Goal: Task Accomplishment & Management: Complete application form

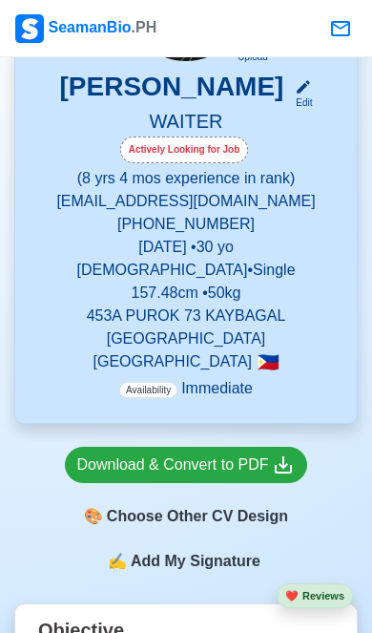
scroll to position [432, 0]
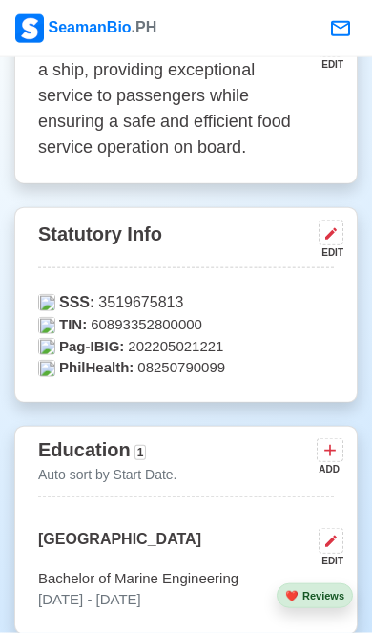
click at [336, 235] on icon at bounding box center [331, 233] width 15 height 15
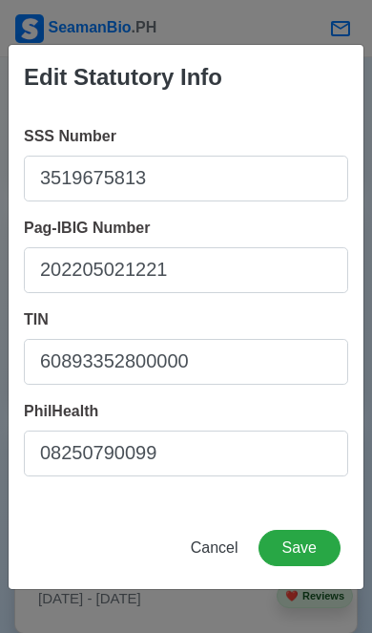
click at [301, 559] on button "Save" at bounding box center [300, 548] width 82 height 36
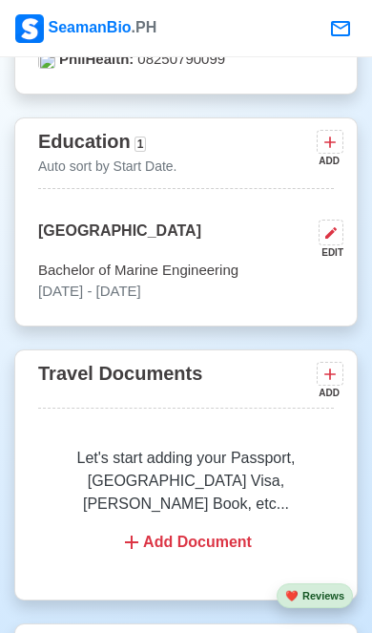
scroll to position [1380, 0]
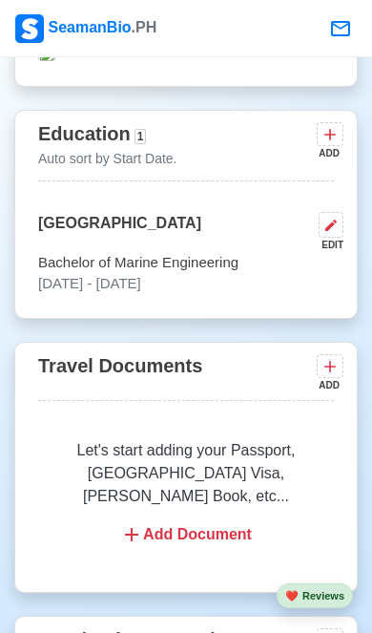
click at [324, 372] on icon at bounding box center [330, 366] width 19 height 19
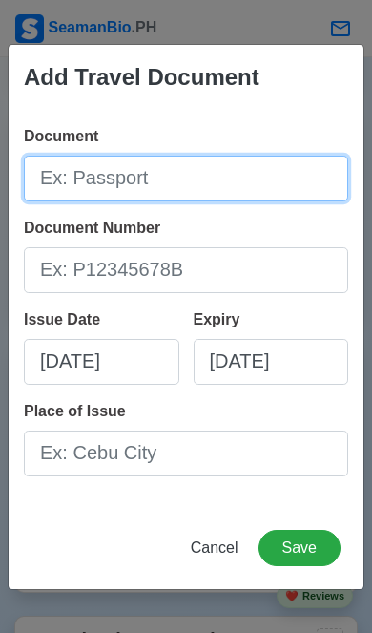
click at [248, 201] on input "Document" at bounding box center [186, 179] width 325 height 46
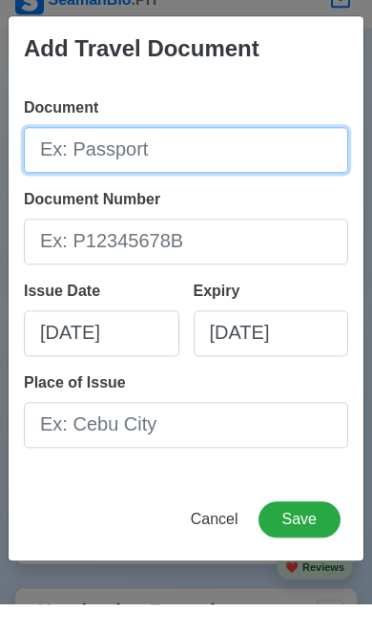
click at [263, 183] on input "Document" at bounding box center [186, 179] width 325 height 46
type input "Passport"
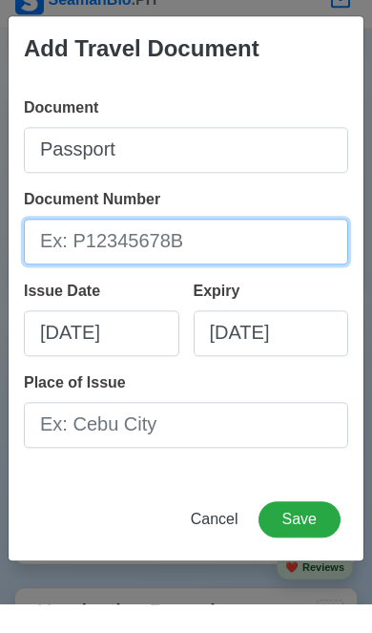
click at [77, 273] on input "Document Number" at bounding box center [186, 270] width 325 height 46
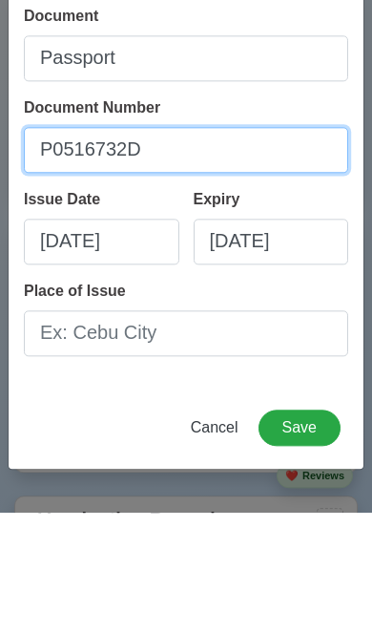
type input "P0516732D"
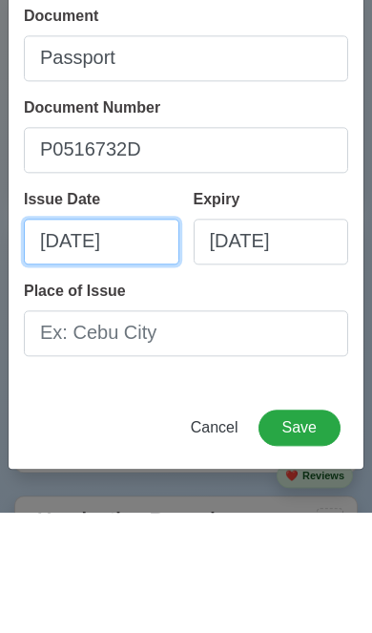
click at [58, 339] on input "09/29/2025" at bounding box center [102, 362] width 156 height 46
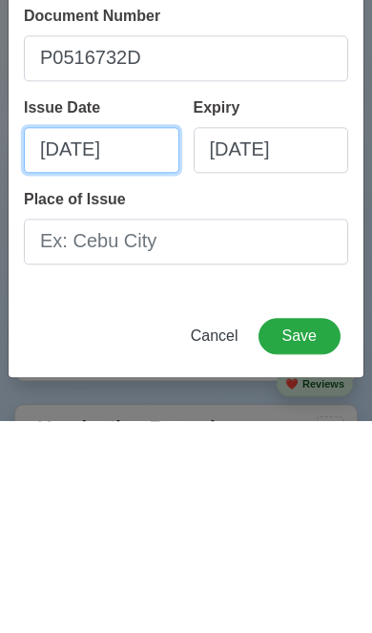
select select "****"
select select "*********"
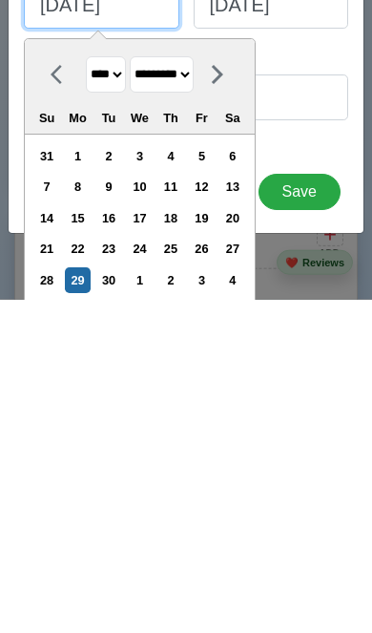
scroll to position [1458, 0]
click at [91, 569] on div "22" at bounding box center [78, 582] width 26 height 26
type input "09/22/2025"
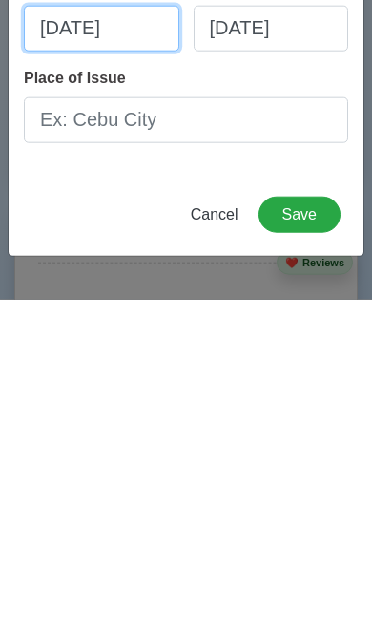
scroll to position [1793, 0]
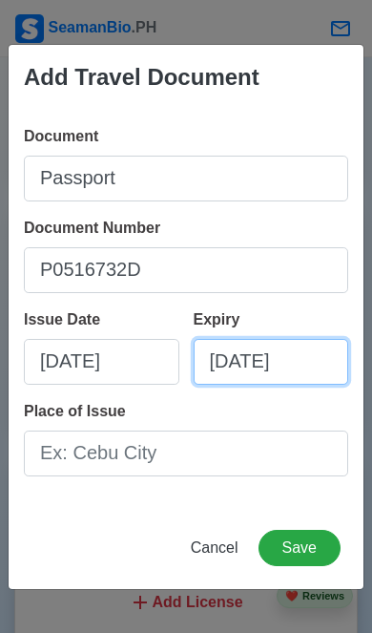
click at [259, 385] on input "09/29/2025" at bounding box center [272, 362] width 156 height 46
select select "****"
select select "*********"
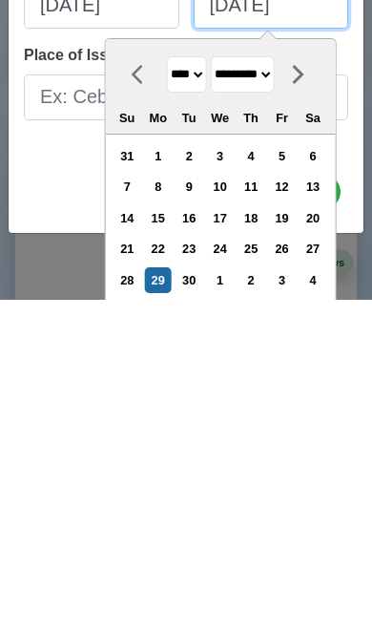
scroll to position [1821, 0]
click at [136, 569] on div "21" at bounding box center [128, 582] width 26 height 26
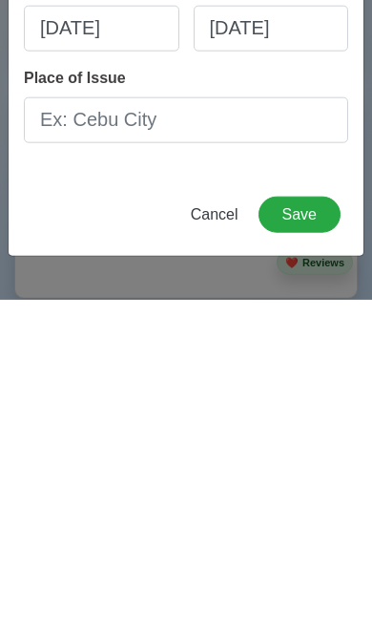
type input "09/21/2025"
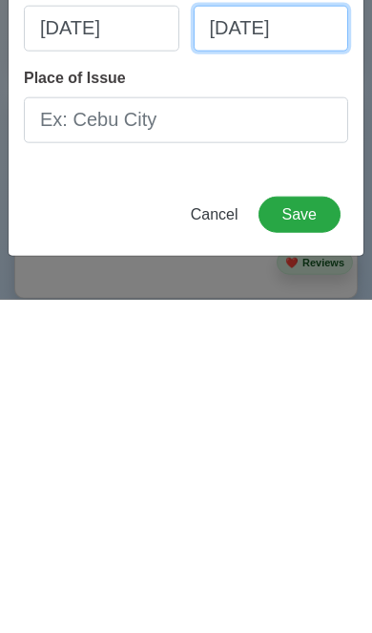
scroll to position [0, 0]
click at [266, 339] on input "09/21/2025" at bounding box center [272, 362] width 156 height 46
select select "****"
select select "*********"
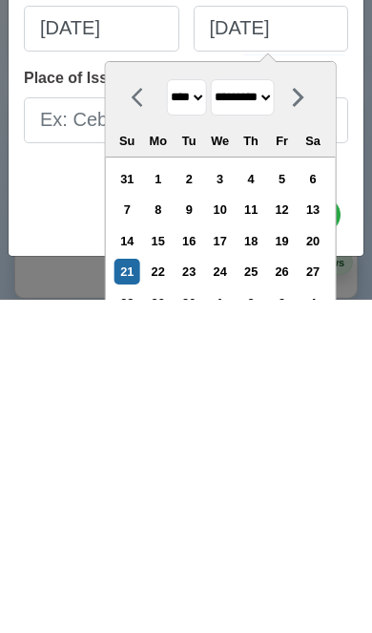
click at [190, 412] on select "**** **** **** **** **** **** **** **** **** **** **** **** **** **** **** ****…" at bounding box center [186, 430] width 40 height 37
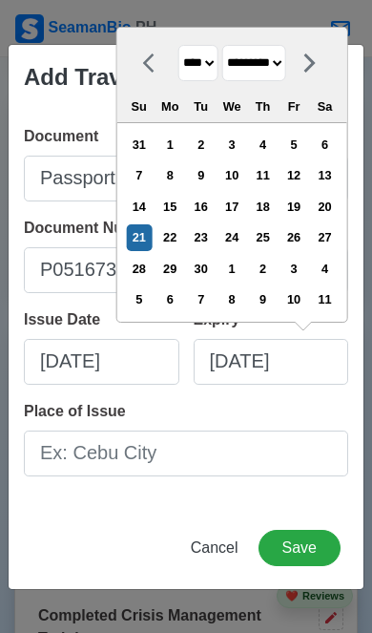
select select "****"
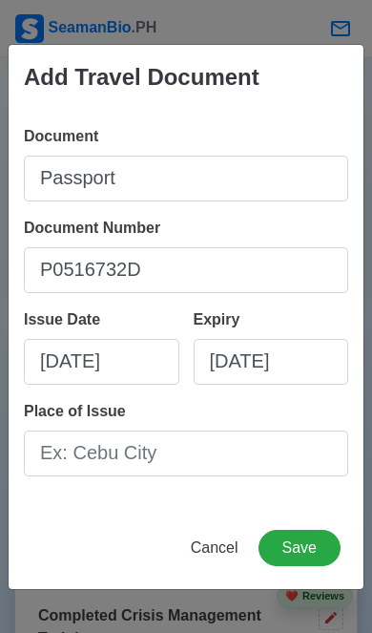
click at [308, 440] on div "Place of Issue" at bounding box center [186, 438] width 325 height 76
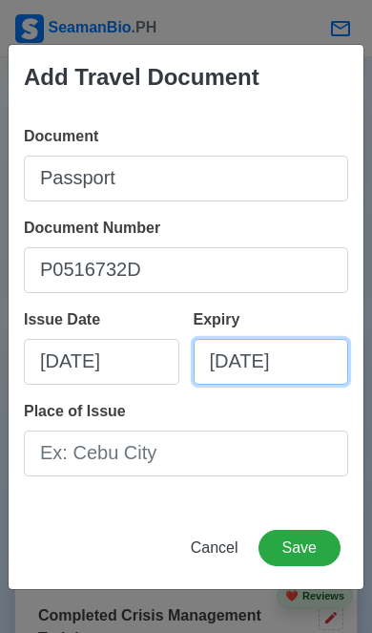
click at [305, 385] on input "09/21/2025" at bounding box center [272, 362] width 156 height 46
select select "****"
select select "*********"
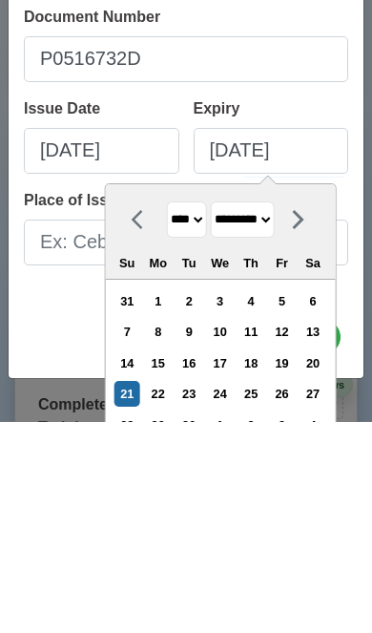
click at [196, 412] on select "**** **** **** **** **** **** **** **** **** **** **** **** **** **** **** ****…" at bounding box center [186, 430] width 40 height 37
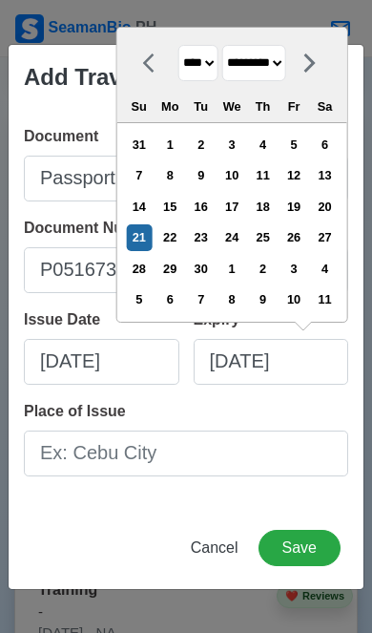
select select "****"
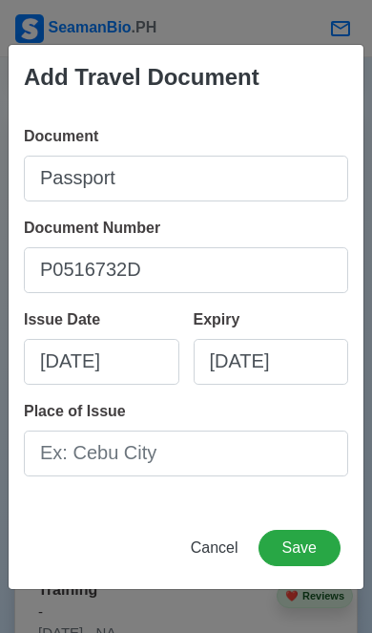
click at [307, 566] on button "Save" at bounding box center [300, 548] width 82 height 36
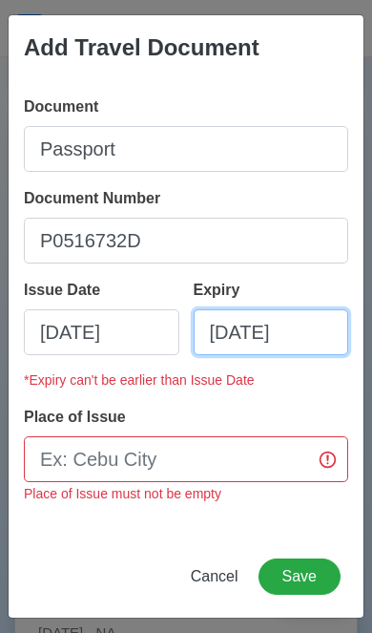
click at [302, 355] on input "09/21/2025" at bounding box center [272, 332] width 156 height 46
select select "****"
select select "*********"
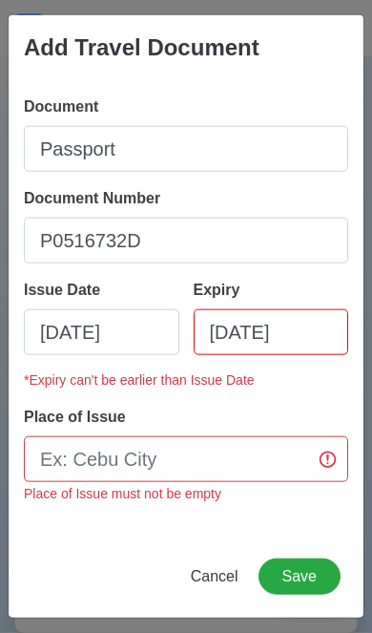
scroll to position [2609, 0]
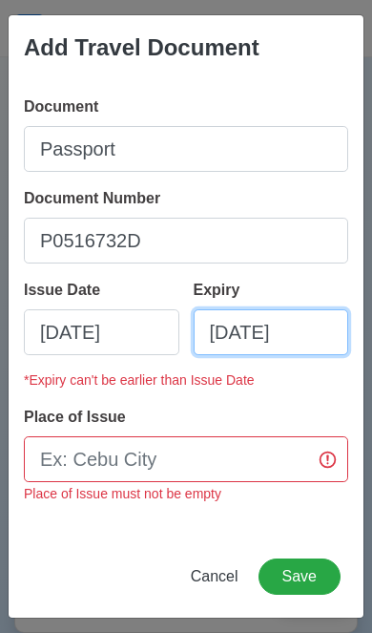
click at [322, 355] on input "09/21/2025" at bounding box center [272, 332] width 156 height 46
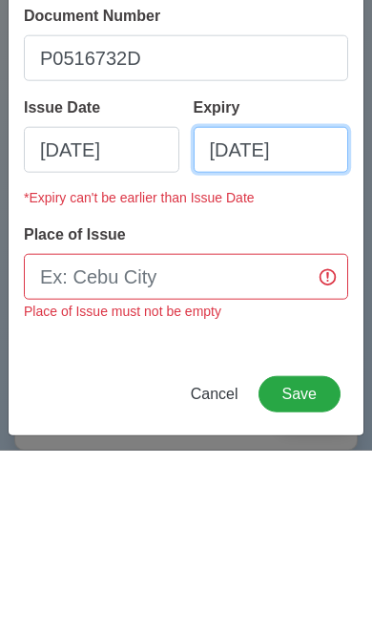
select select "****"
select select "*********"
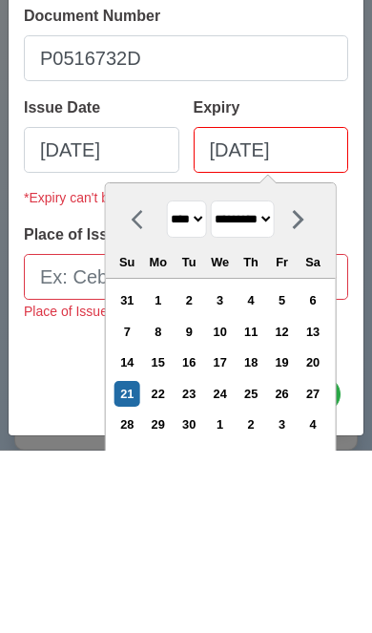
click at [189, 383] on select "**** **** **** **** **** **** **** **** **** **** **** **** **** **** **** ****…" at bounding box center [186, 401] width 40 height 37
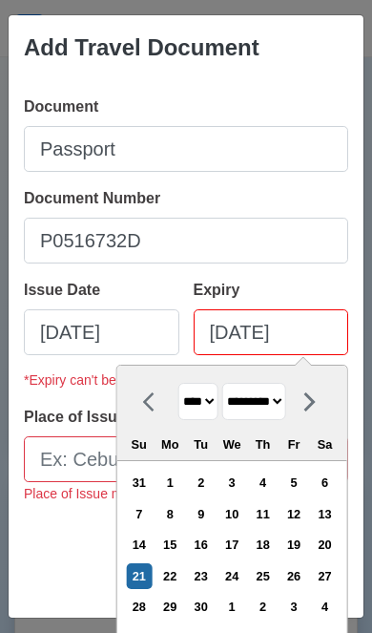
select select "****"
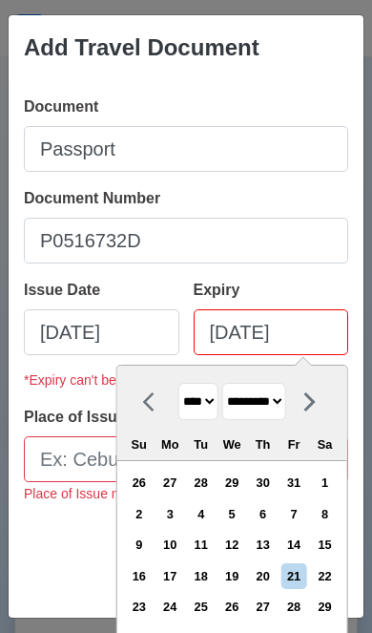
click at [282, 589] on div "21" at bounding box center [295, 576] width 26 height 26
type input "09/21/2035"
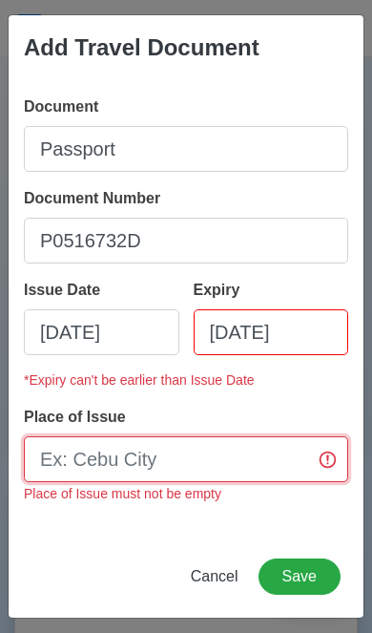
click at [70, 482] on input "Place of Issue" at bounding box center [186, 459] width 325 height 46
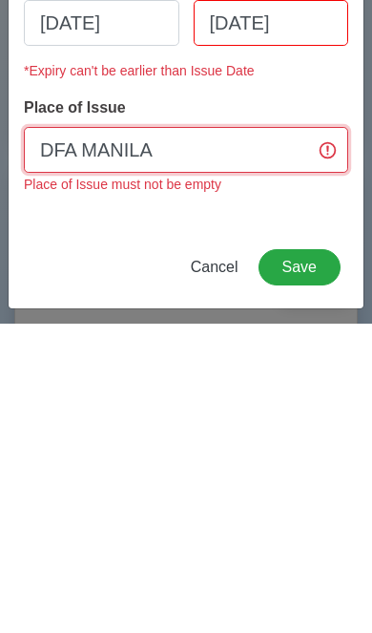
type input "DFA MANILA"
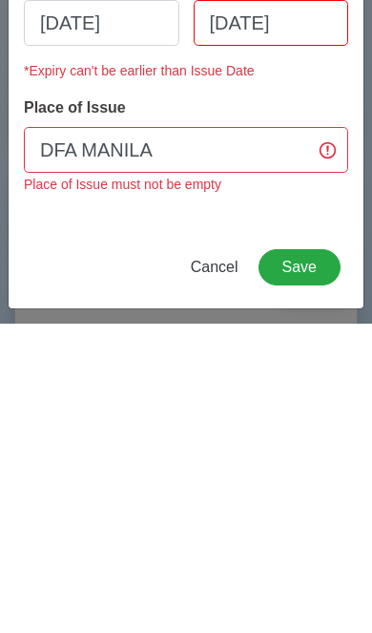
click at [311, 558] on button "Save" at bounding box center [300, 576] width 82 height 36
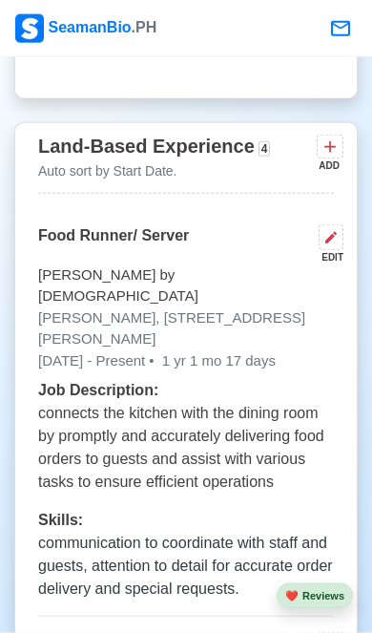
scroll to position [3453, 0]
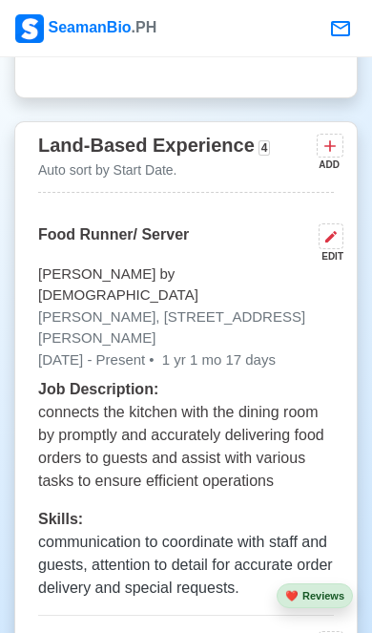
click at [48, 401] on p "connects the kitchen with the dining room by promptly and accurately delivering…" at bounding box center [186, 447] width 296 height 92
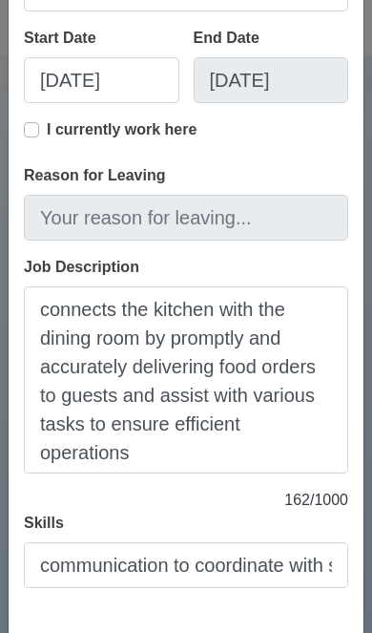
scroll to position [335, 0]
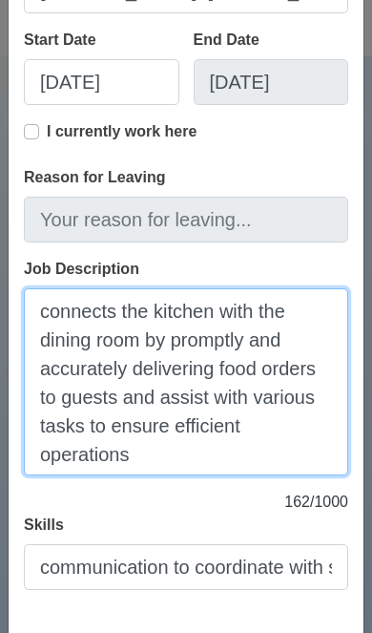
click at [50, 314] on textarea "connects the kitchen with the dining room by promptly and accurately delivering…" at bounding box center [186, 381] width 325 height 187
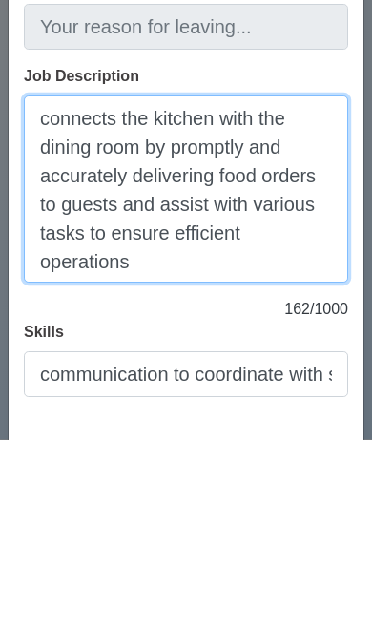
paste textarea "accurately and efficiently delivering food and drinks from the kitchen to custo…"
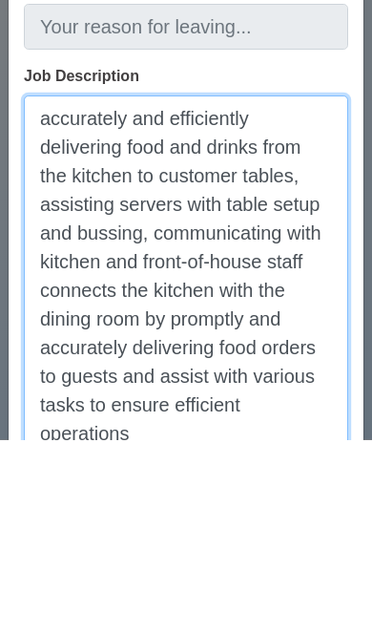
scroll to position [222, 0]
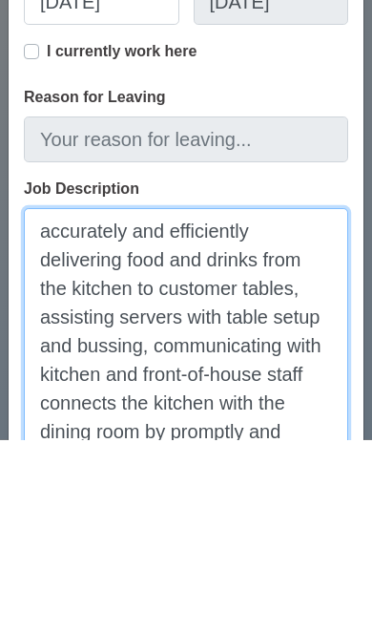
click at [57, 401] on textarea "accurately and efficiently delivering food and drinks from the kitchen to custo…" at bounding box center [186, 580] width 325 height 359
click at [59, 401] on textarea "accurately and efficiently delivering food and drinks from the kitchen to custo…" at bounding box center [186, 580] width 325 height 359
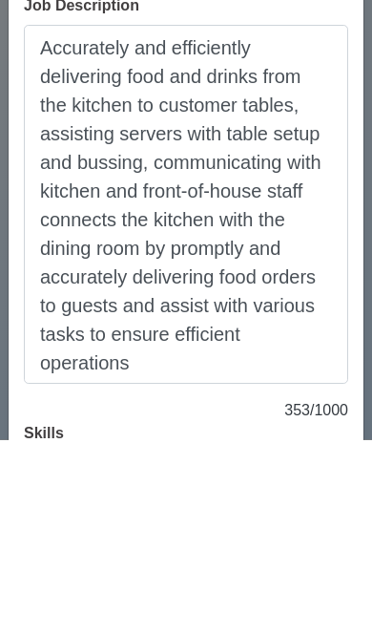
scroll to position [3646, 0]
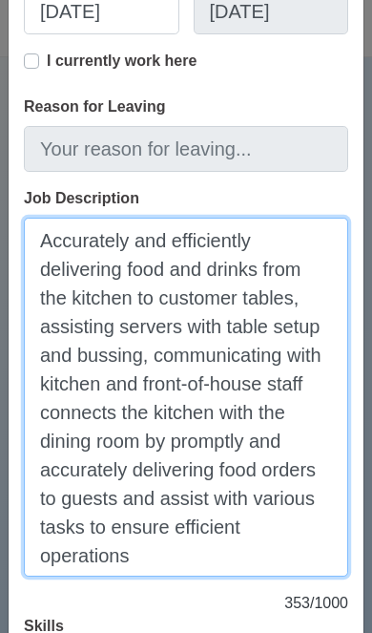
click at [161, 495] on textarea "Accurately and efficiently delivering food and drinks from the kitchen to custo…" at bounding box center [186, 397] width 325 height 359
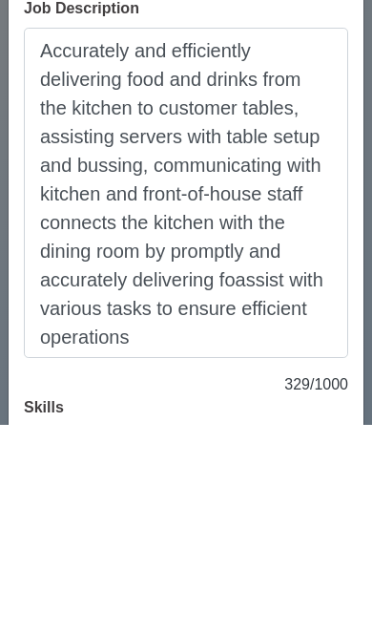
scroll to position [3854, 0]
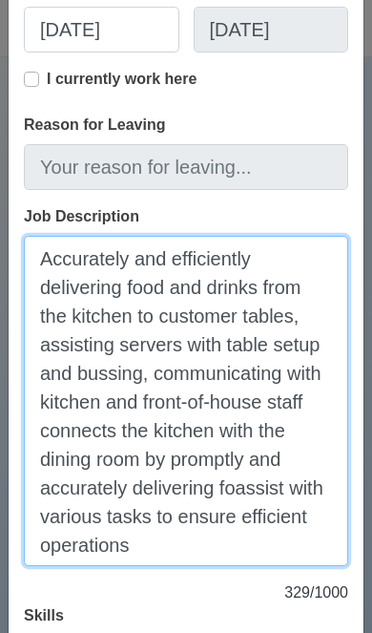
click at [244, 490] on textarea "Accurately and efficiently delivering food and drinks from the kitchen to custo…" at bounding box center [186, 401] width 325 height 330
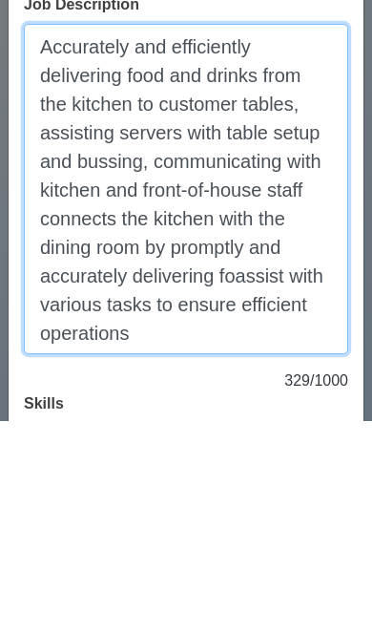
click at [227, 270] on textarea "Accurately and efficiently delivering food and drinks from the kitchen to custo…" at bounding box center [186, 401] width 325 height 330
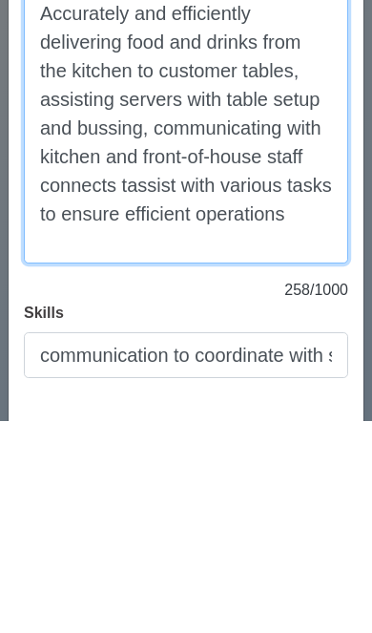
scroll to position [392, 0]
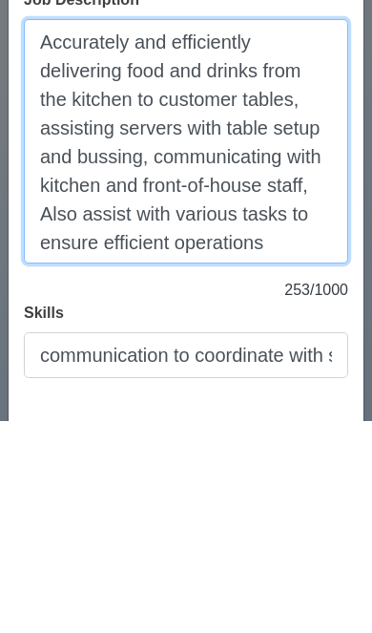
type textarea "Accurately and efficiently delivering food and drinks from the kitchen to custo…"
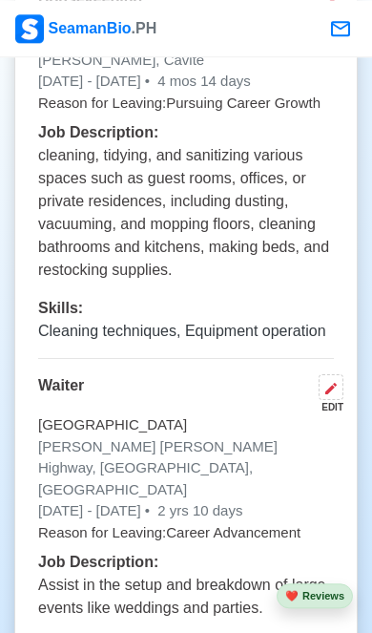
scroll to position [4143, 0]
click at [335, 381] on icon at bounding box center [331, 388] width 15 height 15
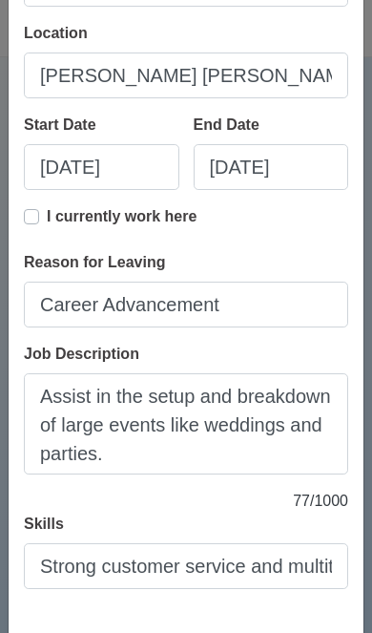
scroll to position [249, 0]
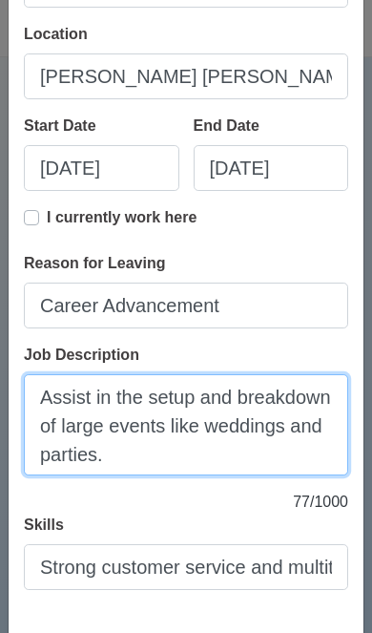
click at [129, 460] on textarea "Assist in the setup and breakdown of large events like weddings and parties." at bounding box center [186, 424] width 325 height 101
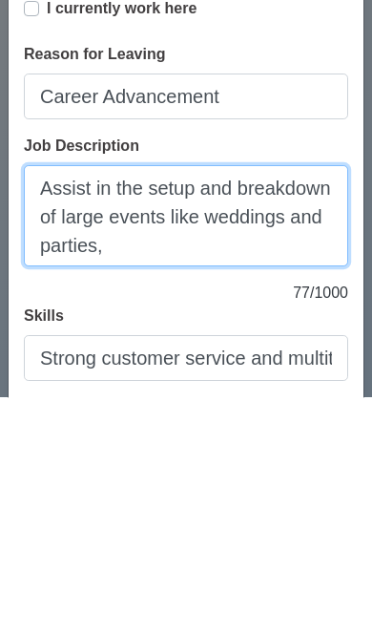
scroll to position [2, 0]
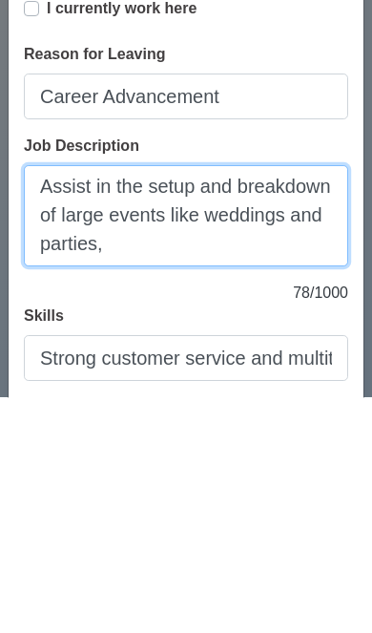
paste textarea "serving food and beverages to guests"
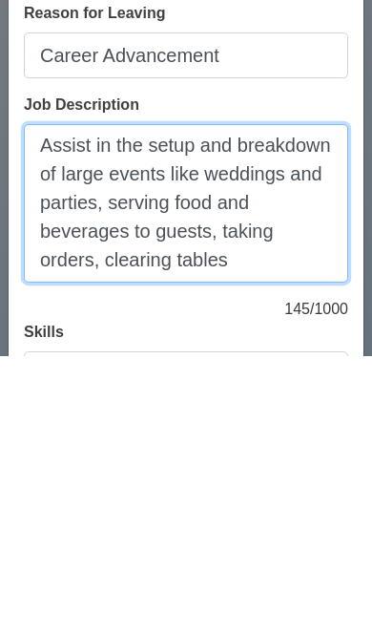
scroll to position [4655, 0]
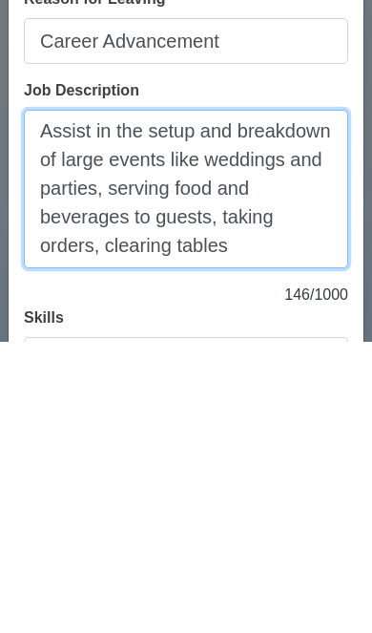
paste textarea "maintaining a clean and organized environment, assisting with post-event breakd…"
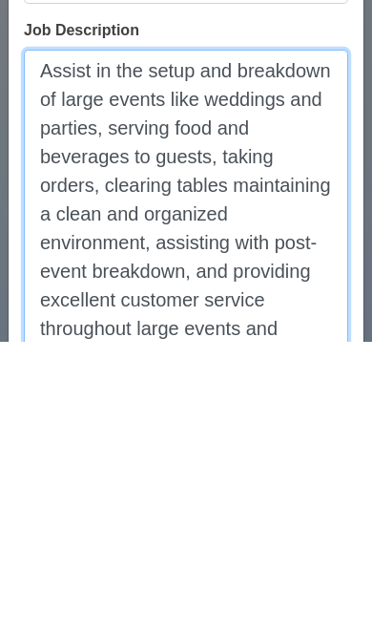
scroll to position [283, 0]
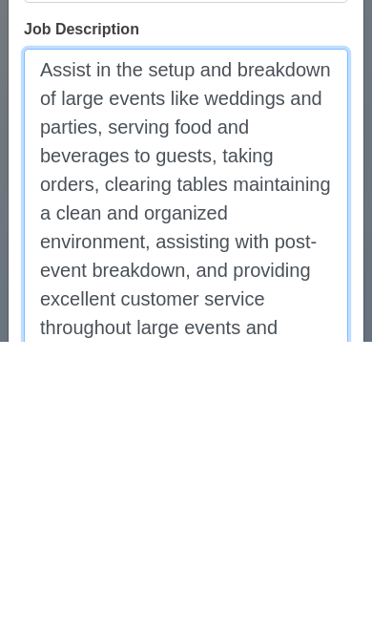
click at [225, 340] on textarea "Assist in the setup and breakdown of large events like weddings and parties, se…" at bounding box center [186, 505] width 325 height 330
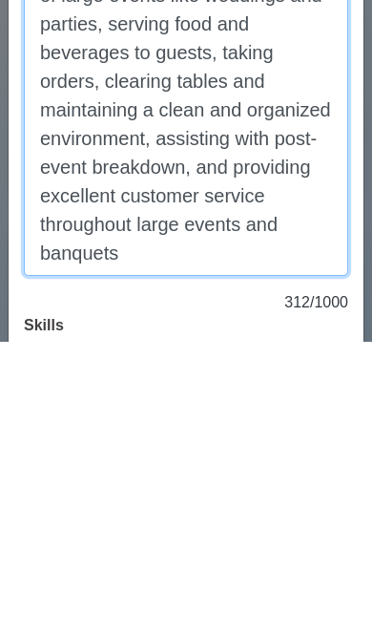
scroll to position [396, 0]
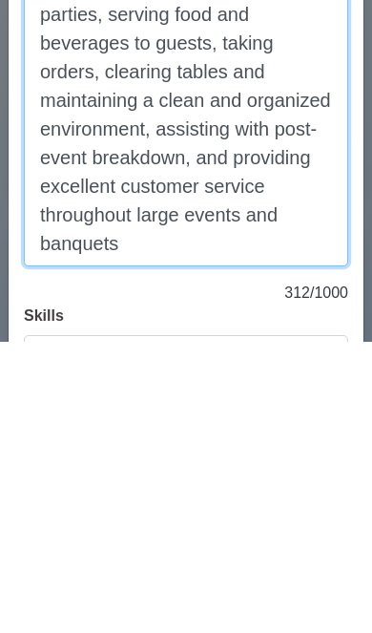
type textarea "Assist in the setup and breakdown of large events like weddings and parties, se…"
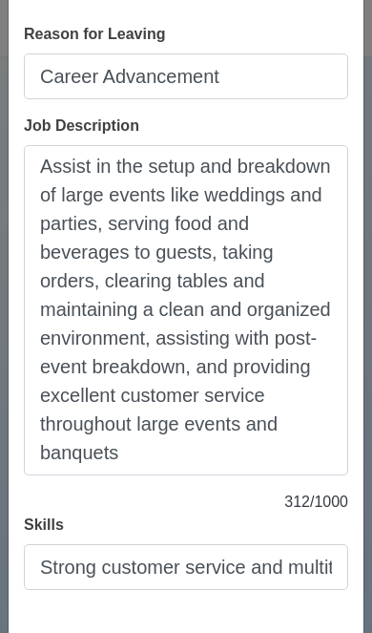
scroll to position [478, 0]
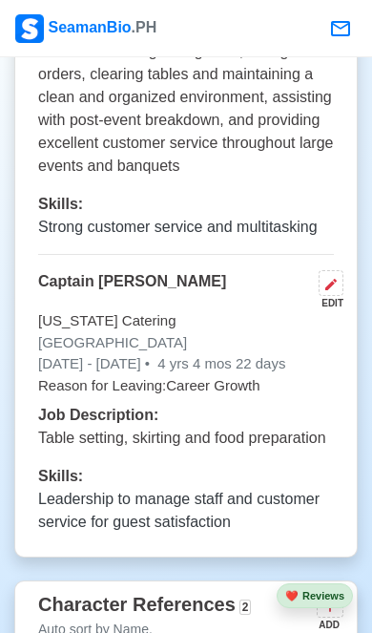
scroll to position [4713, 0]
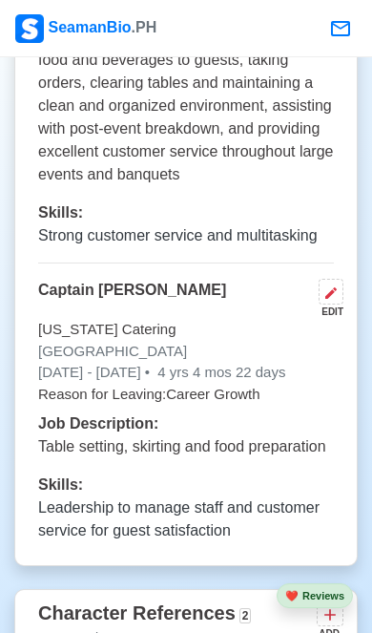
click at [338, 285] on icon at bounding box center [331, 292] width 15 height 15
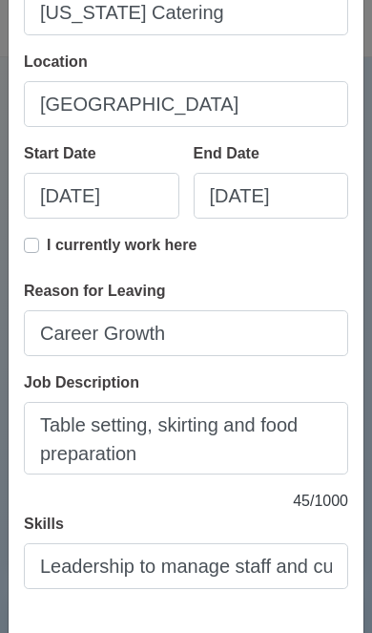
scroll to position [220, 0]
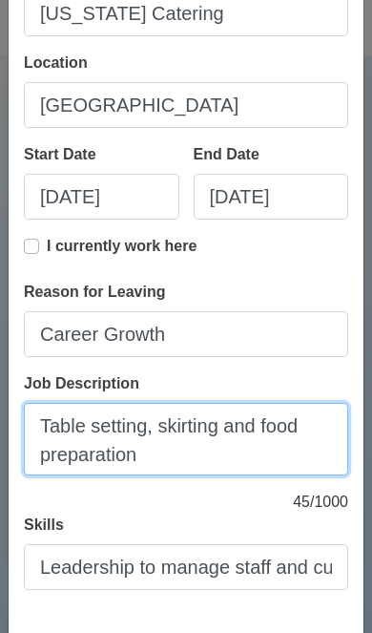
click at [215, 457] on textarea "Table setting, skirting and food preparation" at bounding box center [186, 439] width 325 height 73
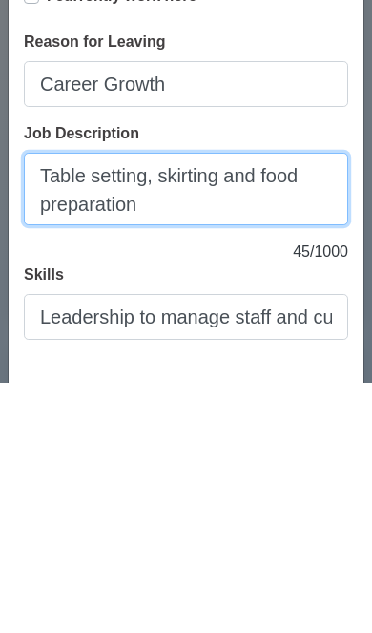
click at [152, 403] on textarea "Table setting, skirting and food preparation" at bounding box center [186, 439] width 325 height 73
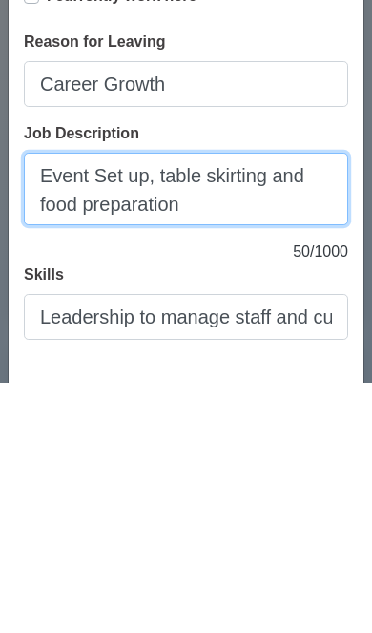
click at [206, 403] on textarea "Event Set up, table skirting and food preparation" at bounding box center [186, 439] width 325 height 73
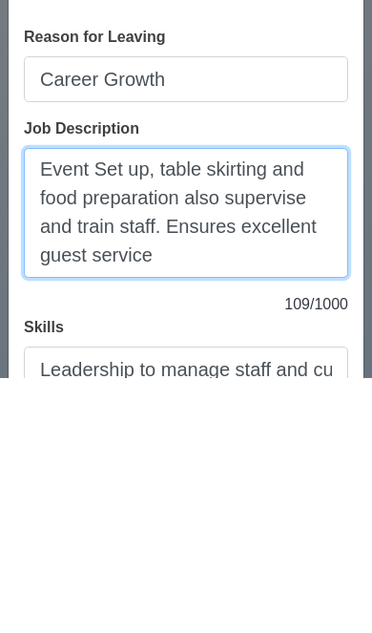
scroll to position [2, 0]
paste textarea "and coordinates operations to ensure a smooth and successful event"
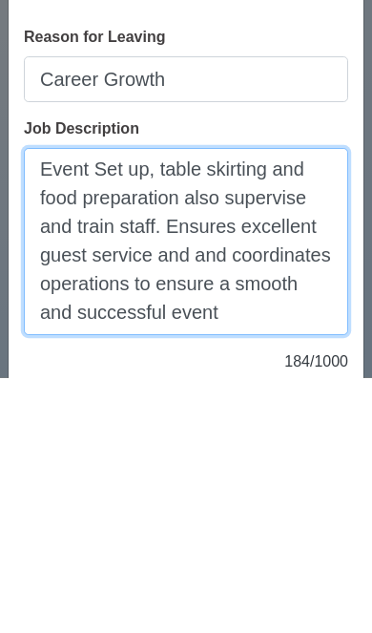
click at [188, 403] on textarea "Event Set up, table skirting and food preparation also supervise and train staf…" at bounding box center [186, 496] width 325 height 187
type textarea "Event Set up, table skirting and food preparation also supervise and train staf…"
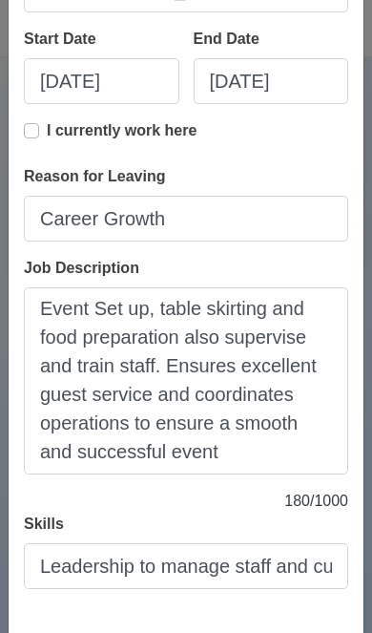
scroll to position [335, 0]
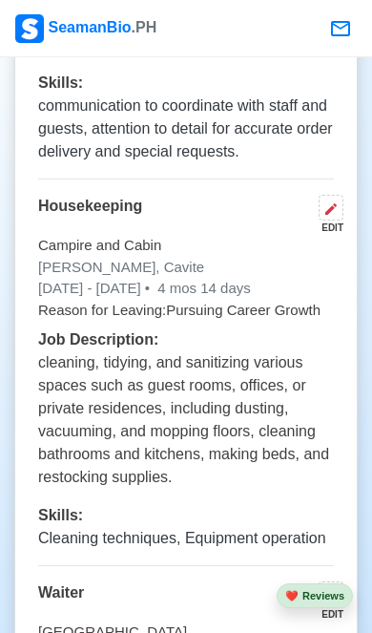
scroll to position [3937, 0]
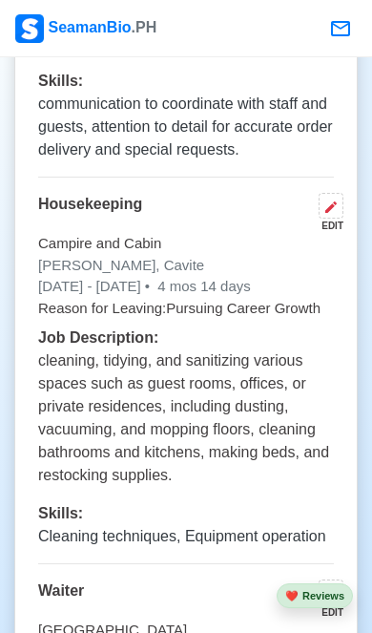
click at [327, 199] on icon at bounding box center [331, 206] width 15 height 15
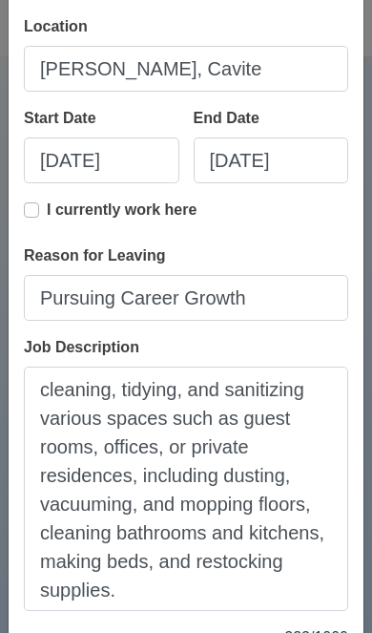
scroll to position [258, 0]
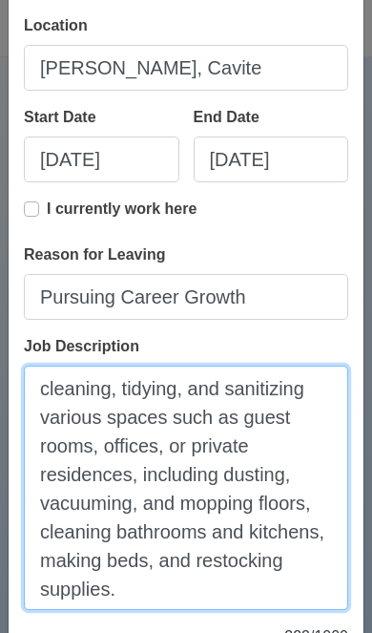
click at [51, 387] on textarea "cleaning, tidying, and sanitizing various spaces such as guest rooms, offices, …" at bounding box center [186, 488] width 325 height 244
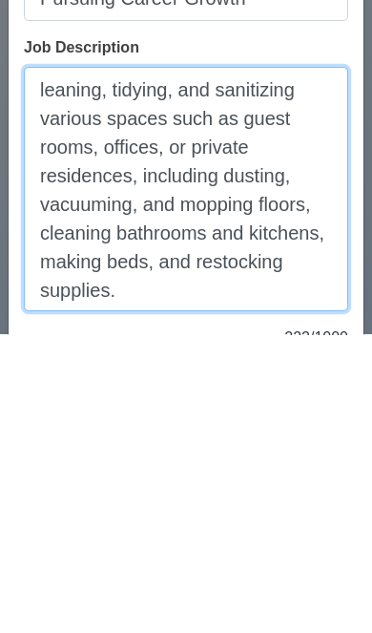
scroll to position [222, 0]
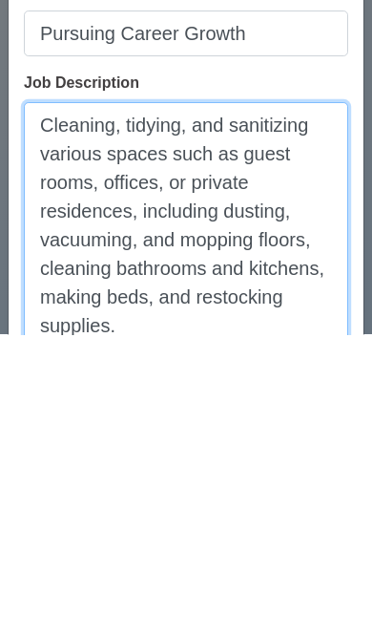
type textarea "Cleaning, tidying, and sanitizing various spaces such as guest rooms, offices, …"
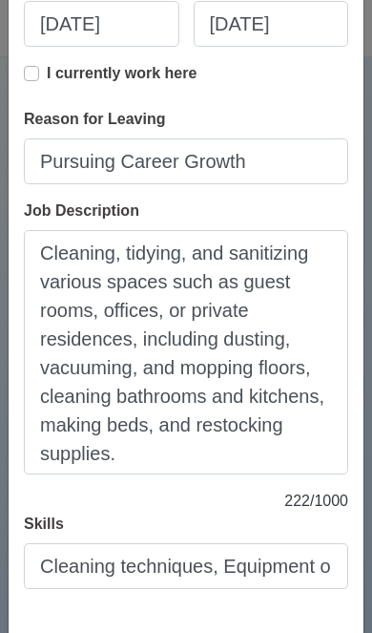
scroll to position [392, 0]
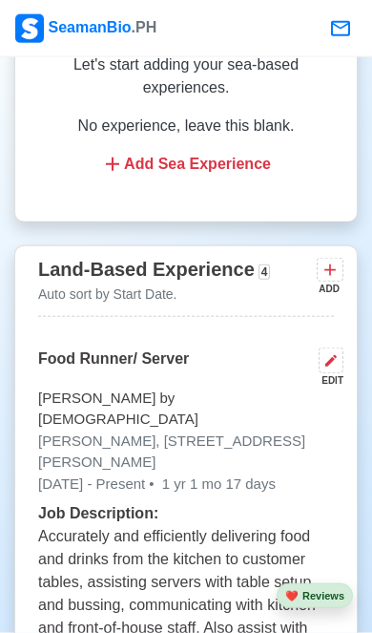
scroll to position [3330, 0]
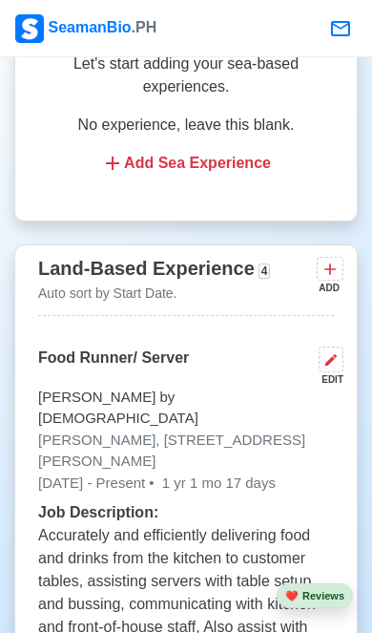
click at [333, 352] on icon at bounding box center [331, 359] width 15 height 15
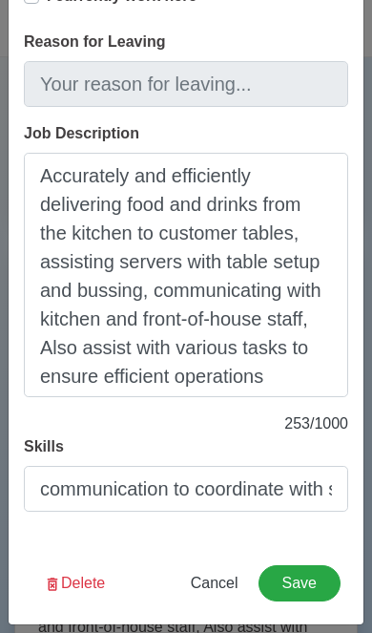
scroll to position [471, 0]
click at [310, 588] on button "Save" at bounding box center [300, 583] width 82 height 36
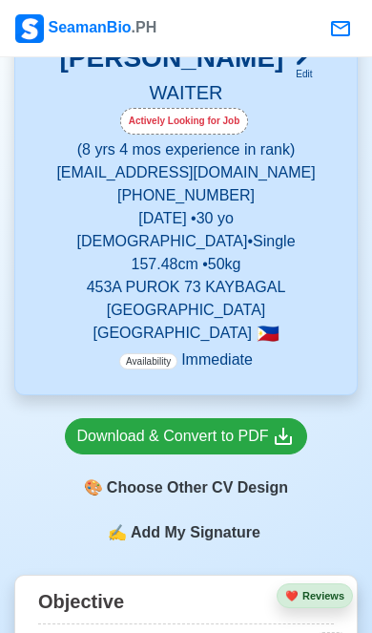
scroll to position [467, 0]
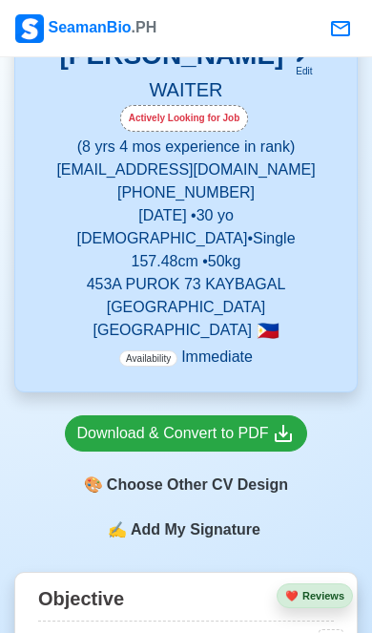
click at [270, 492] on div "🎨 Choose Other CV Design" at bounding box center [186, 485] width 243 height 36
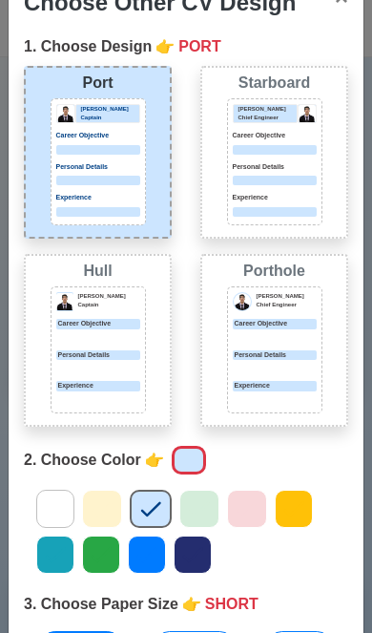
scroll to position [47, 0]
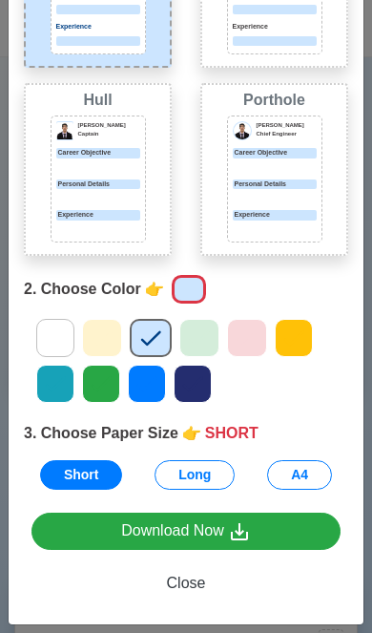
scroll to position [210, 0]
click at [199, 585] on span "Close" at bounding box center [186, 583] width 39 height 16
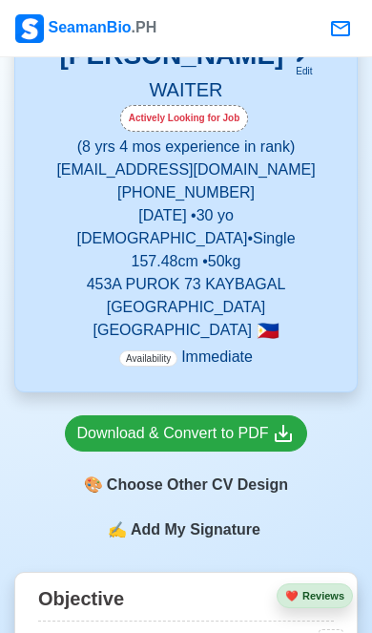
scroll to position [0, 0]
click at [240, 490] on div "🎨 Choose Other CV Design" at bounding box center [186, 485] width 243 height 36
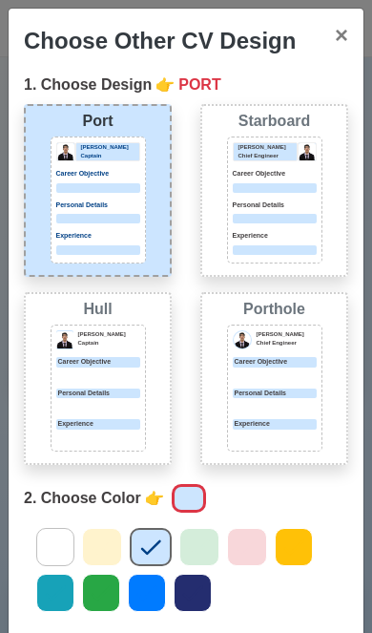
click at [59, 419] on p "Experience" at bounding box center [98, 424] width 84 height 10
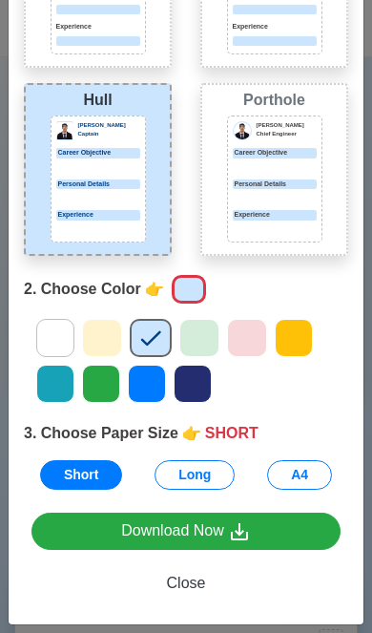
scroll to position [210, 0]
click at [225, 539] on div "Download Now" at bounding box center [186, 531] width 130 height 24
click at [179, 588] on span "Close" at bounding box center [186, 583] width 39 height 16
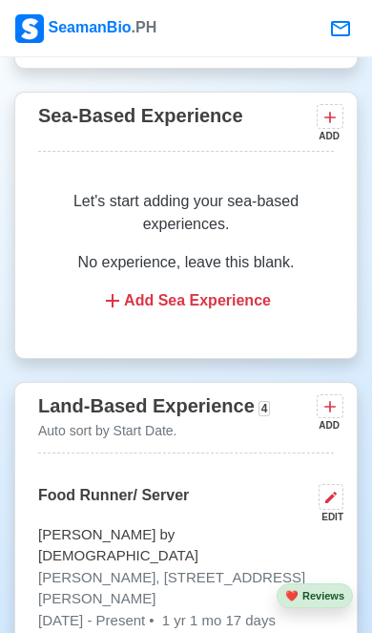
scroll to position [3193, 0]
click at [329, 484] on button at bounding box center [331, 497] width 25 height 26
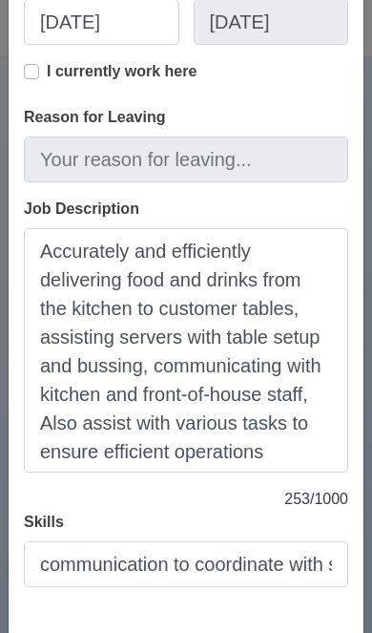
scroll to position [392, 0]
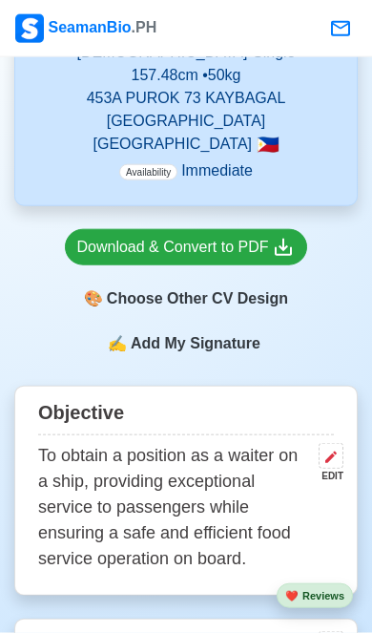
scroll to position [654, 0]
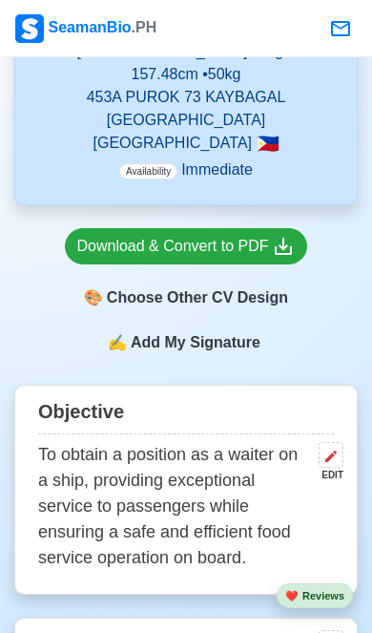
click at [97, 253] on div "Download & Convert to PDF" at bounding box center [186, 247] width 219 height 24
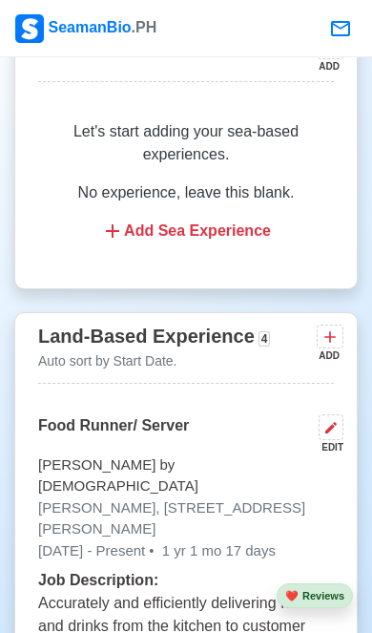
scroll to position [3254, 0]
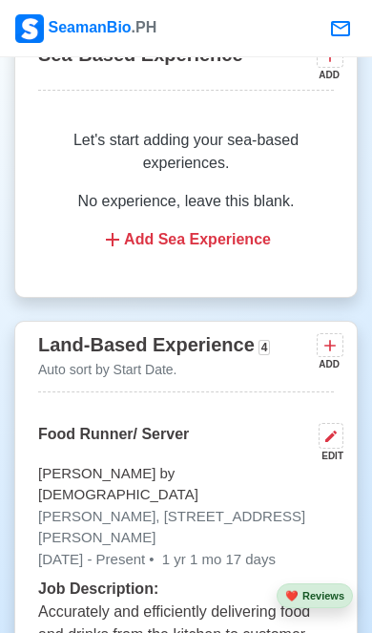
click at [340, 423] on button at bounding box center [331, 436] width 25 height 26
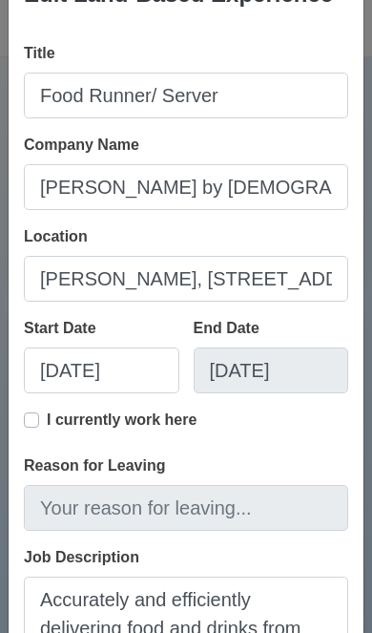
scroll to position [50, 0]
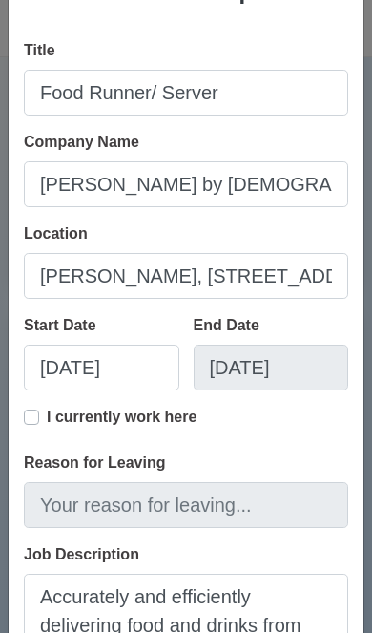
click at [47, 414] on label "I currently work here" at bounding box center [122, 425] width 150 height 38
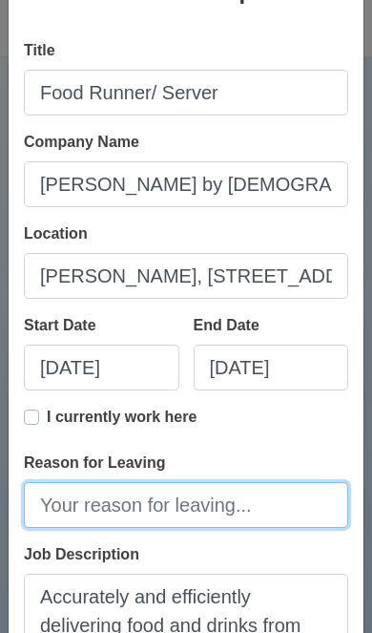
click at [283, 505] on input "Reason for Leaving" at bounding box center [186, 505] width 325 height 46
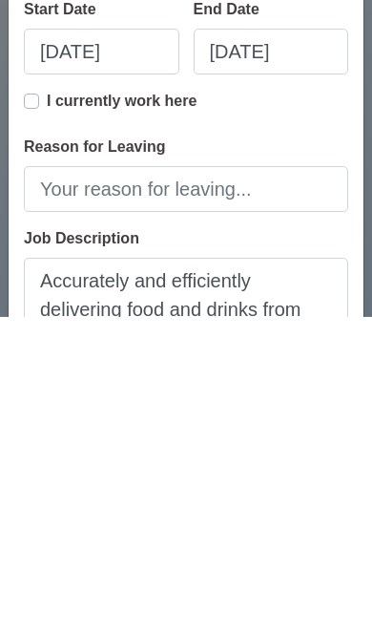
click at [47, 406] on label "I currently work here" at bounding box center [122, 425] width 150 height 38
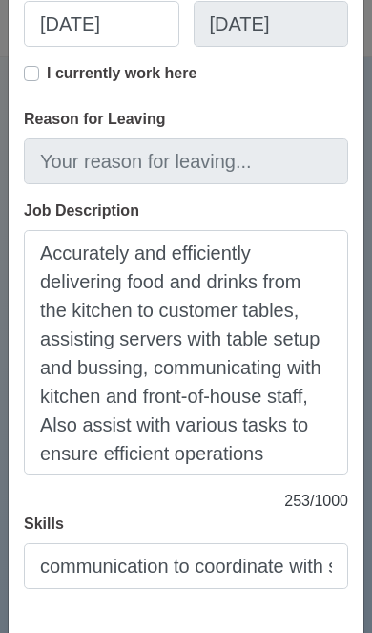
scroll to position [392, 0]
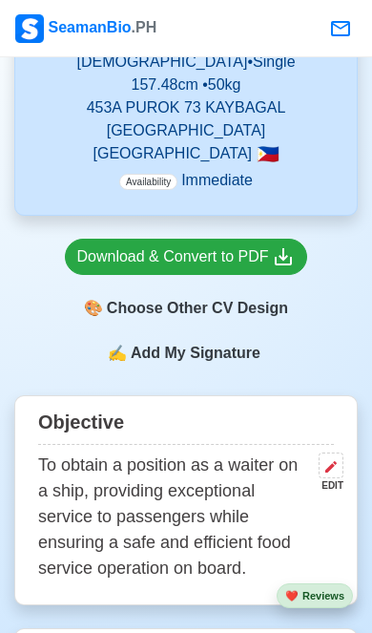
scroll to position [640, 0]
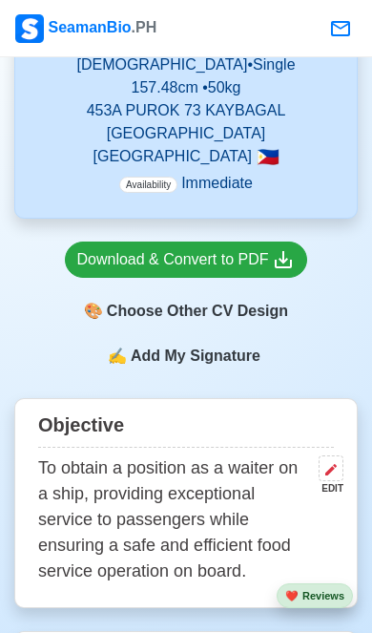
click at [113, 327] on div "🎨 Choose Other CV Design" at bounding box center [186, 311] width 243 height 36
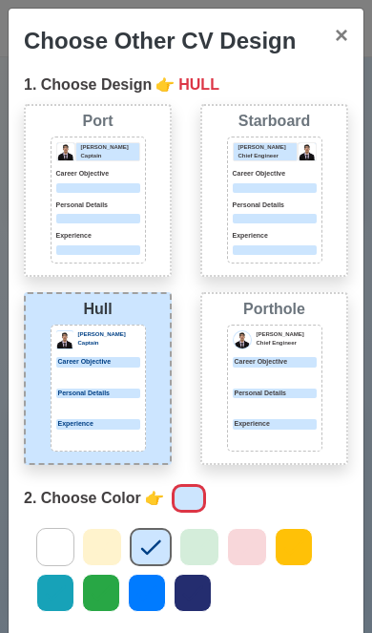
scroll to position [61, 0]
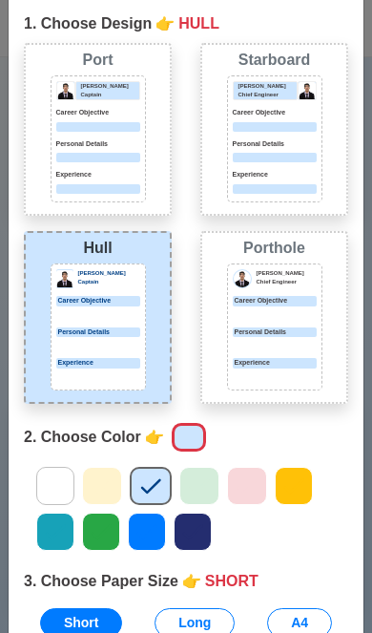
click at [61, 337] on div "Personal Details" at bounding box center [98, 339] width 84 height 24
click at [208, 627] on button "Long" at bounding box center [195, 623] width 80 height 30
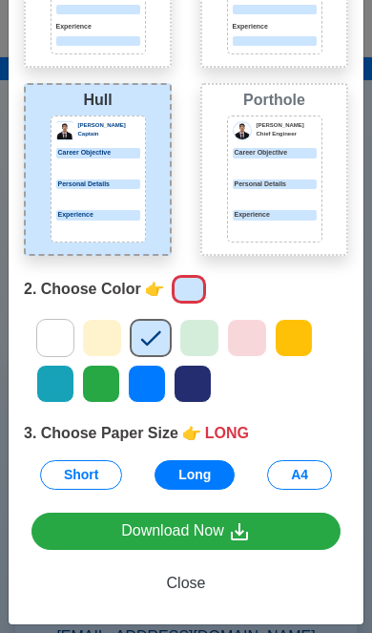
scroll to position [211, 0]
click at [194, 587] on span "Close" at bounding box center [186, 583] width 39 height 16
click at [183, 591] on span "Close" at bounding box center [186, 583] width 39 height 16
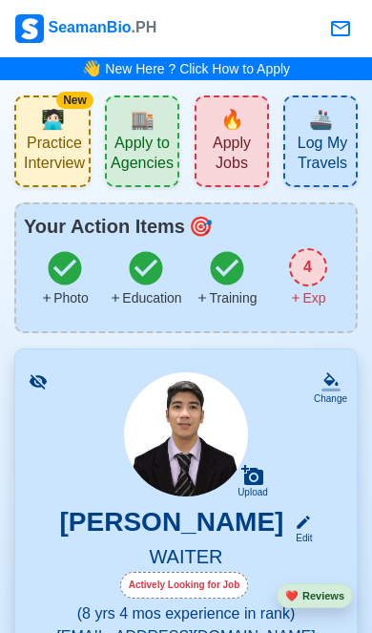
scroll to position [0, 0]
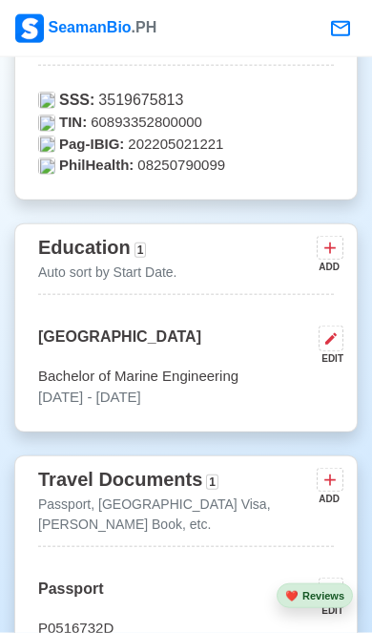
click at [339, 249] on icon at bounding box center [330, 248] width 19 height 19
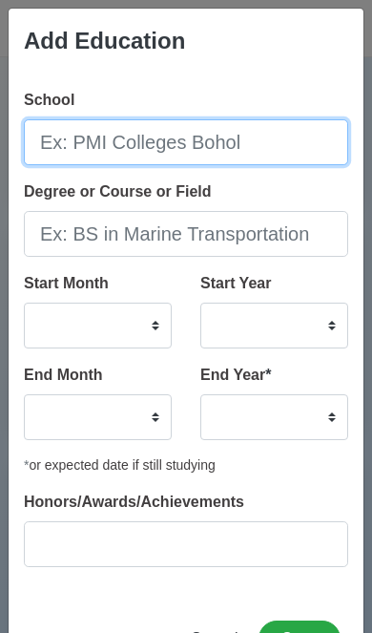
click at [93, 150] on input "School" at bounding box center [186, 142] width 325 height 46
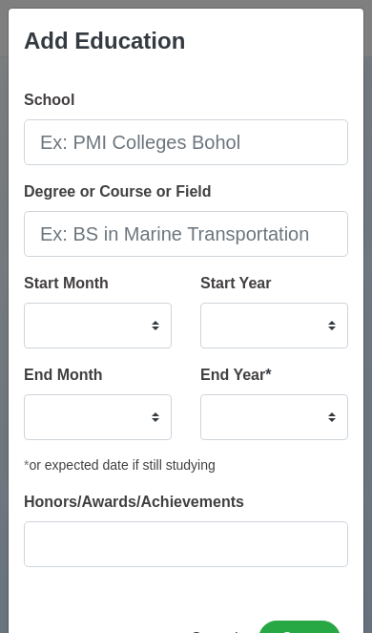
click at [83, 223] on input "Degree or Course or Field" at bounding box center [186, 234] width 325 height 46
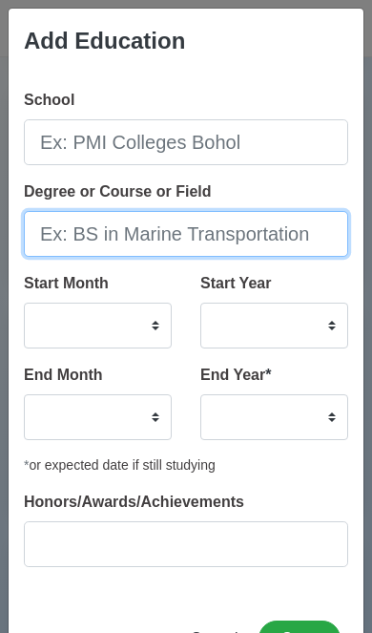
scroll to position [1186, 0]
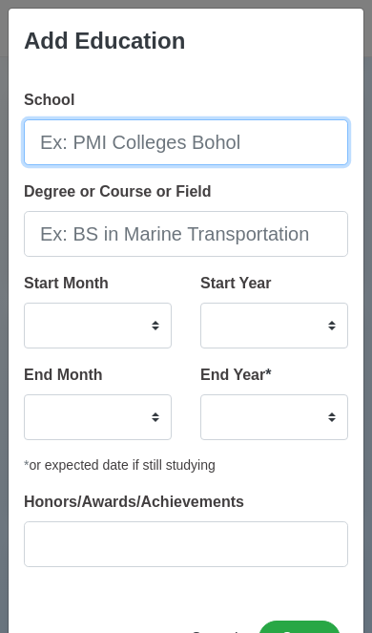
click at [80, 138] on input "School" at bounding box center [186, 142] width 325 height 46
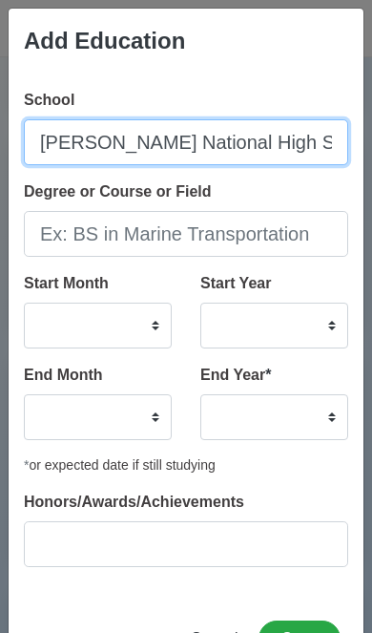
scroll to position [1094, 0]
type input "[PERSON_NAME] National High Schoool"
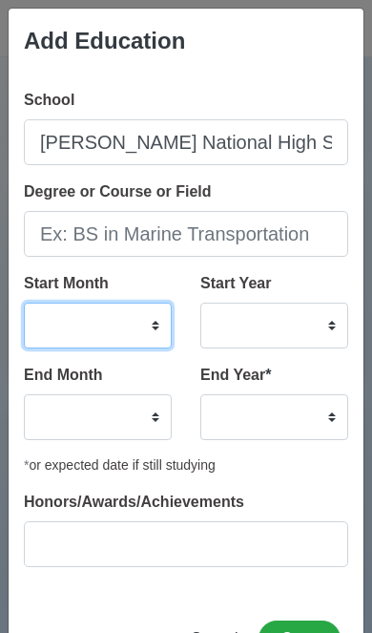
click at [127, 328] on select "January February March April May June July August September October November De…" at bounding box center [98, 326] width 148 height 46
select select "June"
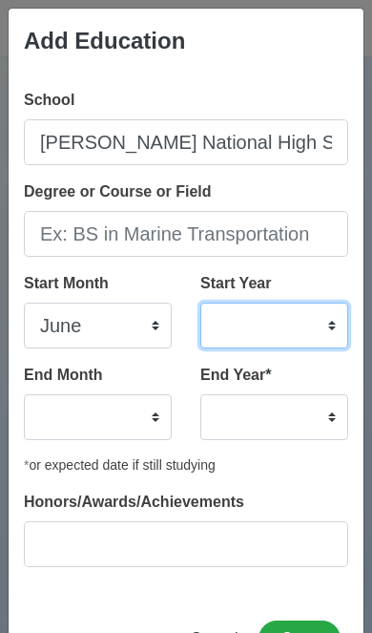
click at [241, 332] on select "2025 2024 2023 2022 2021 2020 2019 2018 2017 2016 2015 2014 2013 2012 2011 2010…" at bounding box center [274, 326] width 148 height 46
select select "2007"
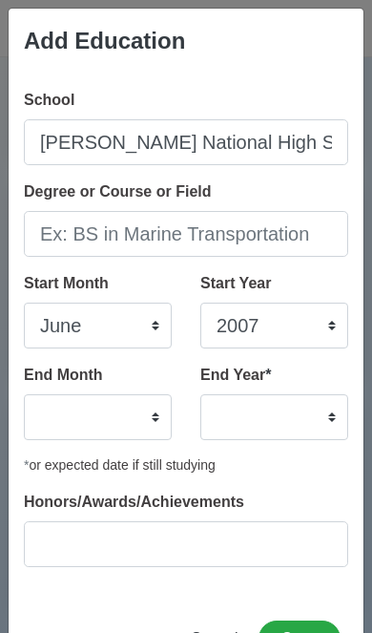
click at [241, 414] on select "2035 2034 2033 2032 2031 2030 2029 2028 2027 2026 2025 2024 2023 2022 2021 2020…" at bounding box center [274, 417] width 148 height 46
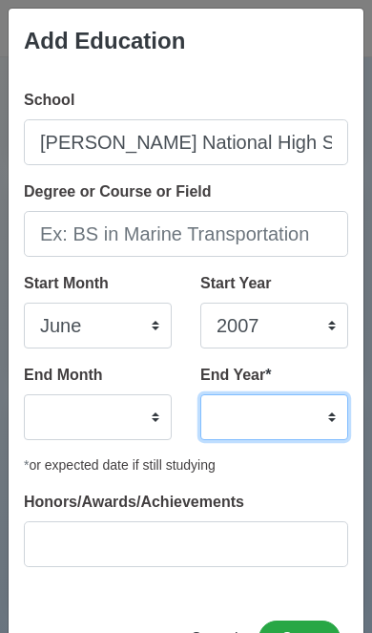
select select "2011"
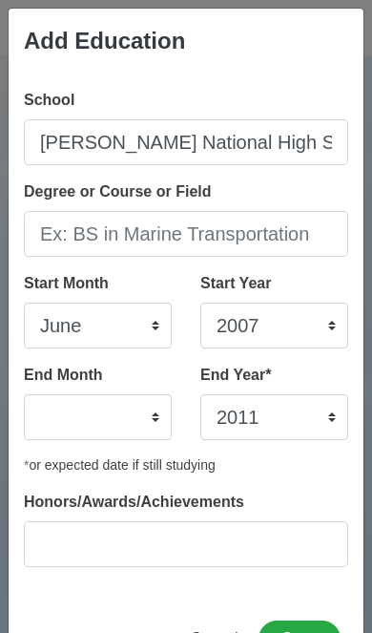
click at [69, 409] on select "January February March April May June July August September October November De…" at bounding box center [98, 417] width 148 height 46
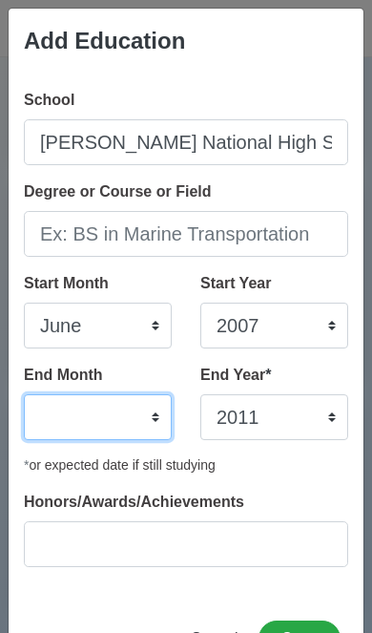
select select "June"
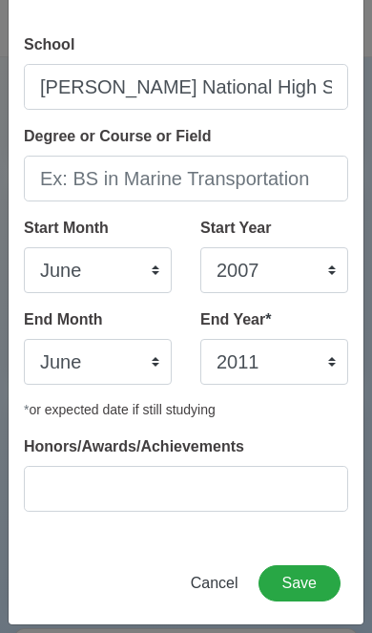
scroll to position [55, 0]
click at [313, 584] on button "Save" at bounding box center [300, 583] width 82 height 36
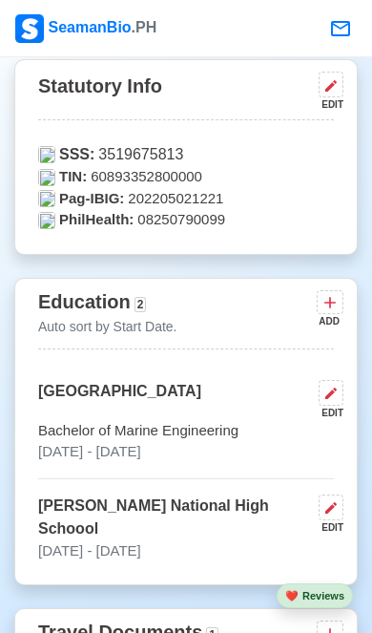
scroll to position [1214, 0]
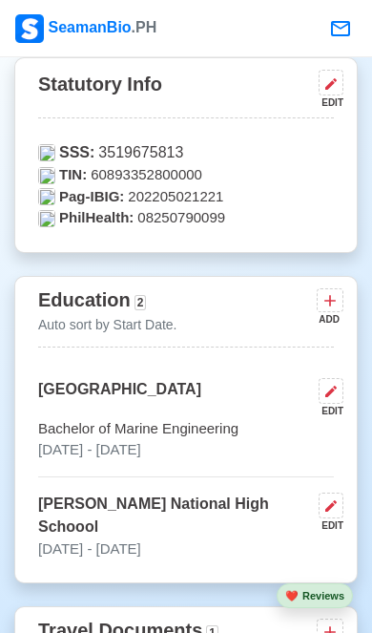
click at [327, 304] on icon at bounding box center [330, 300] width 19 height 19
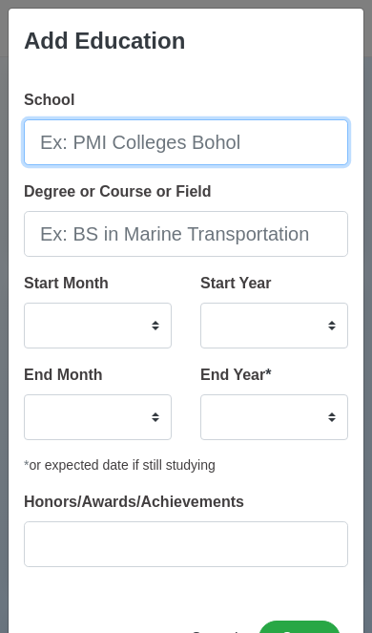
click at [74, 161] on input "School" at bounding box center [186, 142] width 325 height 46
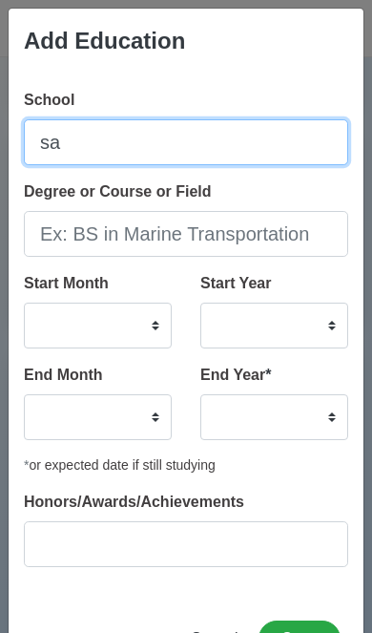
type input "s"
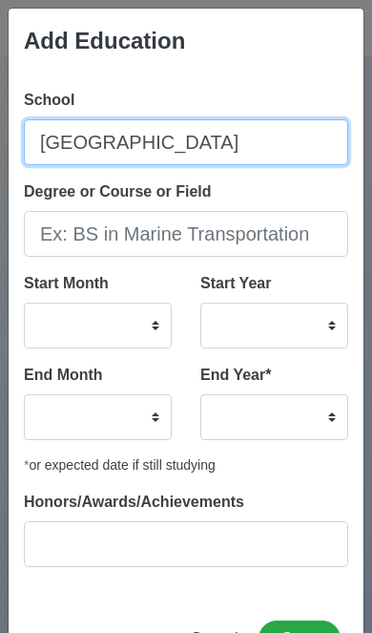
type input "Salaban Elementary School"
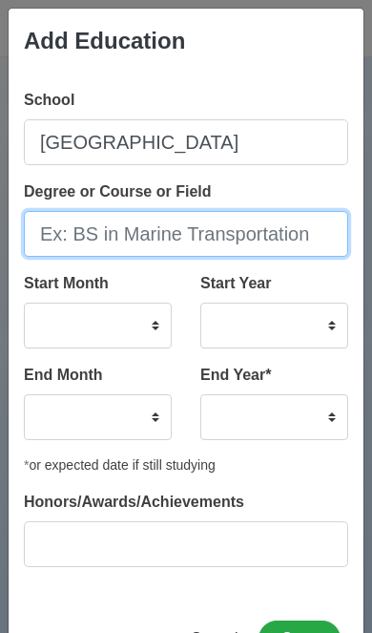
click at [102, 239] on input "Degree or Course or Field" at bounding box center [186, 234] width 325 height 46
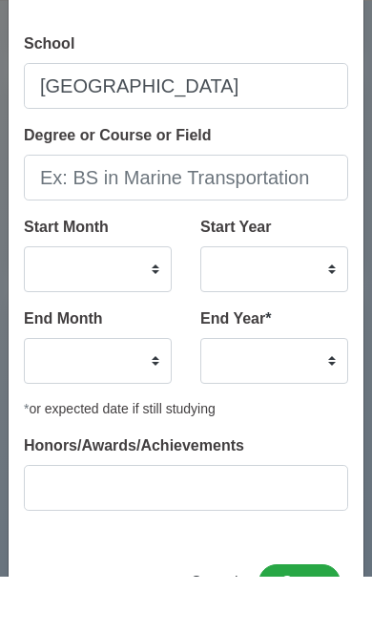
scroll to position [1200, 0]
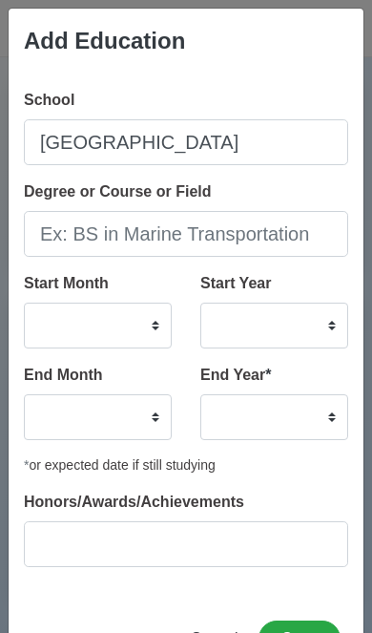
click at [206, 632] on button "Cancel" at bounding box center [214, 638] width 73 height 36
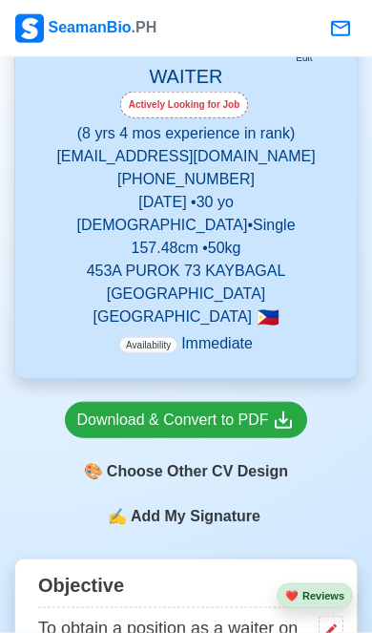
scroll to position [481, 0]
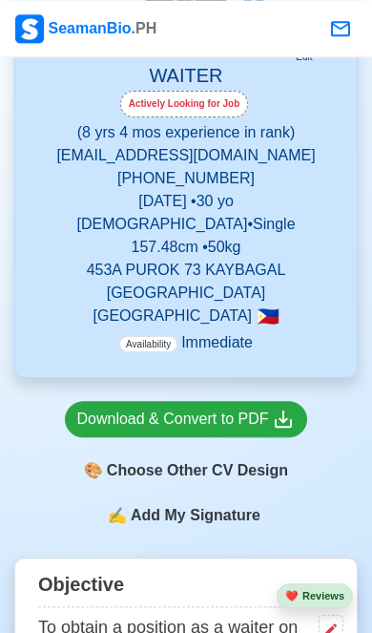
click at [255, 464] on div "🎨 Choose Other CV Design" at bounding box center [186, 470] width 243 height 36
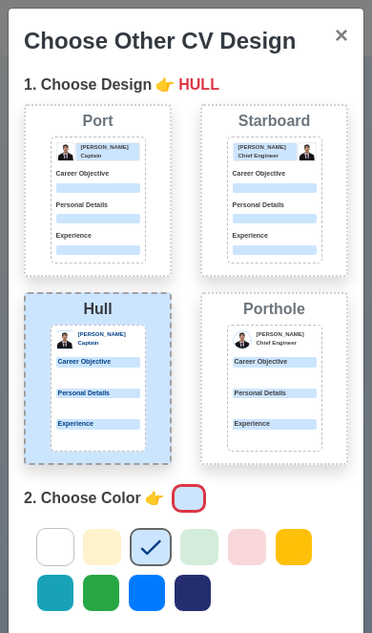
click at [107, 403] on div at bounding box center [98, 407] width 84 height 10
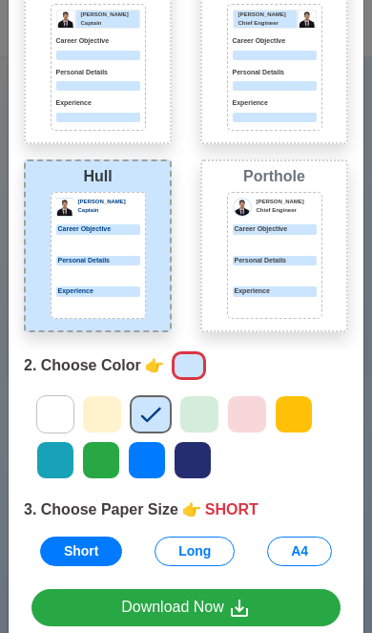
scroll to position [132, 0]
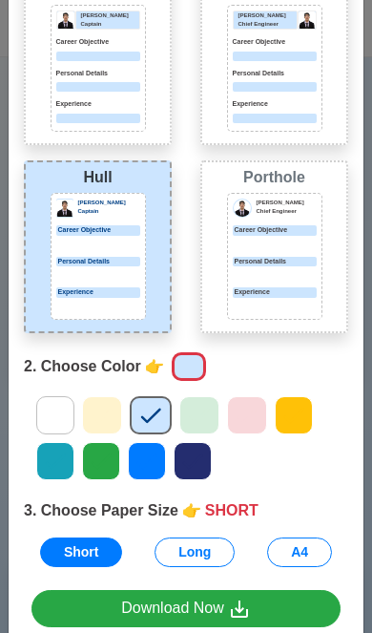
click at [218, 611] on div "Download Now" at bounding box center [186, 609] width 130 height 24
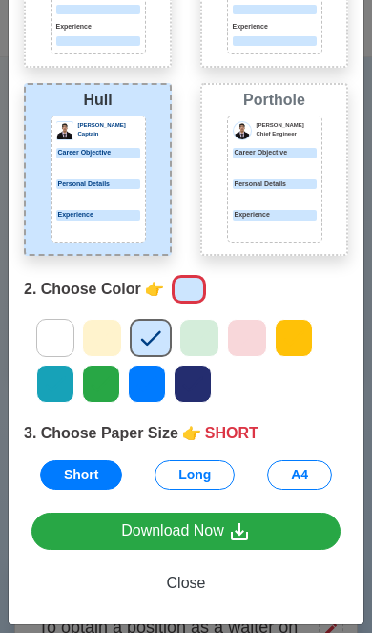
scroll to position [210, 0]
click at [195, 583] on span "Close" at bounding box center [186, 583] width 39 height 16
click at [189, 584] on span "Close" at bounding box center [186, 583] width 39 height 16
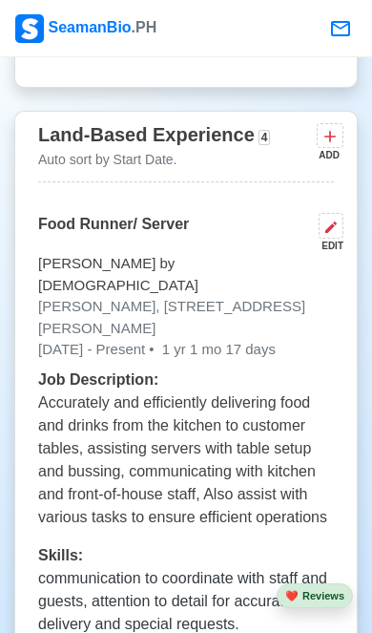
scroll to position [3563, 0]
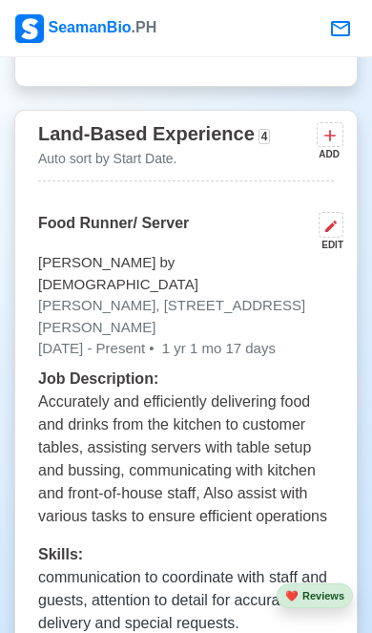
click at [338, 212] on button at bounding box center [331, 225] width 25 height 26
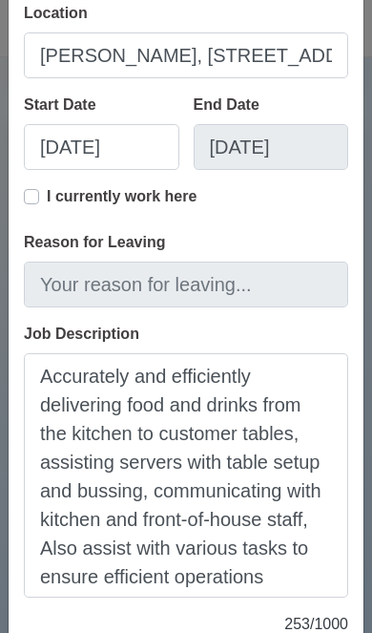
scroll to position [381, 0]
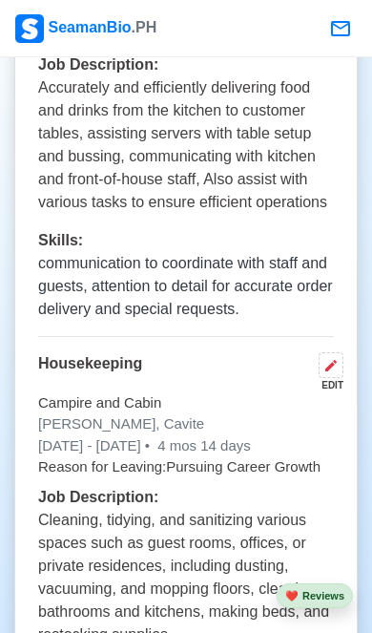
scroll to position [3876, 0]
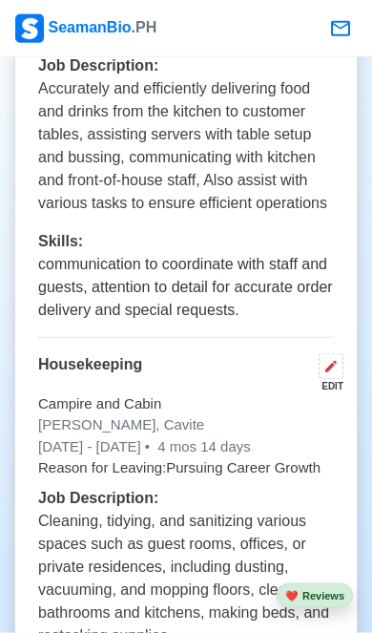
click at [329, 353] on button at bounding box center [331, 366] width 25 height 26
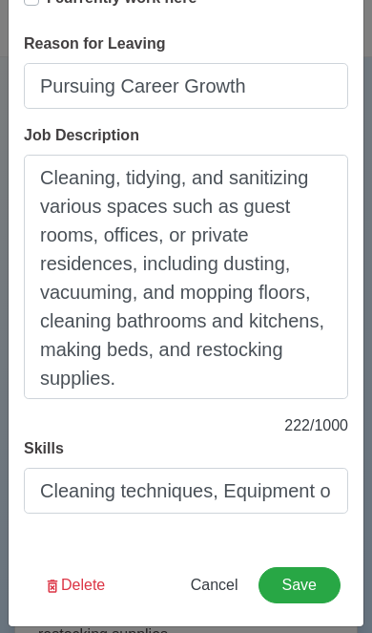
scroll to position [467, 0]
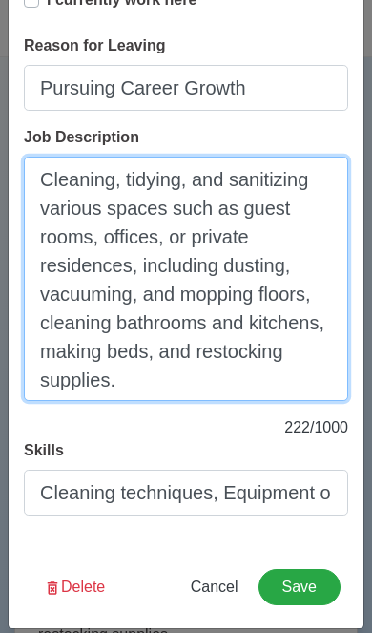
click at [170, 242] on textarea "Cleaning, tidying, and sanitizing various spaces such as guest rooms, offices, …" at bounding box center [186, 279] width 325 height 244
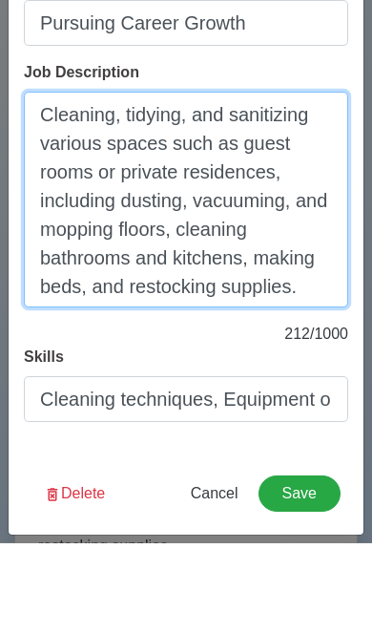
scroll to position [442, 0]
type textarea "Cleaning, tidying, and sanitizing various spaces such as guest rooms or private…"
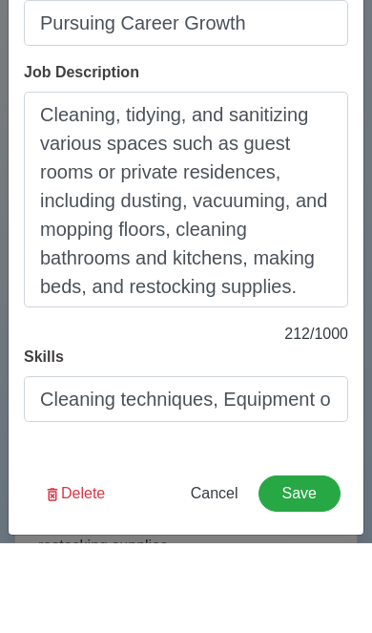
scroll to position [3967, 0]
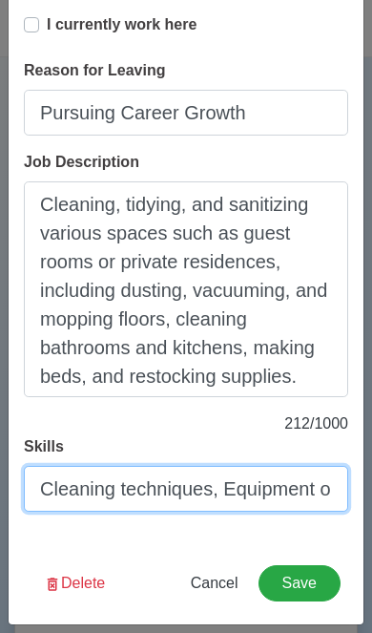
click at [305, 496] on input "Cleaning techniques, Equipment operation" at bounding box center [186, 489] width 325 height 46
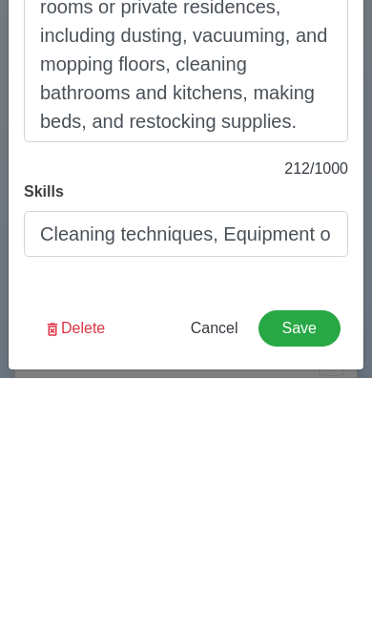
click at [311, 565] on button "Save" at bounding box center [300, 583] width 82 height 36
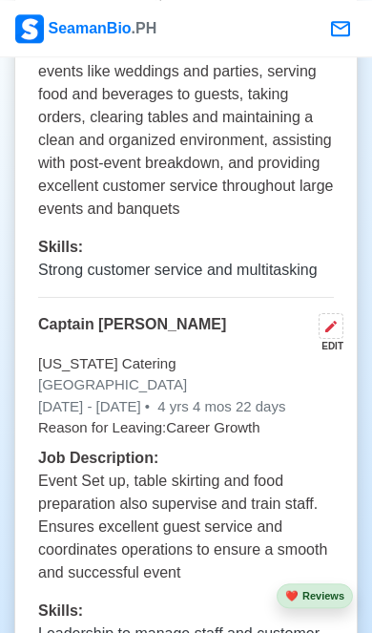
scroll to position [4763, 0]
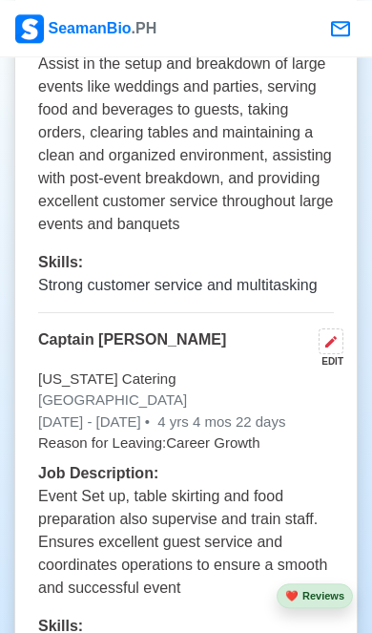
click at [326, 328] on button at bounding box center [331, 341] width 25 height 26
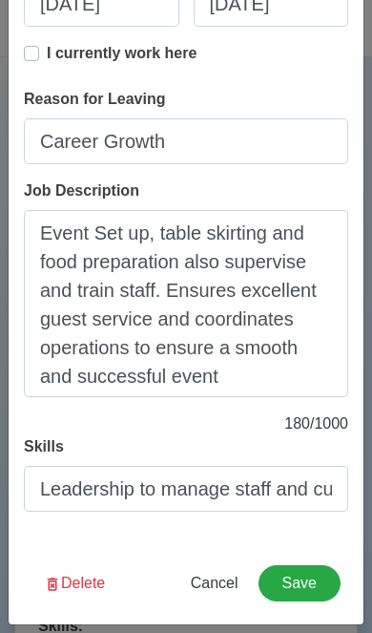
scroll to position [413, 0]
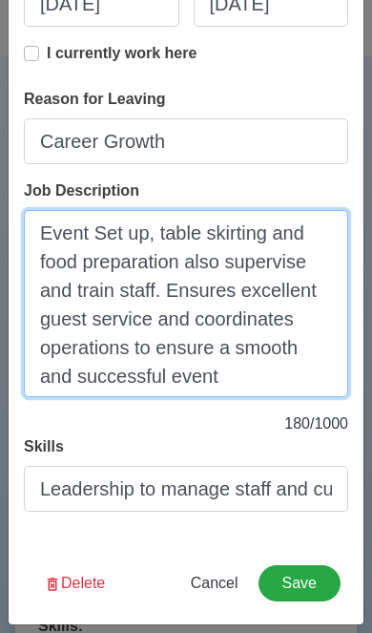
click at [83, 318] on textarea "Event Set up, table skirting and food preparation also supervise and train staf…" at bounding box center [186, 303] width 325 height 187
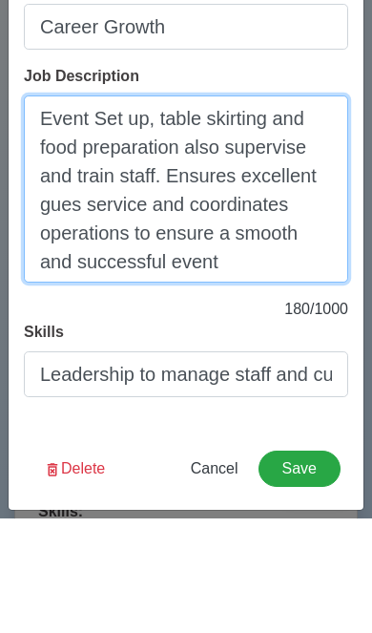
scroll to position [301, 0]
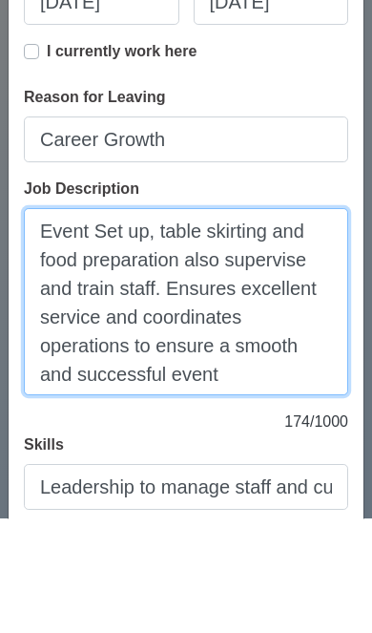
type textarea "Event Set up, table skirting and food preparation also supervise and train staf…"
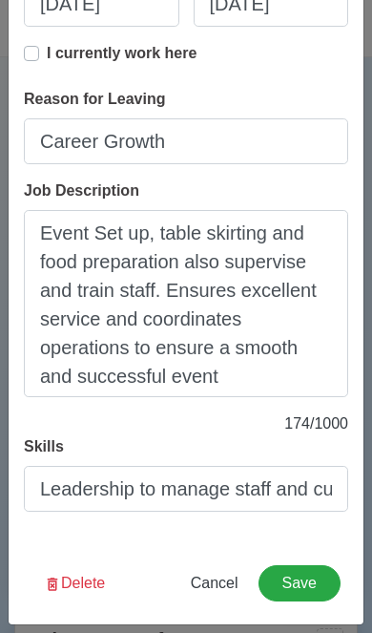
scroll to position [413, 0]
click at [312, 584] on button "Save" at bounding box center [300, 583] width 82 height 36
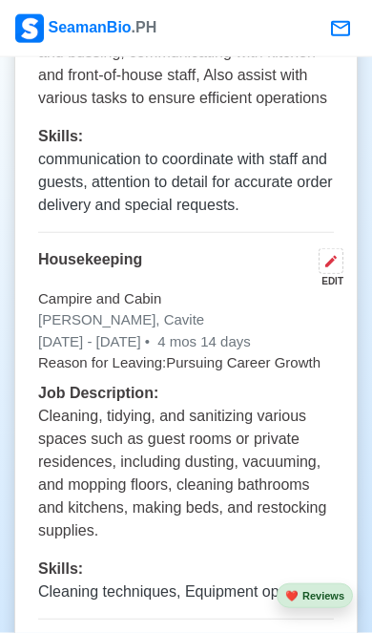
scroll to position [3743, 0]
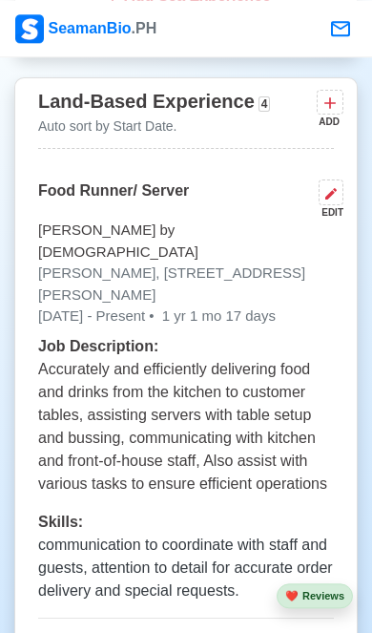
click at [331, 179] on button at bounding box center [331, 192] width 25 height 26
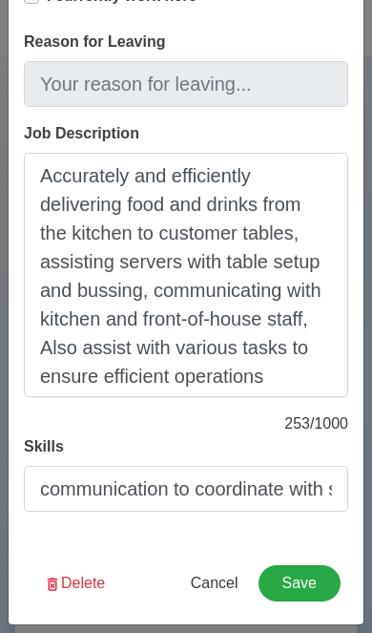
scroll to position [471, 0]
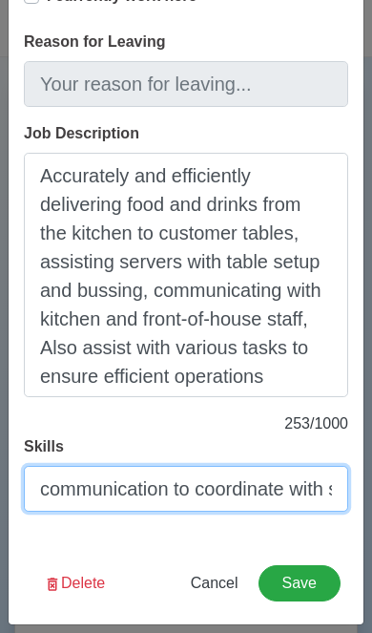
click at [81, 482] on input "communication to coordinate with staff and guests, attention to detail for accu…" at bounding box center [186, 489] width 325 height 46
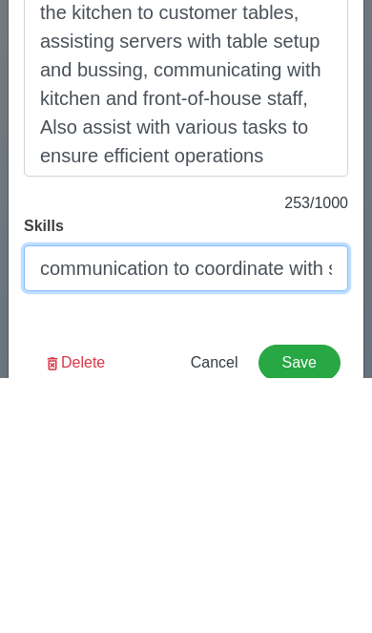
scroll to position [425, 0]
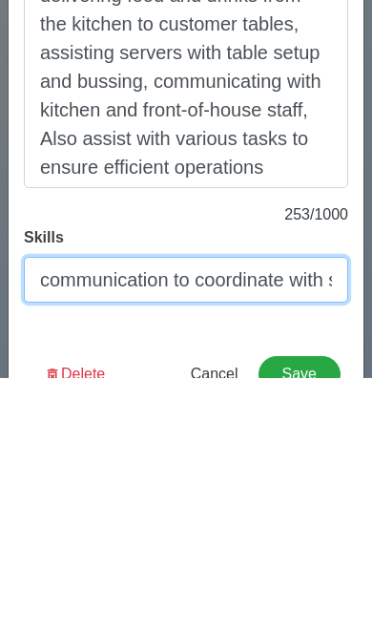
click at [199, 512] on input "communication to coordinate with staff and guests, attention to detail for accu…" at bounding box center [186, 535] width 325 height 46
type input "Coordinate with staff and guests, attention to detail for accurate order delive…"
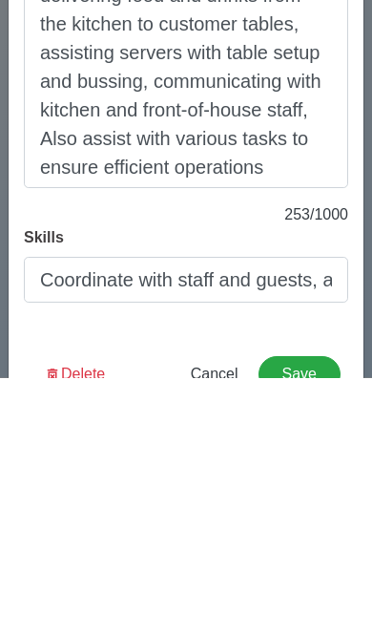
scroll to position [3895, 0]
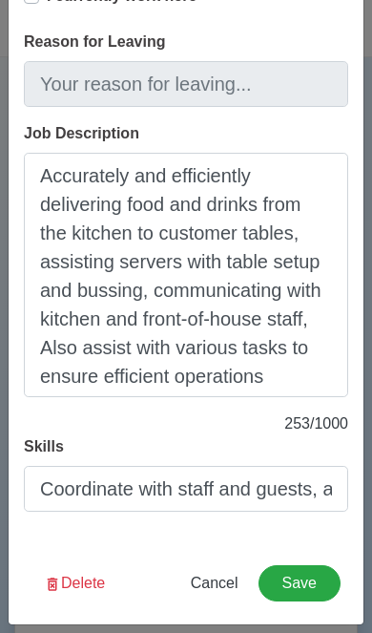
click at [321, 585] on button "Save" at bounding box center [300, 583] width 82 height 36
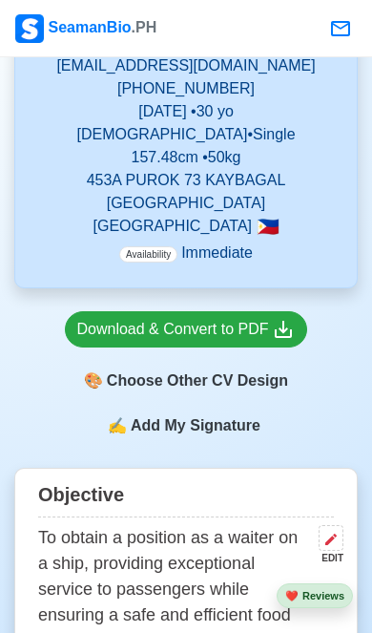
scroll to position [571, 0]
click at [241, 383] on div "🎨 Choose Other CV Design" at bounding box center [186, 381] width 243 height 36
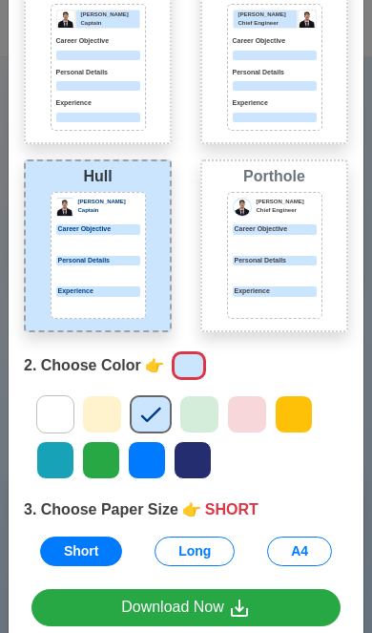
scroll to position [132, 0]
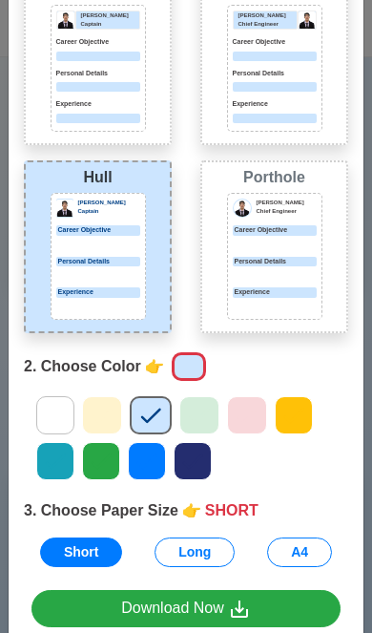
click at [282, 614] on link "Download Now" at bounding box center [185, 608] width 309 height 37
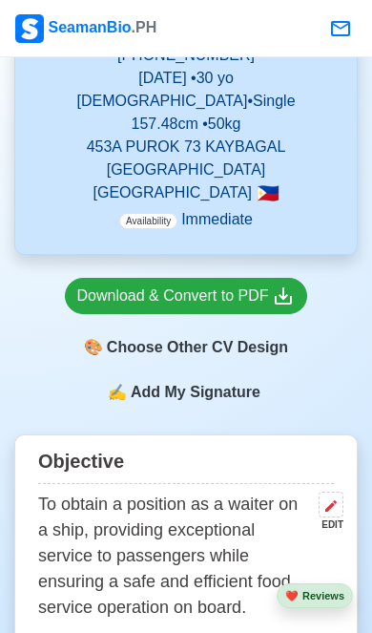
scroll to position [603, 0]
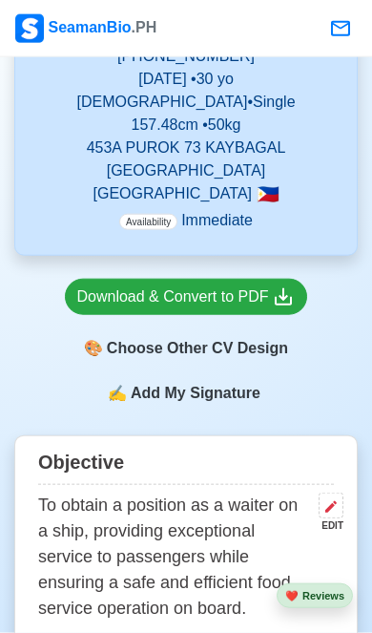
click at [89, 298] on div "Download & Convert to PDF" at bounding box center [186, 297] width 219 height 24
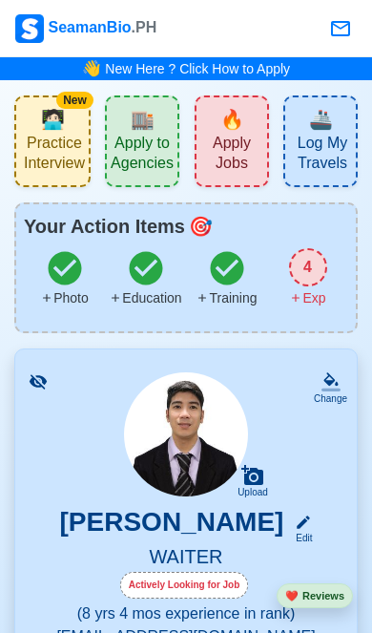
scroll to position [604, 0]
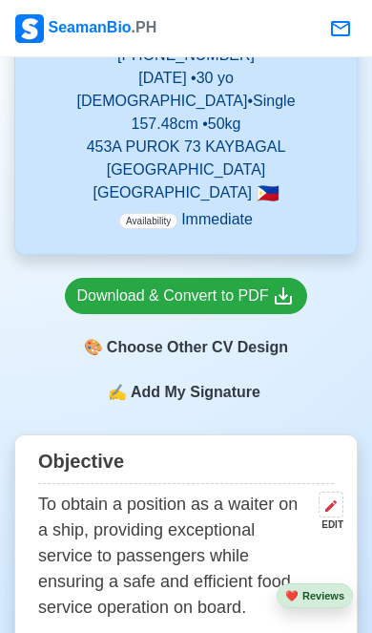
click at [127, 352] on div "🎨 Choose Other CV Design" at bounding box center [186, 347] width 243 height 36
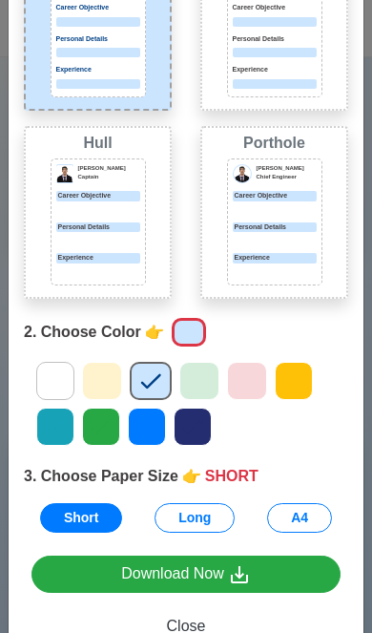
scroll to position [176, 0]
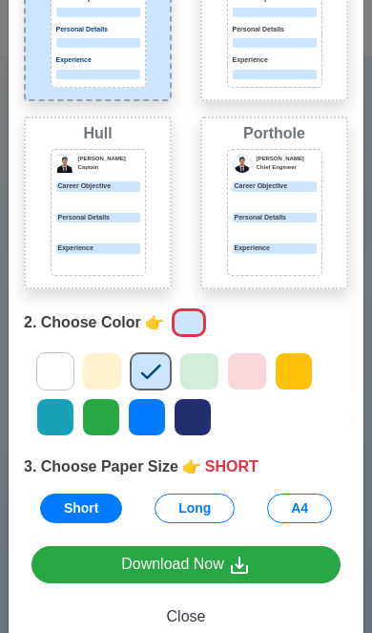
click at [94, 227] on div at bounding box center [98, 231] width 84 height 10
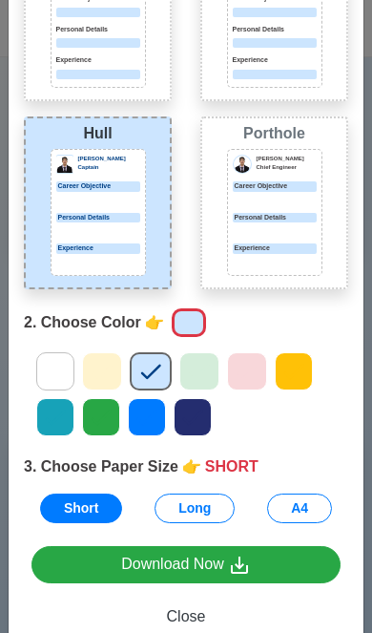
click at [74, 209] on div "[PERSON_NAME] Captain Career Objective Personal Details Experience" at bounding box center [98, 212] width 95 height 127
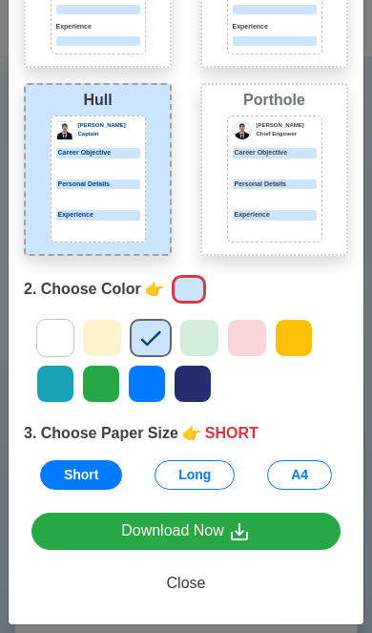
scroll to position [210, 0]
click at [72, 535] on link "Download Now" at bounding box center [185, 531] width 309 height 37
click at [187, 584] on span "Close" at bounding box center [186, 583] width 39 height 16
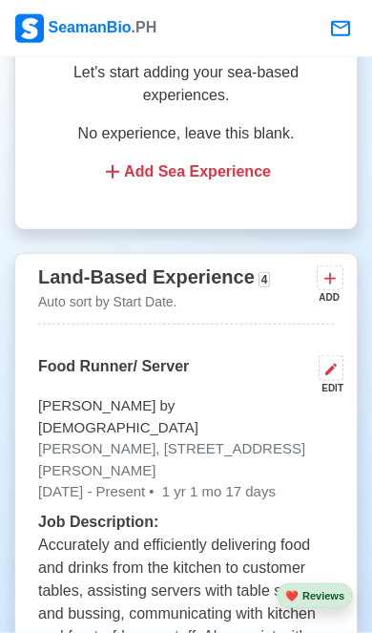
scroll to position [3421, 0]
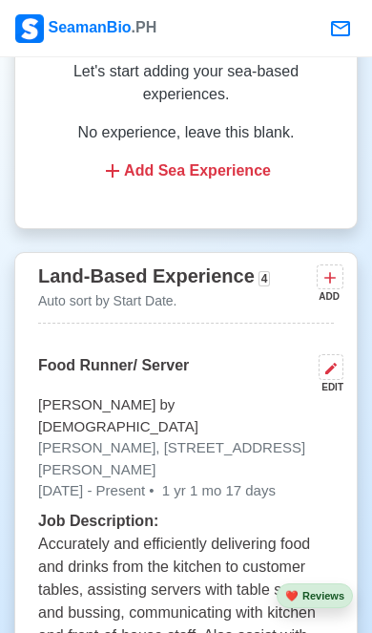
click at [326, 361] on icon at bounding box center [331, 368] width 15 height 15
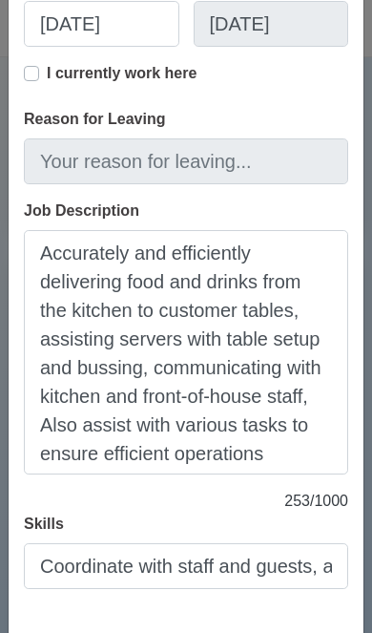
scroll to position [392, 0]
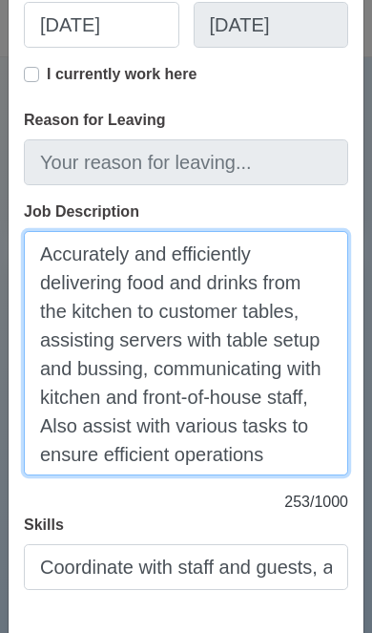
click at [152, 364] on textarea "Accurately and efficiently delivering food and drinks from the kitchen to custo…" at bounding box center [186, 353] width 325 height 244
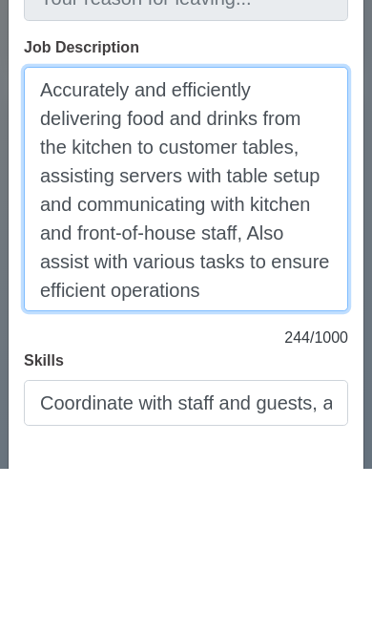
type textarea "Accurately and efficiently delivering food and drinks from the kitchen to custo…"
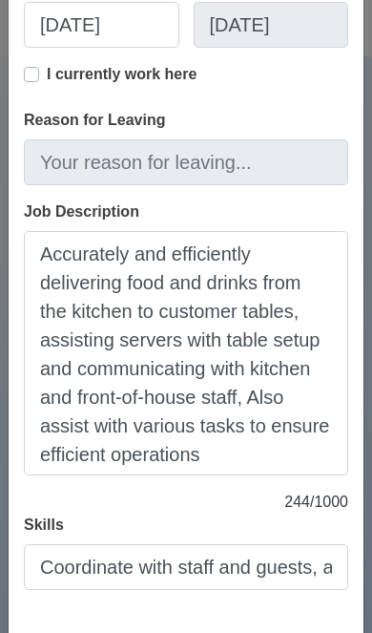
scroll to position [3797, 0]
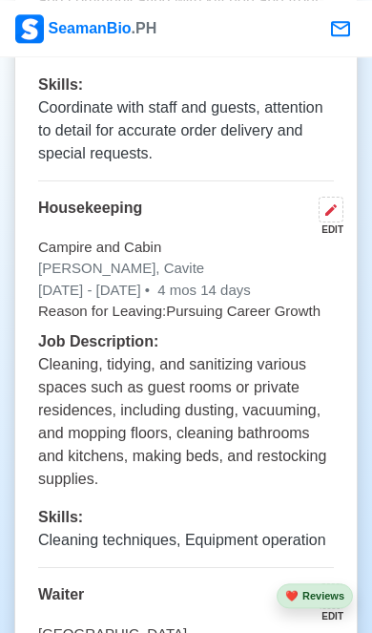
scroll to position [4028, 0]
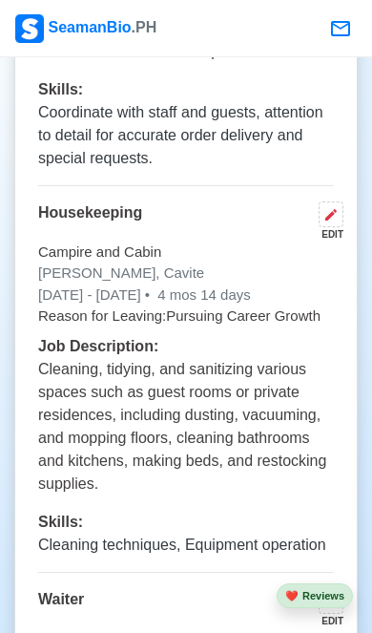
click at [331, 201] on button at bounding box center [331, 214] width 25 height 26
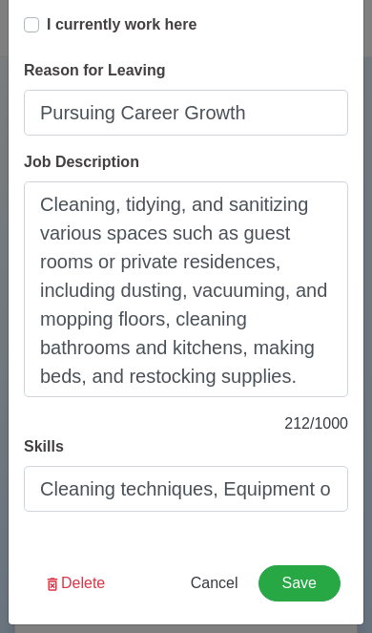
scroll to position [442, 0]
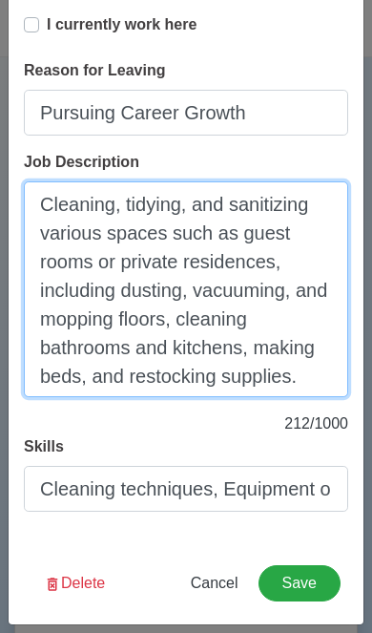
click at [187, 201] on textarea "Cleaning, tidying, and sanitizing various spaces such as guest rooms or private…" at bounding box center [186, 289] width 325 height 216
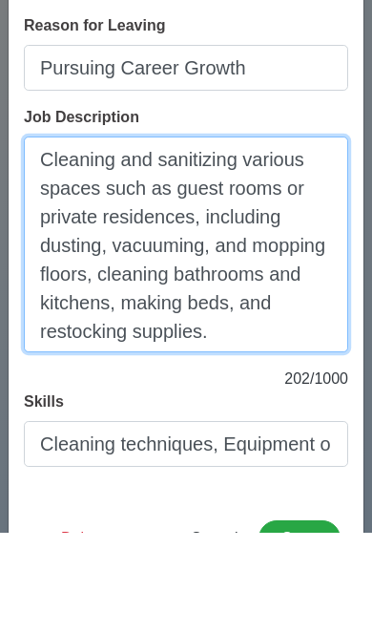
scroll to position [390, 0]
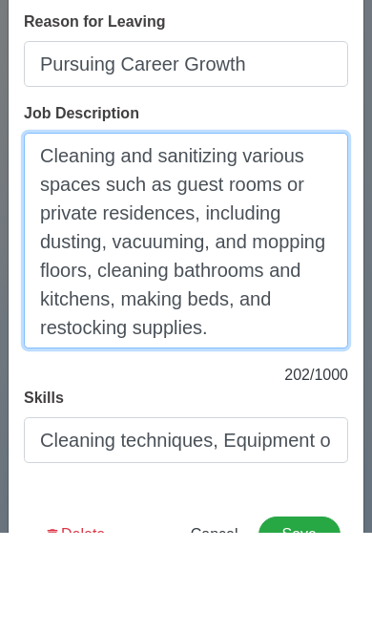
type textarea "Cleaning and sanitizing various spaces such as guest rooms or private residence…"
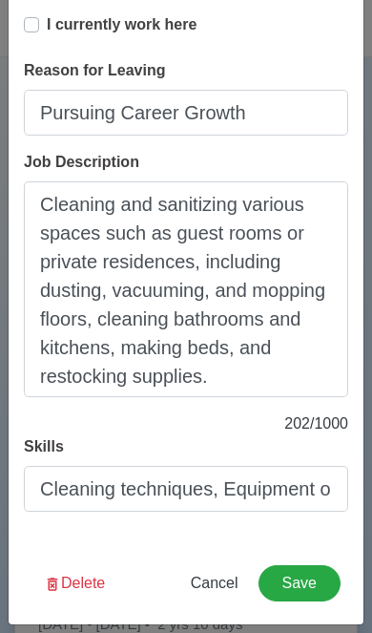
scroll to position [442, 0]
click at [290, 586] on button "Save" at bounding box center [300, 583] width 82 height 36
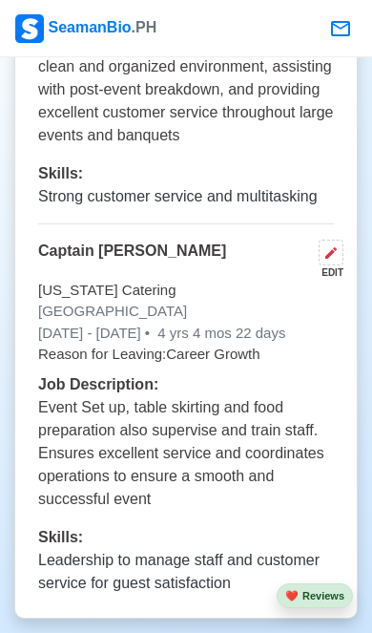
scroll to position [4834, 0]
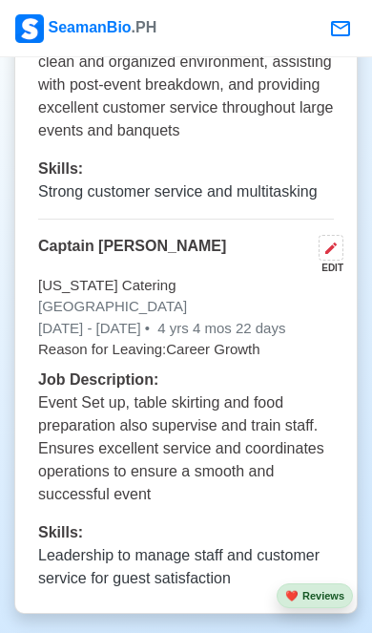
click at [320, 235] on button at bounding box center [331, 248] width 25 height 26
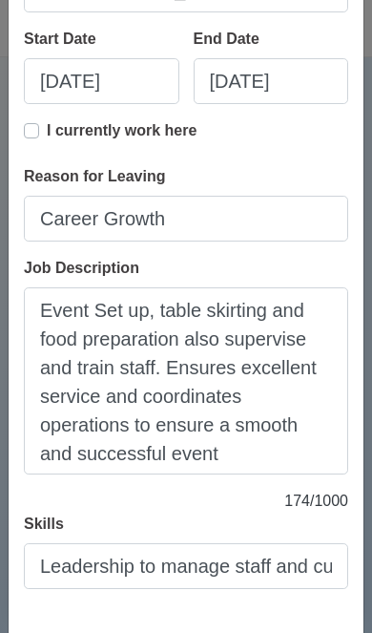
scroll to position [335, 0]
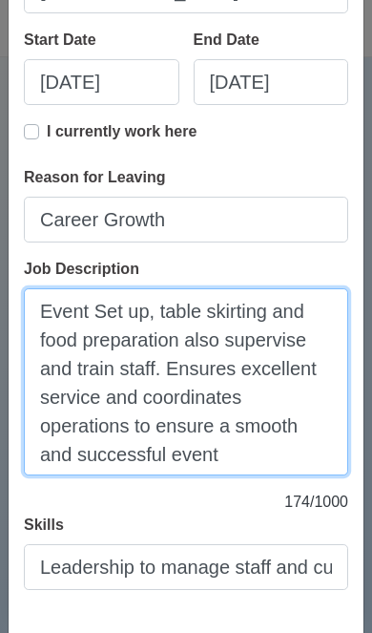
click at [141, 393] on textarea "Event Set up, table skirting and food preparation also supervise and train staf…" at bounding box center [186, 381] width 325 height 187
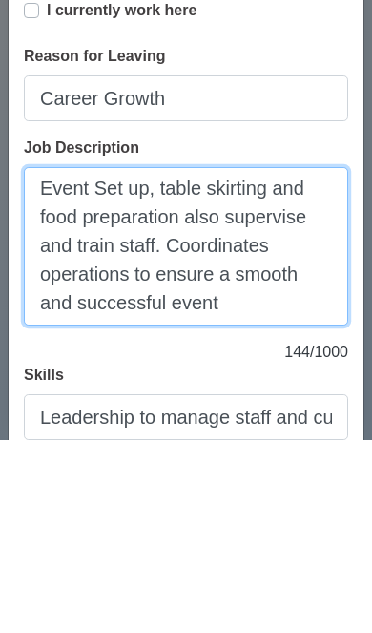
scroll to position [265, 0]
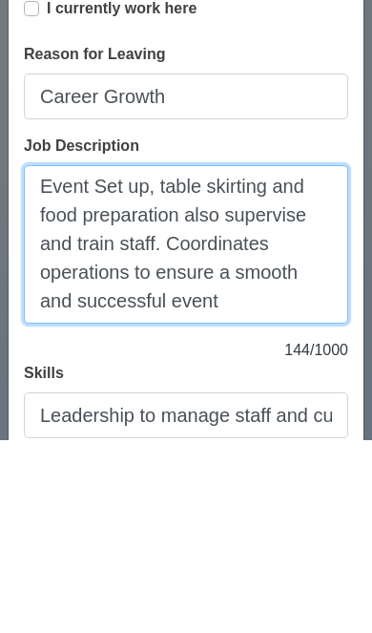
type textarea "Event Set up, table skirting and food preparation also supervise and train staf…"
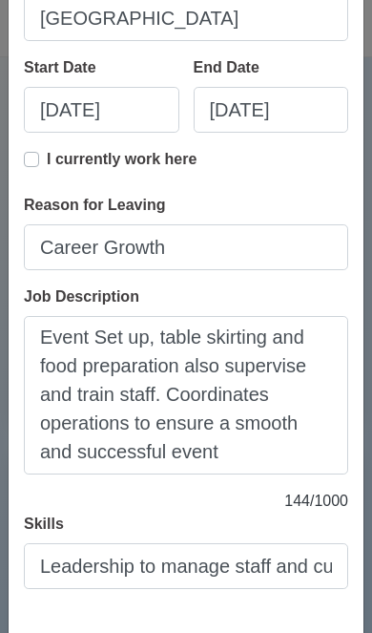
scroll to position [306, 0]
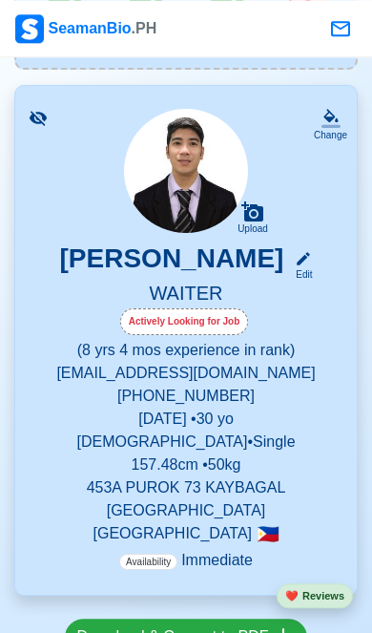
scroll to position [0, 0]
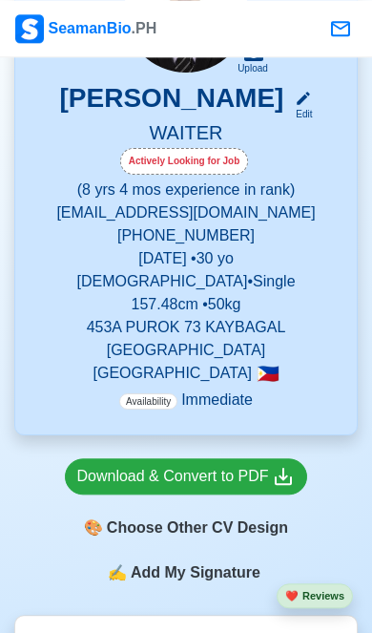
click at [226, 532] on div "🎨 Choose Other CV Design" at bounding box center [186, 528] width 243 height 36
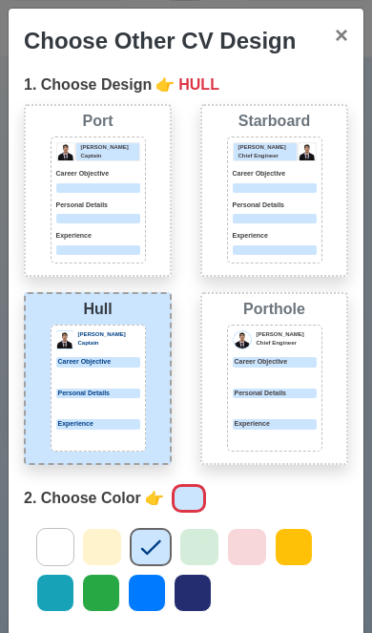
scroll to position [424, 0]
click at [68, 387] on div "[PERSON_NAME] Captain Career Objective Personal Details Experience" at bounding box center [98, 388] width 95 height 127
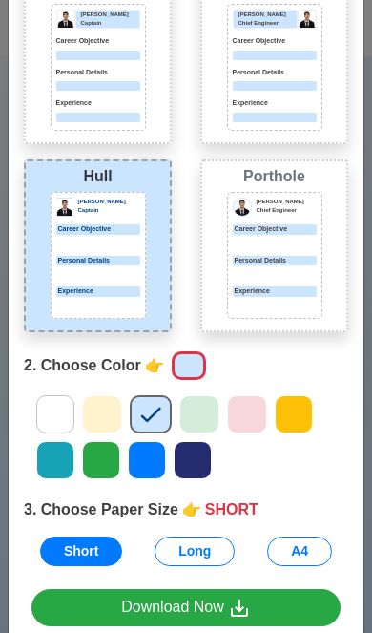
scroll to position [132, 0]
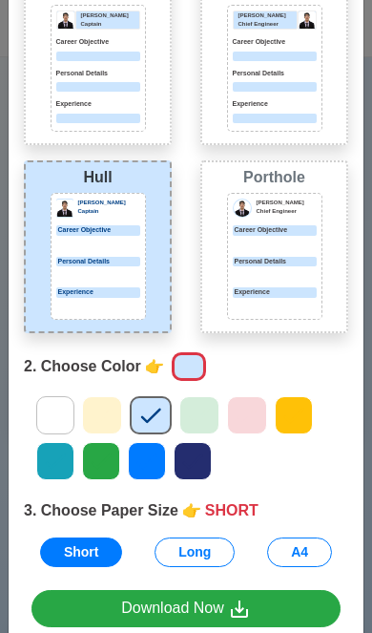
click at [240, 609] on icon at bounding box center [239, 608] width 17 height 17
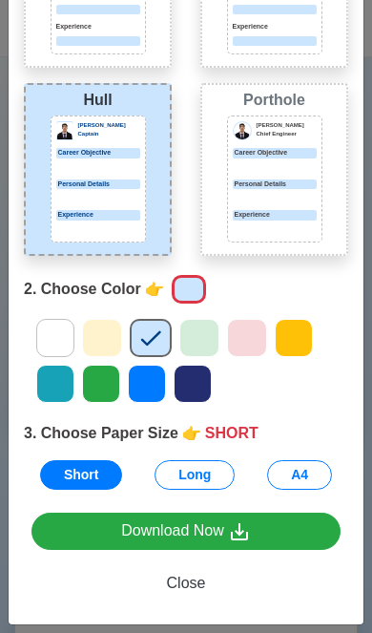
scroll to position [210, 0]
click at [191, 583] on span "Close" at bounding box center [186, 583] width 39 height 16
click at [194, 587] on span "Close" at bounding box center [186, 583] width 39 height 16
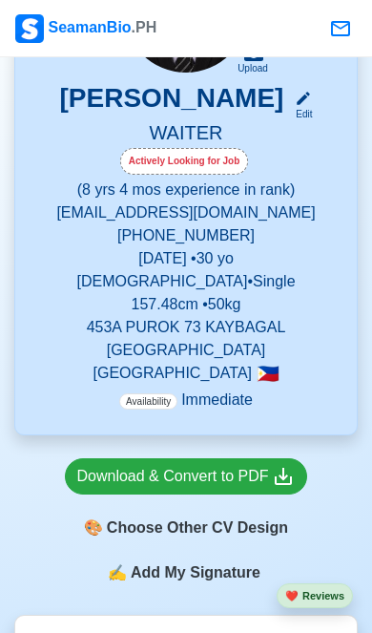
scroll to position [0, 0]
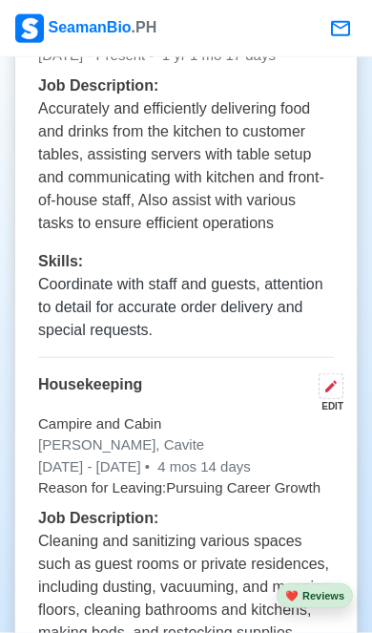
click at [327, 379] on icon at bounding box center [331, 386] width 15 height 15
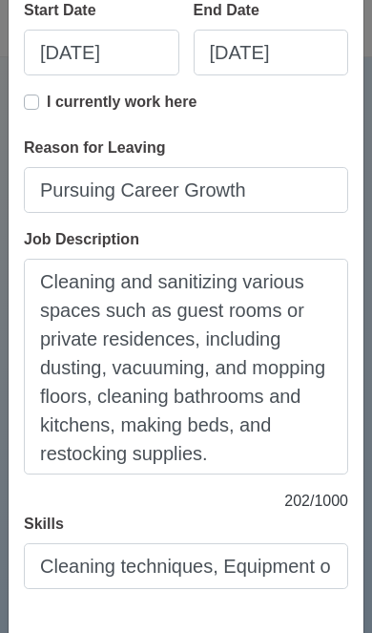
scroll to position [364, 0]
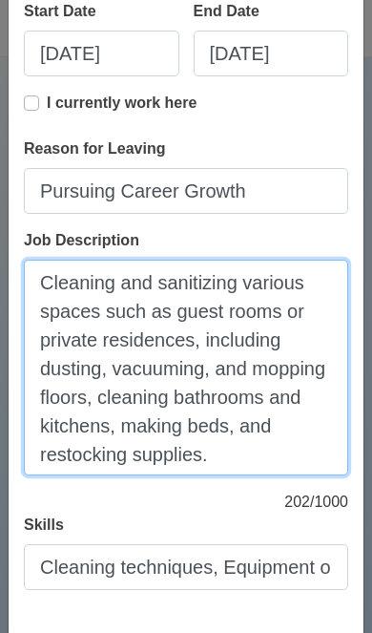
click at [241, 453] on textarea "Cleaning and sanitizing various spaces such as guest rooms or private residence…" at bounding box center [186, 368] width 325 height 216
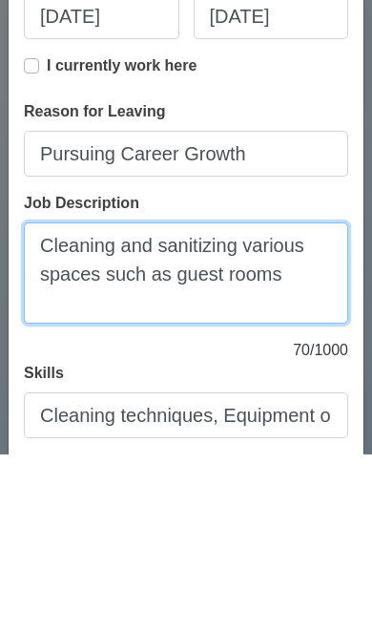
scroll to position [220, 0]
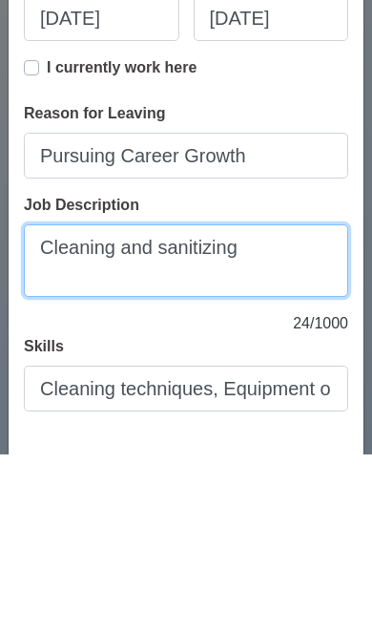
type textarea "Cleaning"
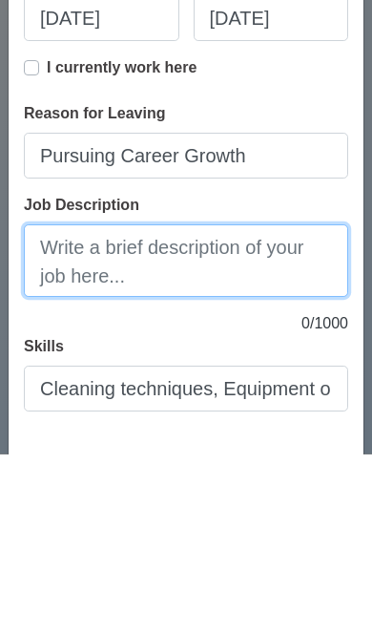
paste textarea "thorough cleaning of rooms and common areas, making beds, changing linens, rest…"
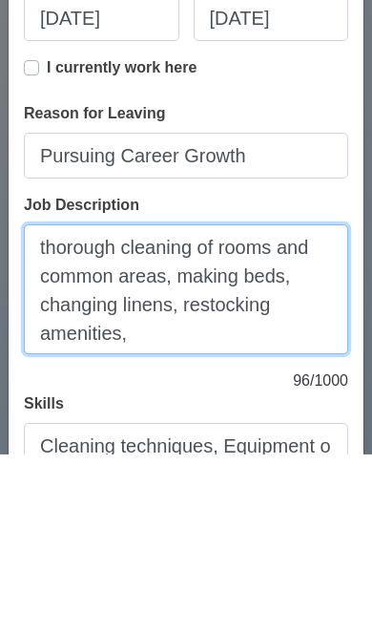
click at [54, 403] on textarea "thorough cleaning of rooms and common areas, making beds, changing linens, rest…" at bounding box center [186, 468] width 325 height 130
click at [256, 403] on textarea "Thorough cleaning of rooms and common areas, making beds, changing linens, rest…" at bounding box center [186, 468] width 325 height 130
click at [185, 403] on textarea "Thorough cleaning of rooms and common areas, making beds, changing linens, rest…" at bounding box center [186, 468] width 325 height 130
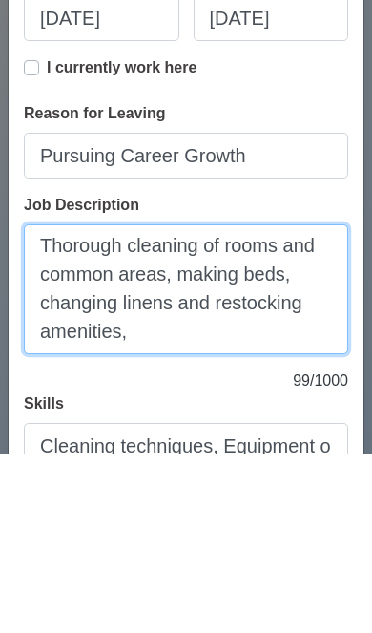
click at [144, 403] on textarea "Thorough cleaning of rooms and common areas, making beds, changing linens and r…" at bounding box center [186, 468] width 325 height 130
type textarea "Thorough cleaning of rooms and common areas, making beds, changing linens and r…"
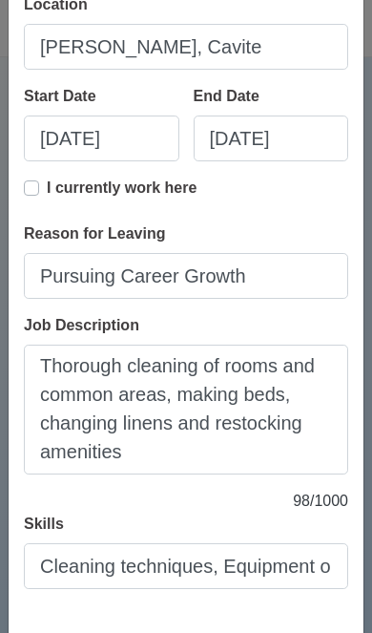
scroll to position [278, 0]
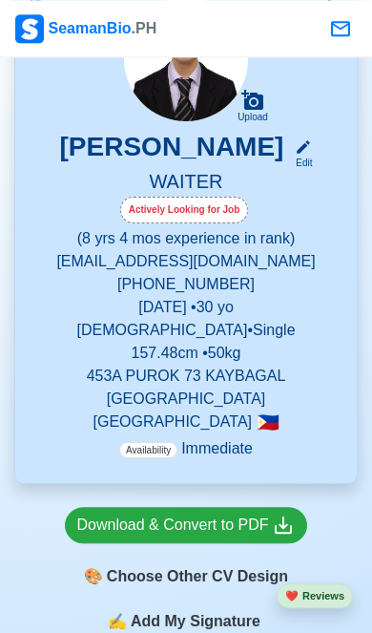
scroll to position [388, 0]
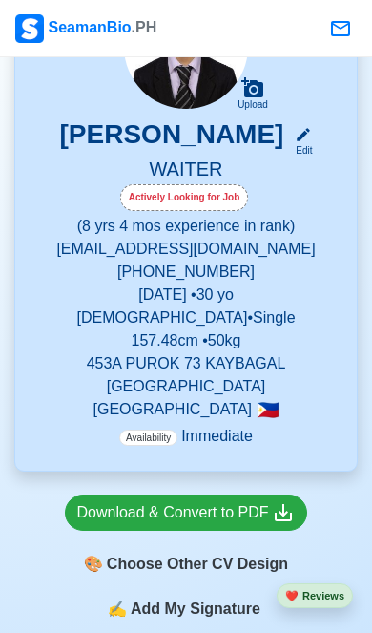
click at [244, 514] on div "Download & Convert to PDF" at bounding box center [186, 513] width 219 height 24
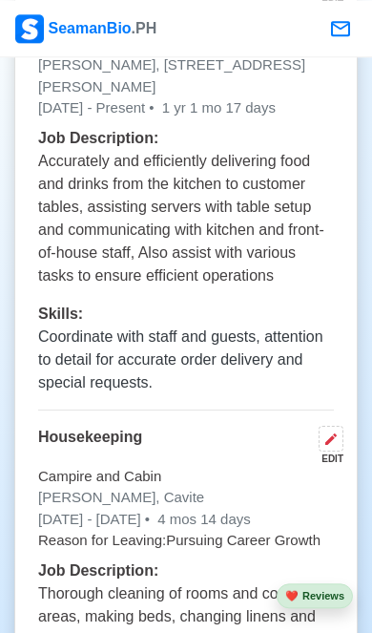
scroll to position [3803, 0]
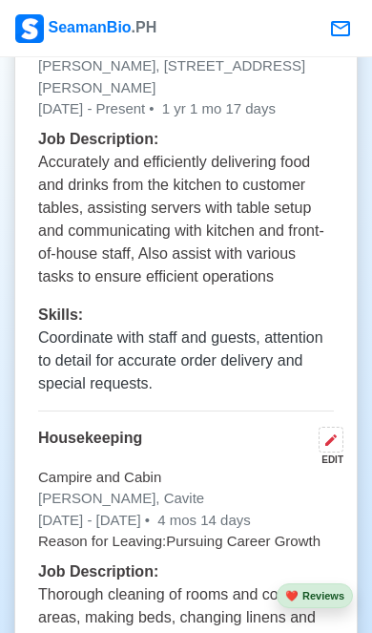
click at [329, 427] on button at bounding box center [331, 440] width 25 height 26
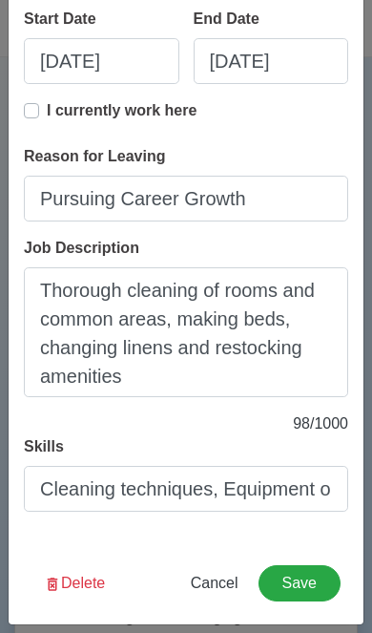
scroll to position [356, 0]
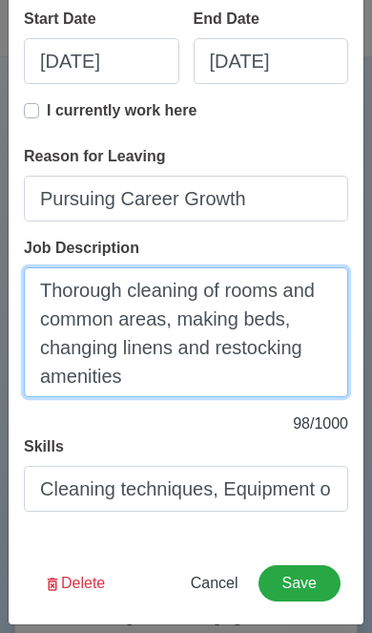
click at [183, 374] on textarea "Thorough cleaning of rooms and common areas, making beds, changing linens and r…" at bounding box center [186, 332] width 325 height 130
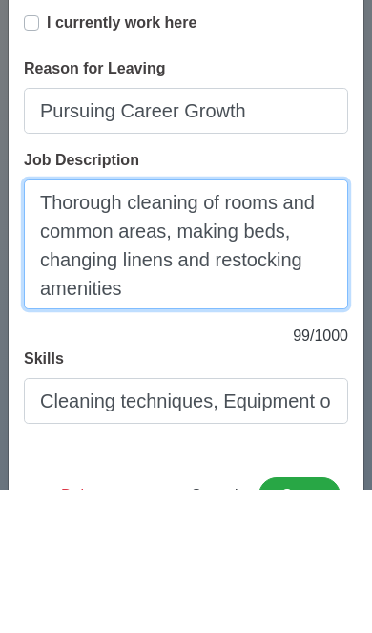
scroll to position [335, 0]
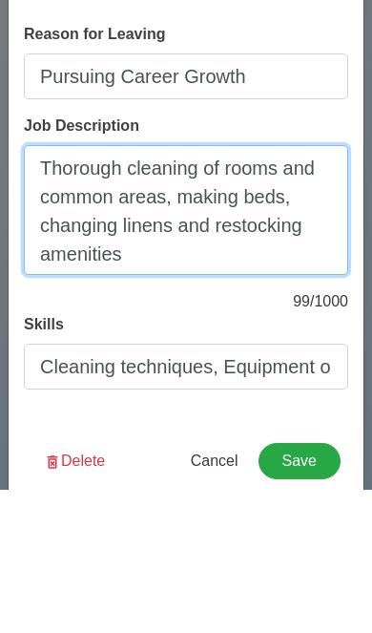
paste textarea "managing trash, and maintaining a clean environment to meet company standards."
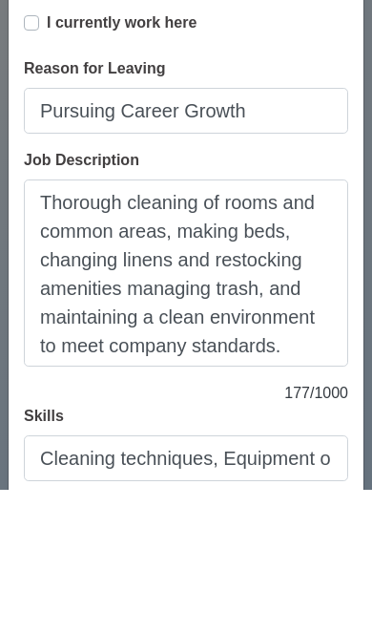
scroll to position [3946, 0]
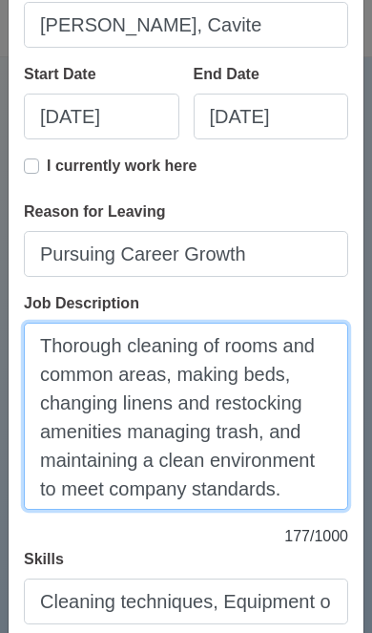
click at [294, 484] on textarea "Thorough cleaning of rooms and common areas, making beds, changing linens and r…" at bounding box center [186, 416] width 325 height 187
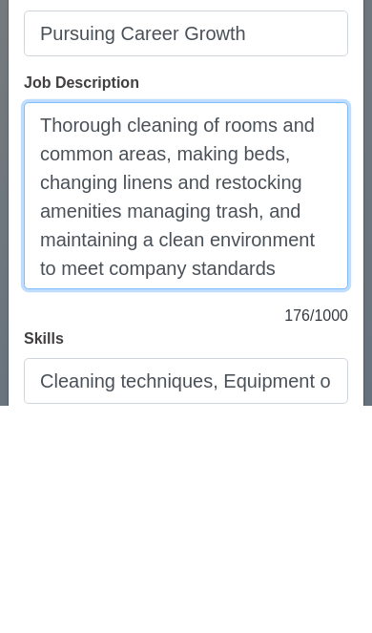
scroll to position [2, 0]
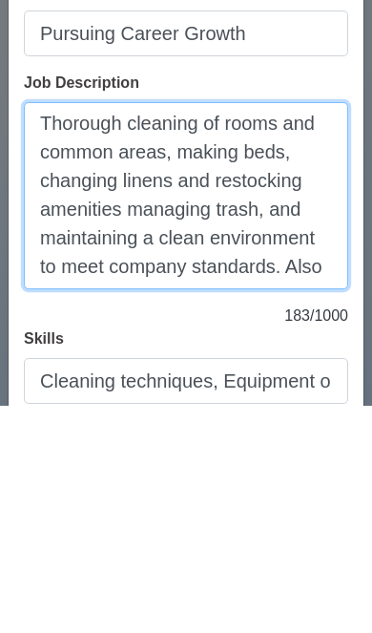
paste textarea "interacting with guests, reporting damages, managing lost and found items, and …"
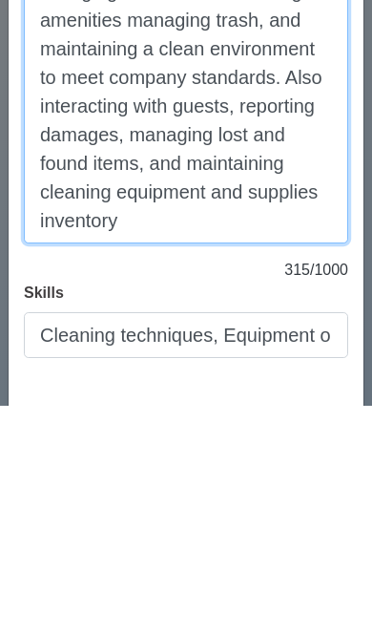
scroll to position [484, 0]
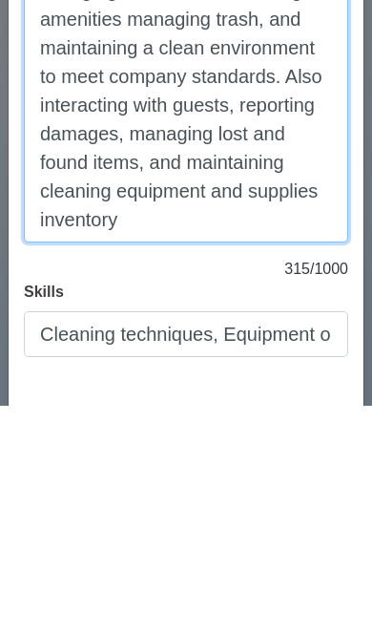
type textarea "Thorough cleaning of rooms and common areas, making beds, changing linens and r…"
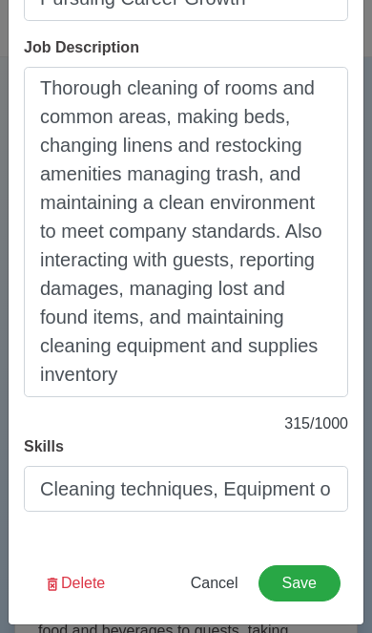
scroll to position [556, 0]
click at [304, 587] on button "Save" at bounding box center [300, 583] width 82 height 36
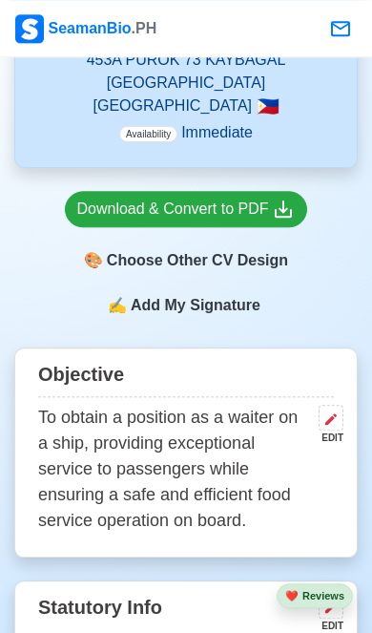
scroll to position [689, 0]
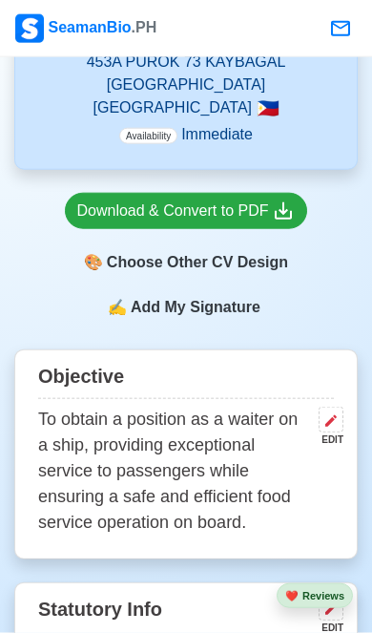
click at [97, 211] on div "Download & Convert to PDF" at bounding box center [186, 211] width 219 height 24
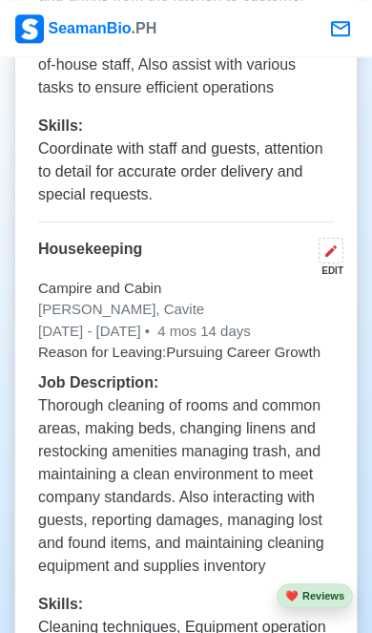
click at [335, 238] on button at bounding box center [331, 251] width 25 height 26
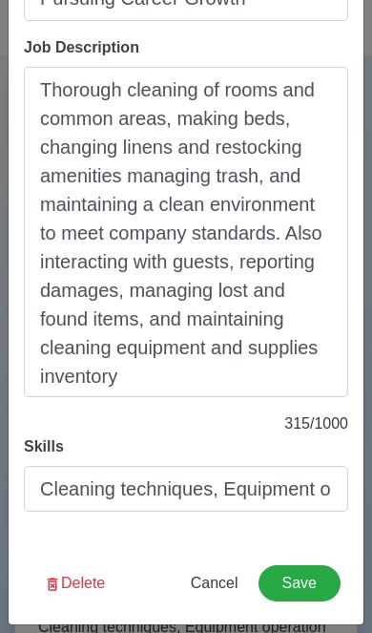
scroll to position [556, 0]
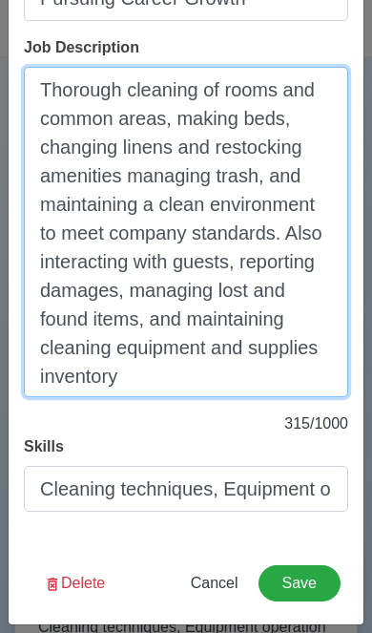
click at [157, 382] on textarea "Thorough cleaning of rooms and common areas, making beds, changing linens and r…" at bounding box center [186, 232] width 325 height 330
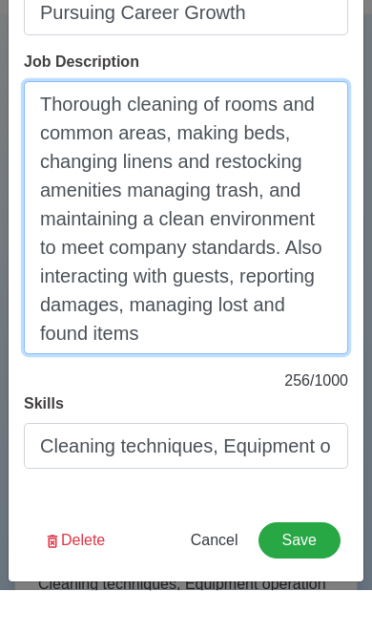
scroll to position [499, 0]
type textarea "Thorough cleaning of rooms and common areas, making beds, changing linens and r…"
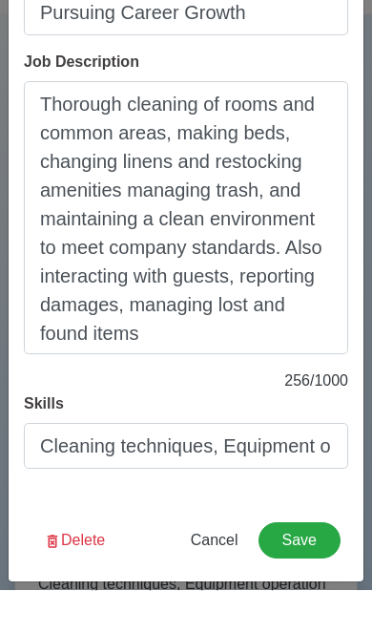
scroll to position [4035, 0]
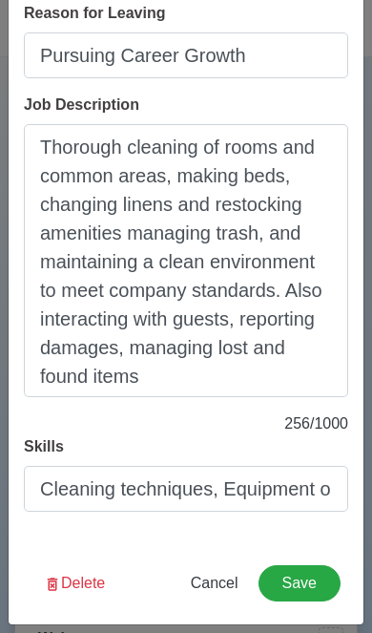
click at [313, 586] on button "Save" at bounding box center [300, 583] width 82 height 36
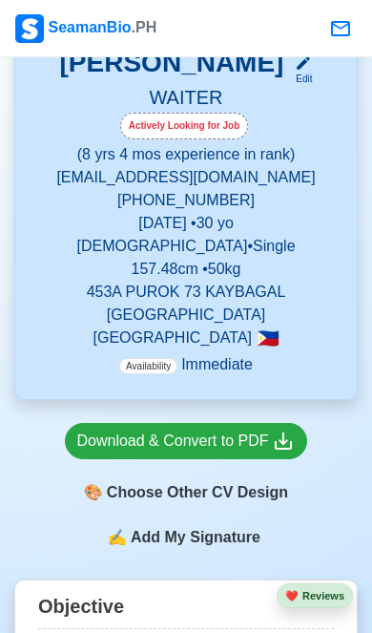
scroll to position [458, 0]
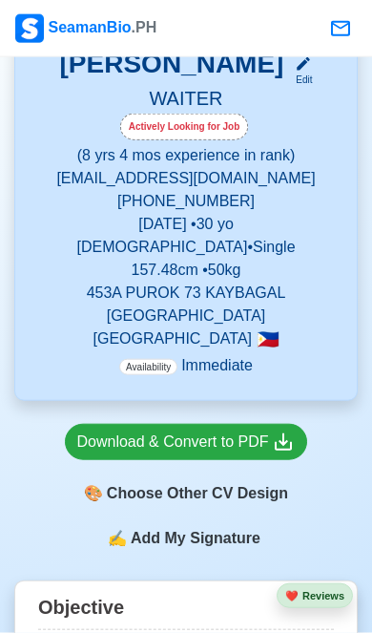
click at [220, 486] on div "🎨 Choose Other CV Design" at bounding box center [186, 493] width 243 height 36
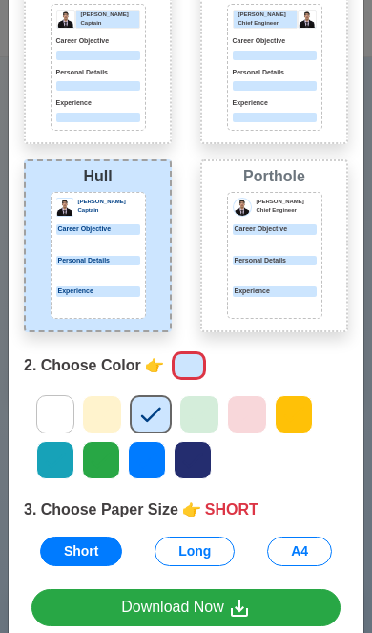
scroll to position [132, 0]
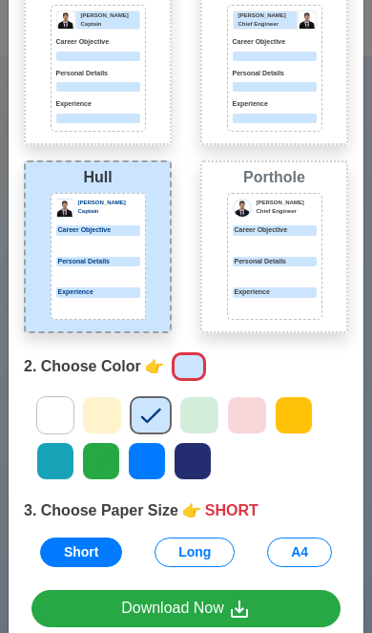
click at [249, 601] on icon at bounding box center [239, 609] width 23 height 23
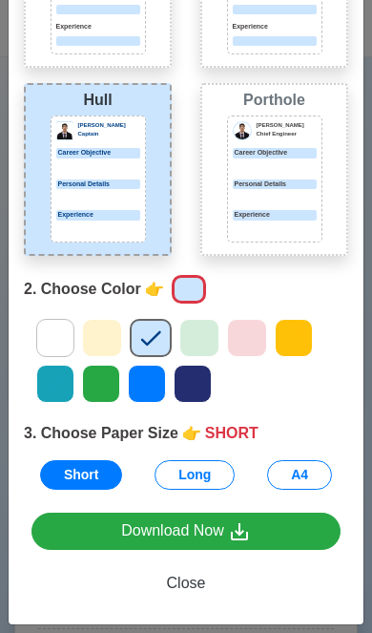
scroll to position [210, 0]
click at [188, 584] on span "Close" at bounding box center [186, 583] width 39 height 16
click at [185, 587] on span "Close" at bounding box center [186, 583] width 39 height 16
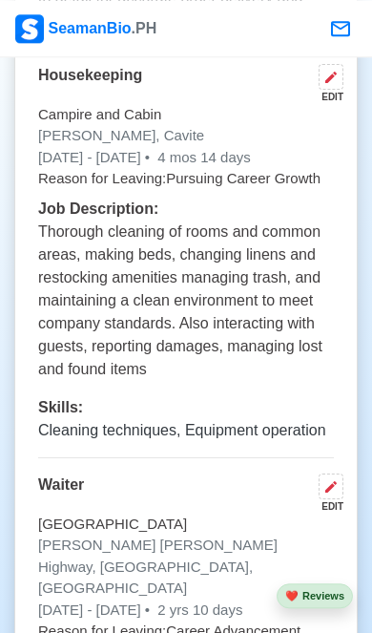
scroll to position [3924, 0]
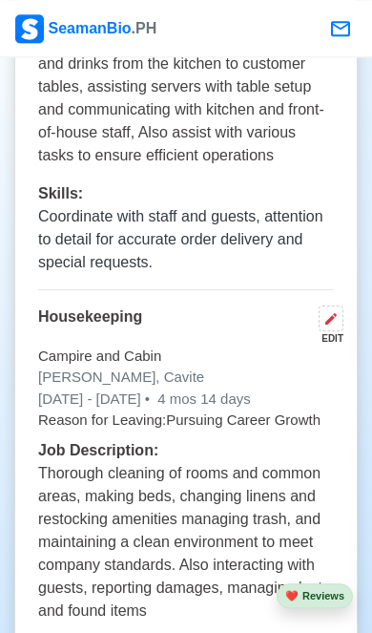
click at [325, 305] on button at bounding box center [331, 318] width 25 height 26
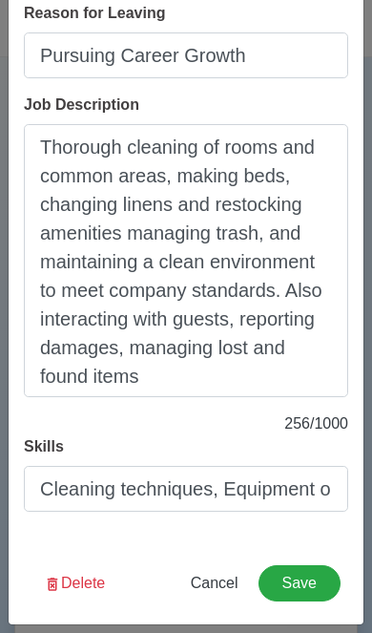
scroll to position [499, 0]
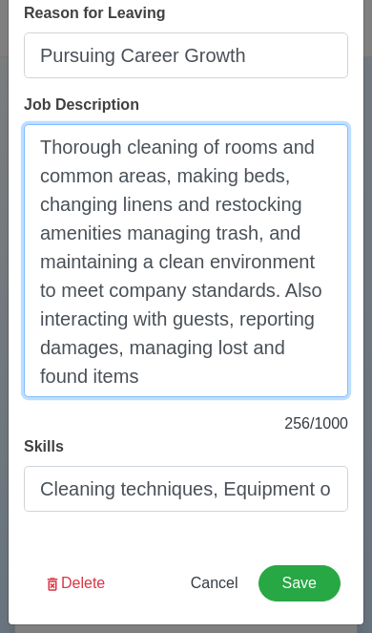
click at [169, 375] on textarea "Thorough cleaning of rooms and common areas, making beds, changing linens and r…" at bounding box center [186, 260] width 325 height 273
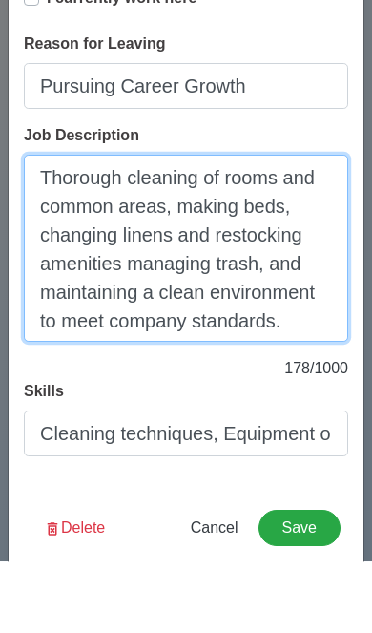
scroll to position [301, 0]
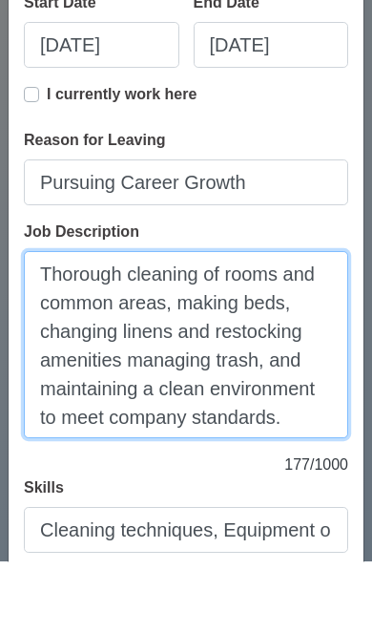
type textarea "Thorough cleaning of rooms and common areas, making beds, changing linens and r…"
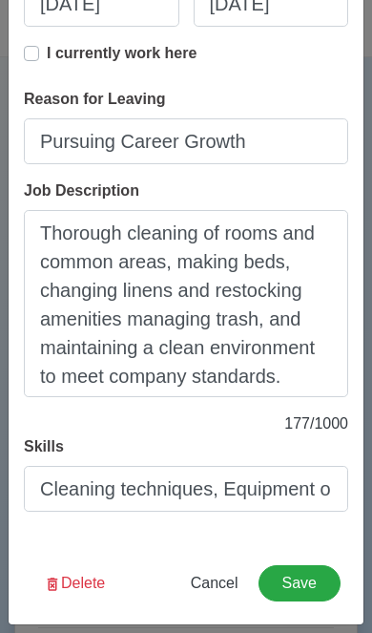
scroll to position [413, 0]
click at [303, 589] on button "Save" at bounding box center [300, 583] width 82 height 36
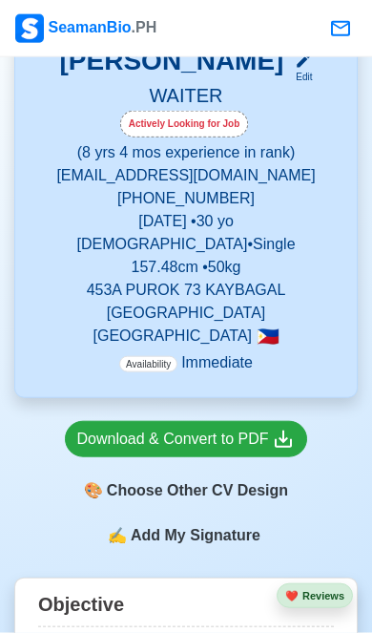
click at [244, 489] on div "🎨 Choose Other CV Design" at bounding box center [186, 490] width 243 height 36
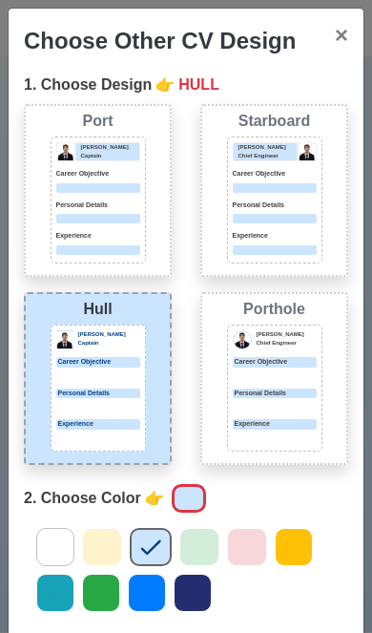
scroll to position [462, 0]
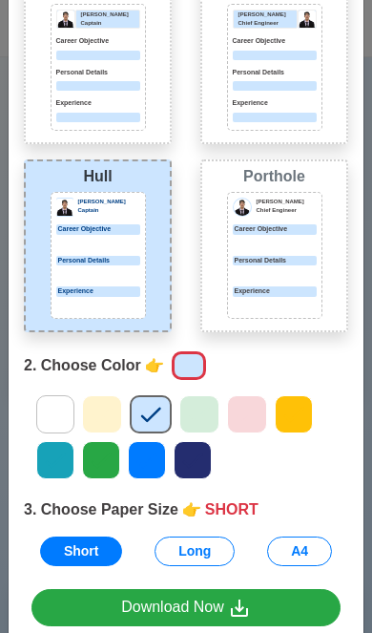
scroll to position [132, 0]
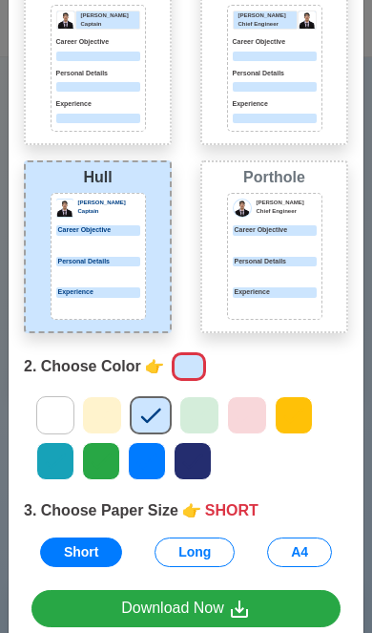
click at [250, 616] on icon at bounding box center [239, 609] width 23 height 23
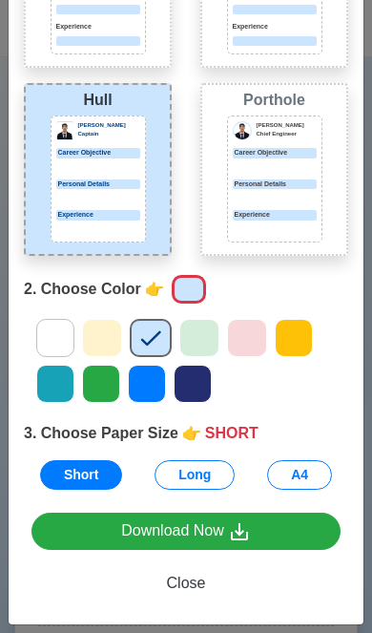
scroll to position [210, 0]
click at [201, 588] on span "Close" at bounding box center [186, 583] width 39 height 16
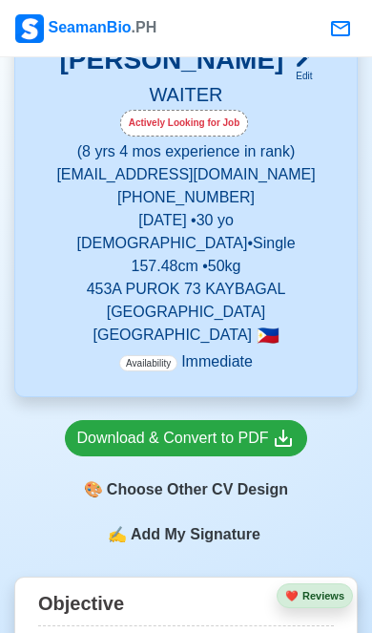
scroll to position [0, 0]
click at [256, 440] on div "Download & Convert to PDF" at bounding box center [186, 439] width 219 height 24
click at [242, 495] on div "🎨 Choose Other CV Design" at bounding box center [186, 490] width 243 height 36
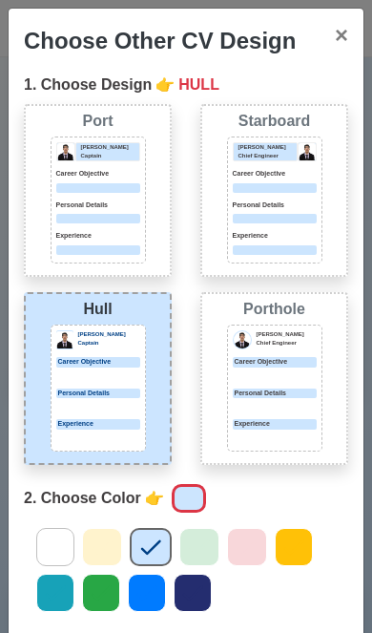
scroll to position [113, 0]
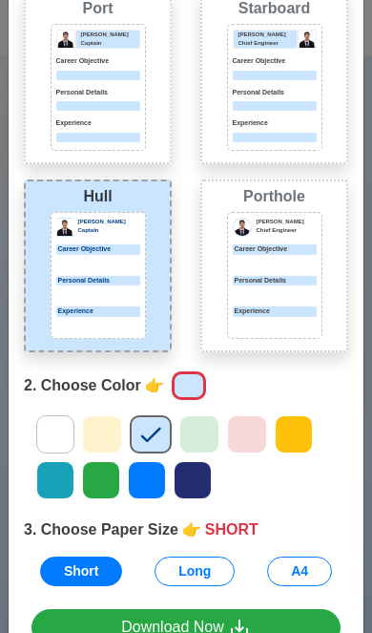
click at [203, 573] on button "Long" at bounding box center [195, 571] width 80 height 30
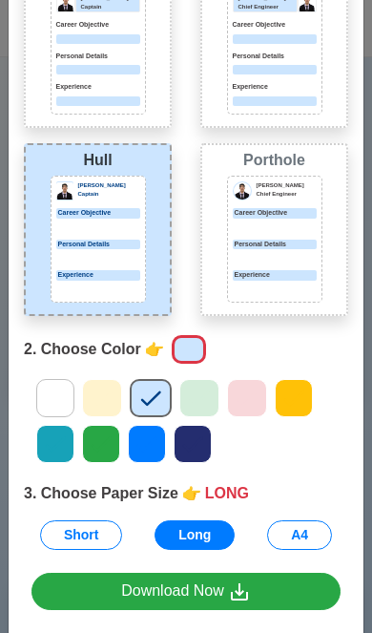
scroll to position [152, 0]
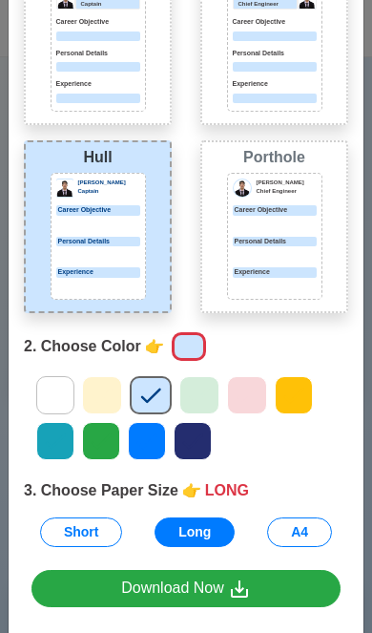
click at [241, 599] on icon at bounding box center [239, 588] width 23 height 23
click at [91, 540] on button "Short" at bounding box center [81, 532] width 83 height 30
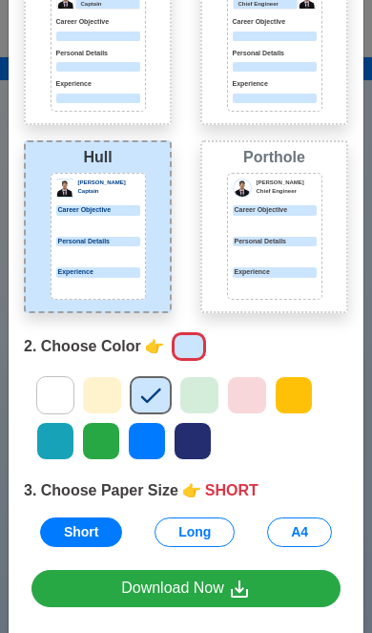
click at [240, 585] on icon at bounding box center [239, 588] width 17 height 17
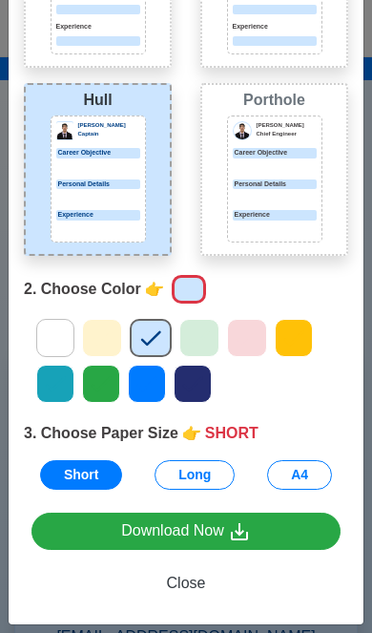
scroll to position [211, 0]
click at [198, 580] on span "Close" at bounding box center [186, 583] width 39 height 16
click at [189, 579] on span "Close" at bounding box center [186, 583] width 39 height 16
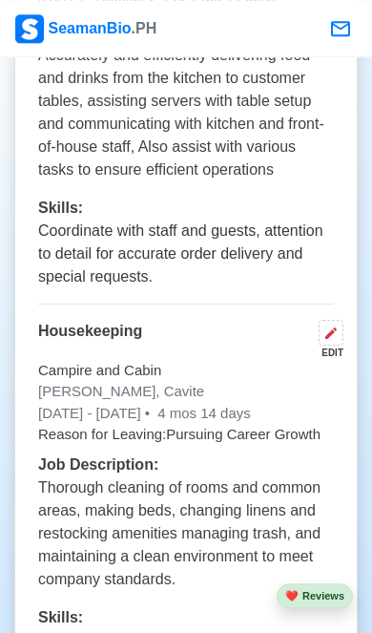
scroll to position [3910, 0]
click at [341, 320] on button at bounding box center [331, 333] width 25 height 26
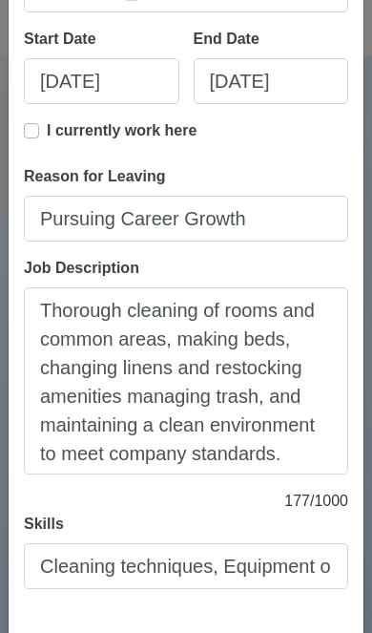
scroll to position [335, 0]
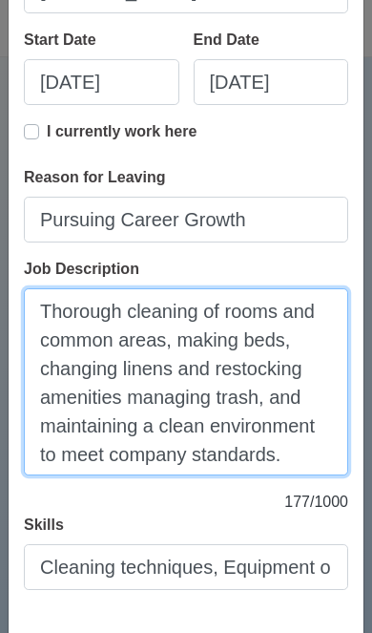
click at [287, 456] on textarea "Thorough cleaning of rooms and common areas, making beds, changing linens and r…" at bounding box center [186, 381] width 325 height 187
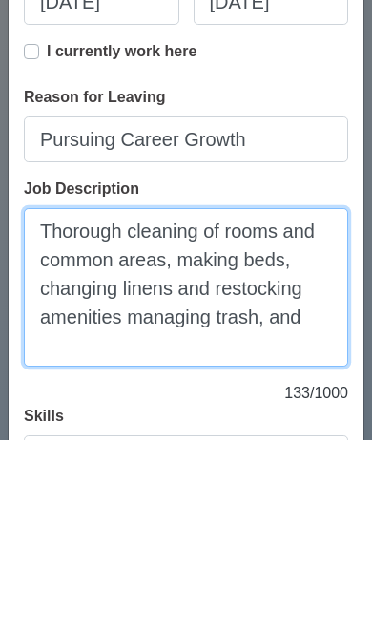
scroll to position [2, 0]
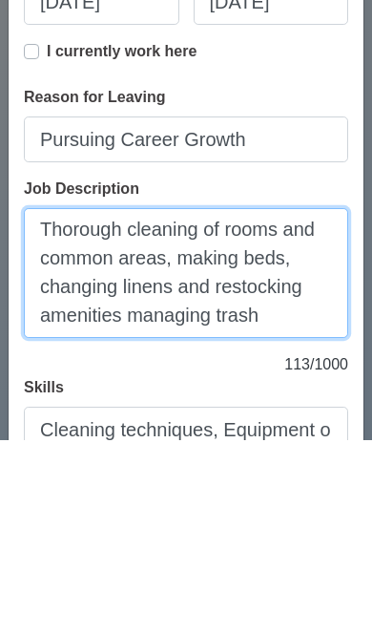
type textarea "Thorough cleaning of rooms and common areas, making beds, changing linens and r…"
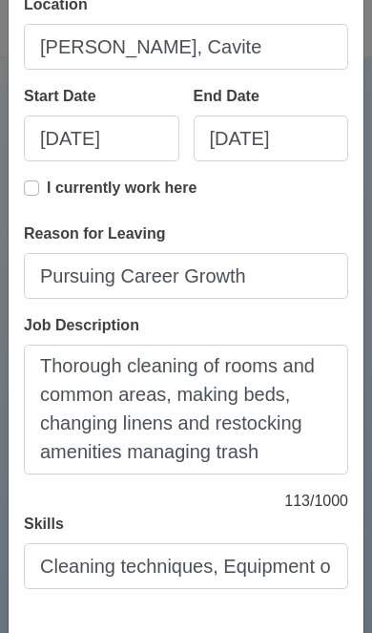
scroll to position [278, 0]
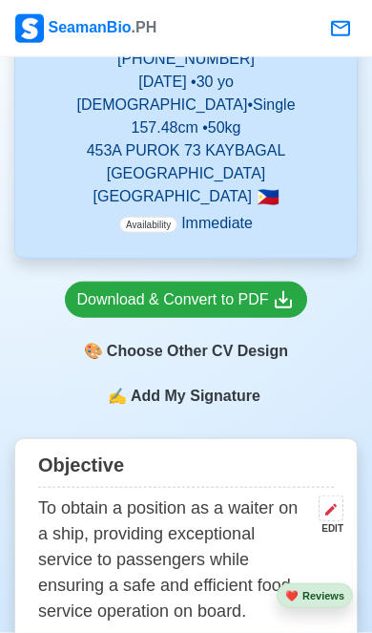
click at [111, 358] on div "🎨 Choose Other CV Design" at bounding box center [186, 351] width 243 height 36
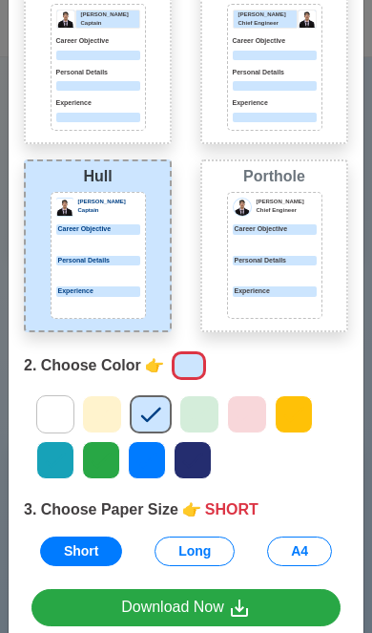
scroll to position [132, 0]
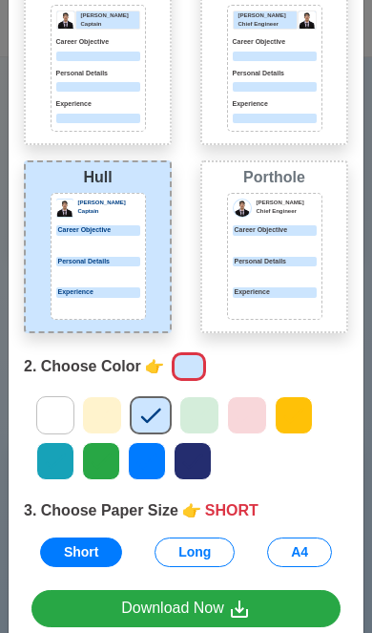
click at [77, 281] on div "[PERSON_NAME] Captain Career Objective Personal Details Experience" at bounding box center [98, 256] width 95 height 127
click at [241, 609] on icon at bounding box center [239, 609] width 23 height 23
